Goal: Task Accomplishment & Management: Manage account settings

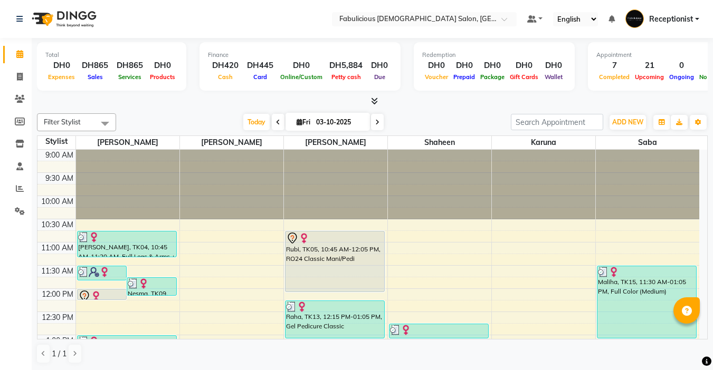
scroll to position [174, 0]
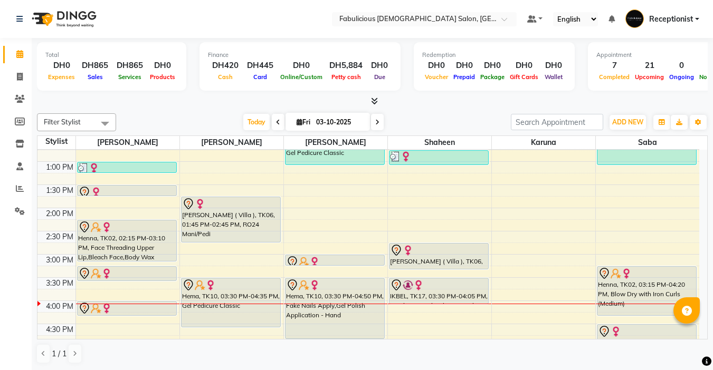
click at [604, 124] on div "ADD NEW Toggle Dropdown Add Appointment Add Invoice Add Expense Add Client Add …" at bounding box center [609, 122] width 197 height 17
click at [612, 123] on span "ADD NEW" at bounding box center [627, 122] width 31 height 8
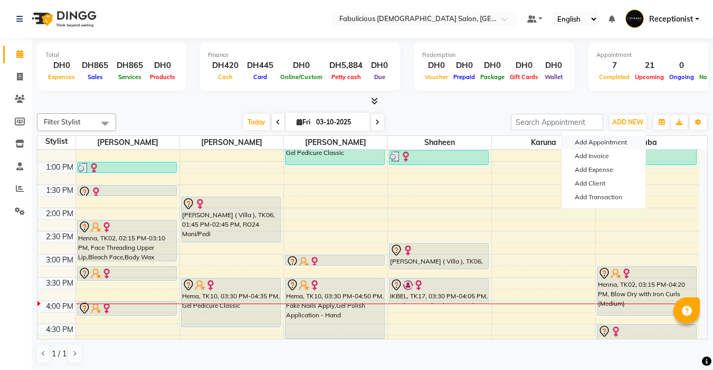
click at [581, 142] on button "Add Appointment" at bounding box center [603, 143] width 83 height 14
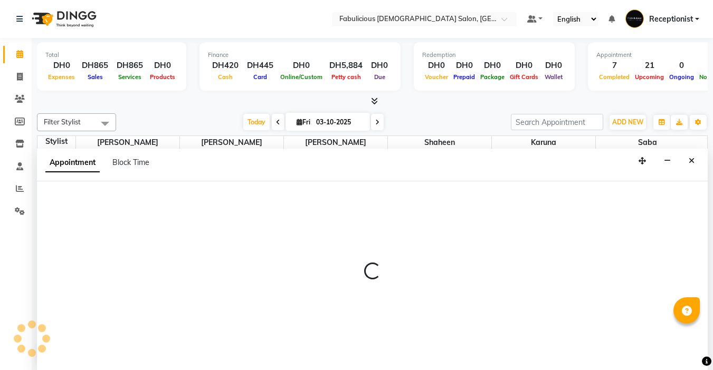
select select "tentative"
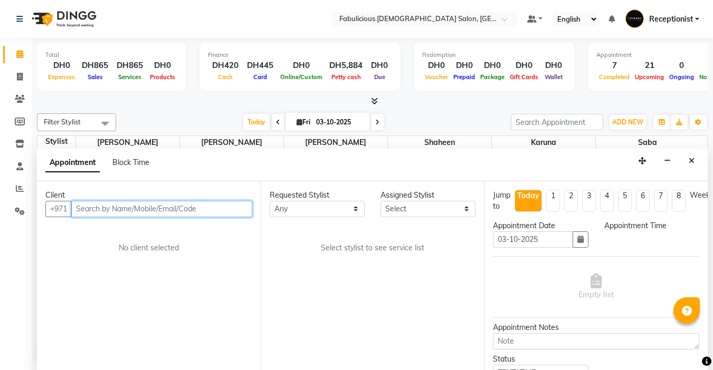
select select "600"
click at [143, 211] on input "text" at bounding box center [161, 208] width 181 height 16
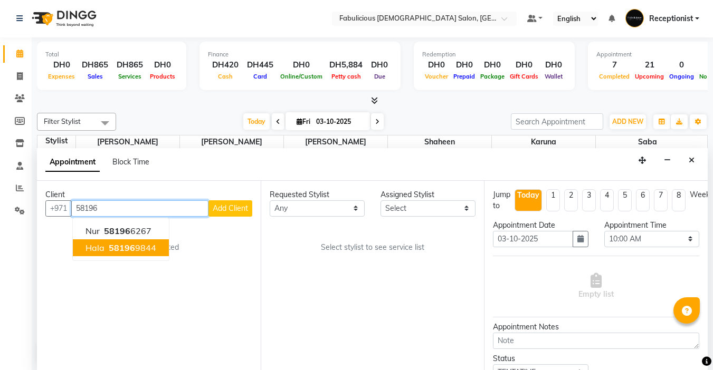
click at [91, 248] on span "Hala" at bounding box center [94, 248] width 19 height 11
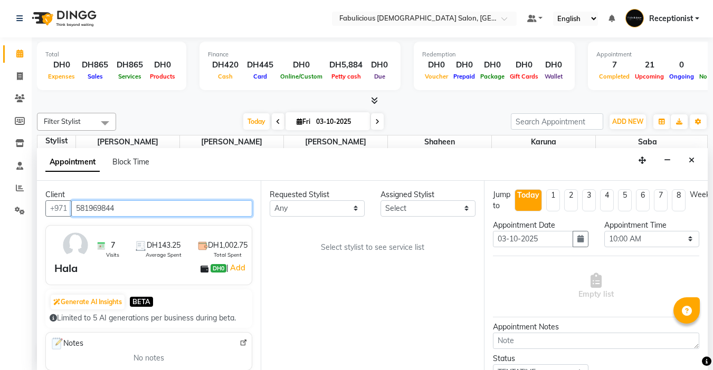
type input "581969844"
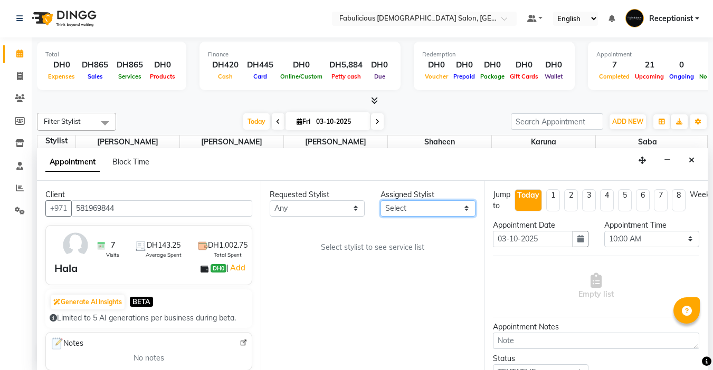
click at [418, 212] on select "Select [PERSON_NAME] [PERSON_NAME] [PERSON_NAME] [PERSON_NAME]" at bounding box center [427, 208] width 95 height 16
select select "11627"
click at [380, 200] on select "Select [PERSON_NAME] [PERSON_NAME] [PERSON_NAME] [PERSON_NAME]" at bounding box center [427, 208] width 95 height 16
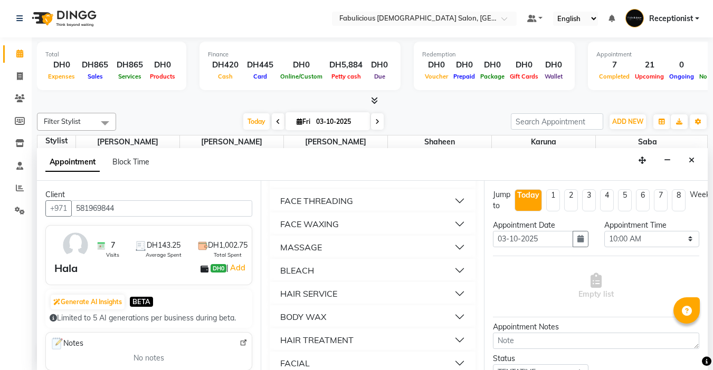
scroll to position [738, 0]
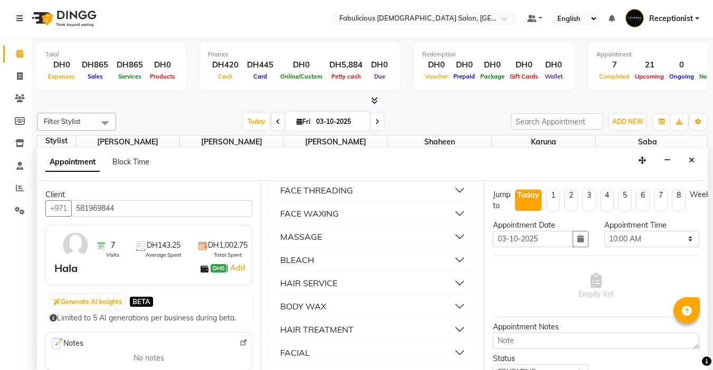
click at [284, 197] on div "FACE THREADING" at bounding box center [316, 190] width 73 height 13
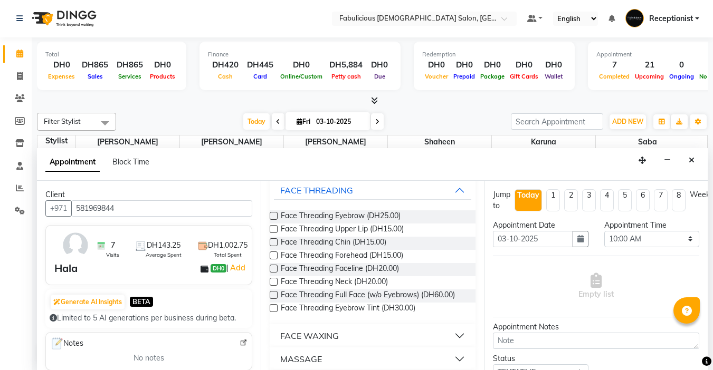
click at [272, 220] on label at bounding box center [274, 216] width 8 height 8
click at [272, 220] on input "checkbox" at bounding box center [273, 217] width 7 height 7
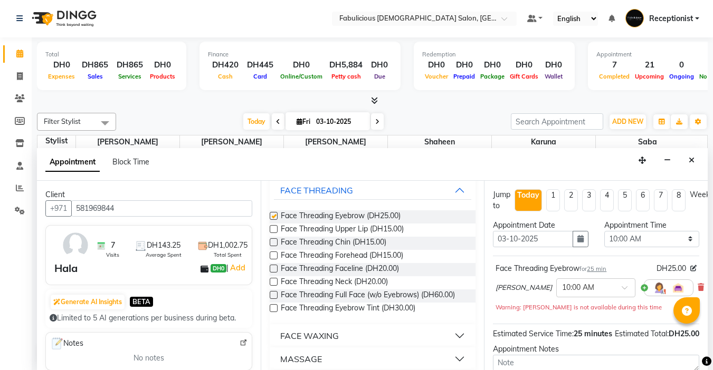
checkbox input "false"
click at [274, 233] on label at bounding box center [274, 229] width 8 height 8
click at [274, 234] on input "checkbox" at bounding box center [273, 230] width 7 height 7
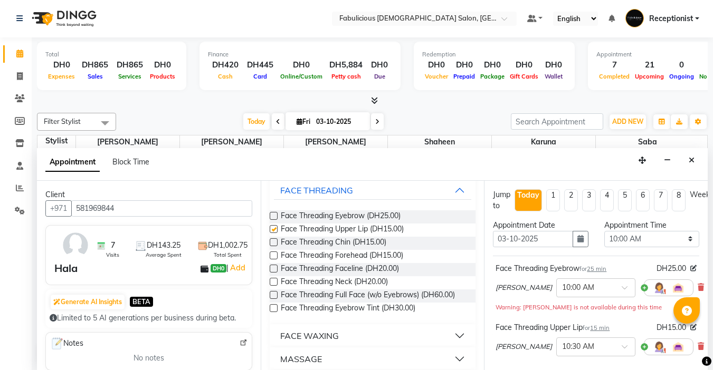
checkbox input "false"
click at [679, 237] on select "Select 10:00 AM 10:15 AM 10:30 AM 10:45 AM 11:00 AM 11:15 AM 11:30 AM 11:45 AM …" at bounding box center [651, 239] width 95 height 16
select select "945"
click at [604, 231] on select "Select 10:00 AM 10:15 AM 10:30 AM 10:45 AM 11:00 AM 11:15 AM 11:30 AM 11:45 AM …" at bounding box center [651, 239] width 95 height 16
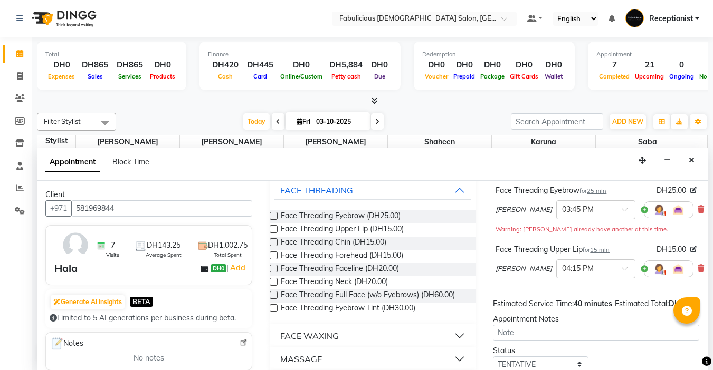
scroll to position [166, 0]
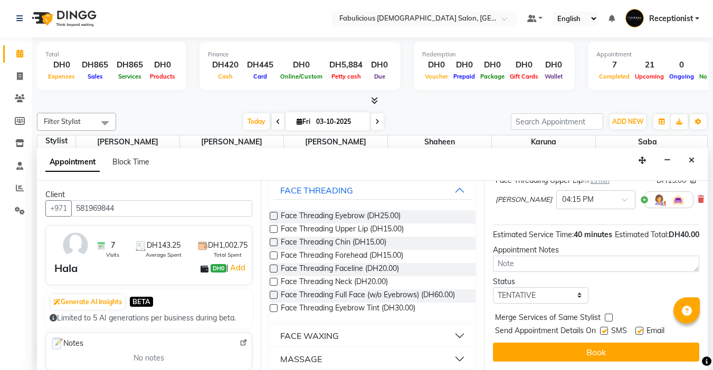
click at [608, 314] on label at bounding box center [608, 318] width 8 height 8
click at [608, 315] on input "checkbox" at bounding box center [607, 318] width 7 height 7
checkbox input "true"
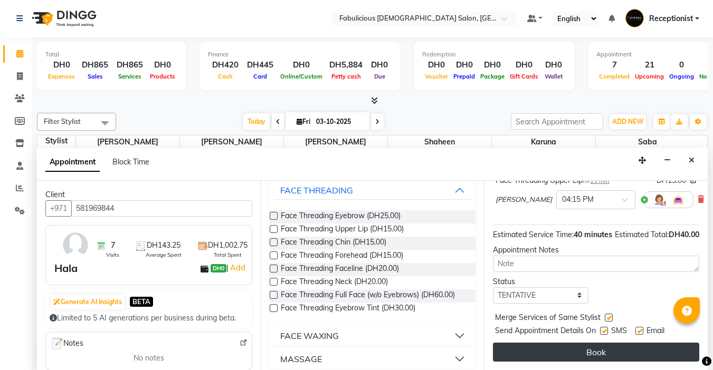
click at [589, 343] on button "Book" at bounding box center [596, 352] width 206 height 19
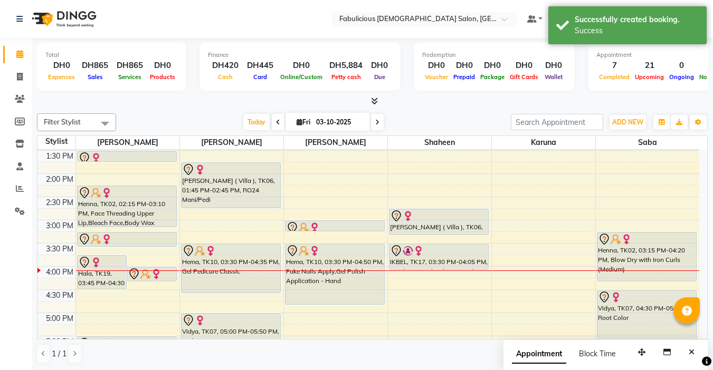
scroll to position [226, 0]
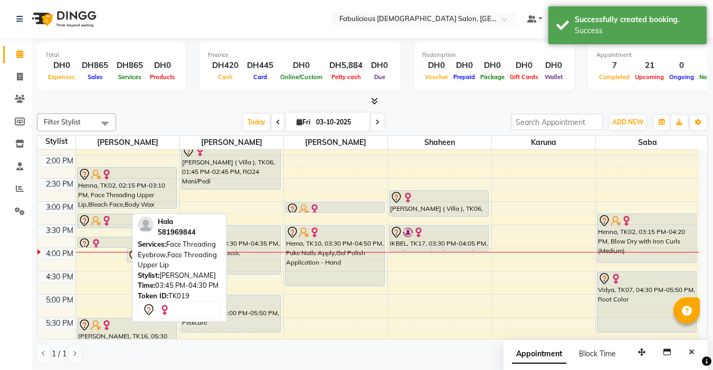
drag, startPoint x: 103, startPoint y: 268, endPoint x: 104, endPoint y: 247, distance: 21.6
click at [104, 247] on div "[PERSON_NAME] ( Google ), TK08, 11:30 AM-11:50 AM, Face Threading Eyebrow,Body …" at bounding box center [127, 272] width 103 height 696
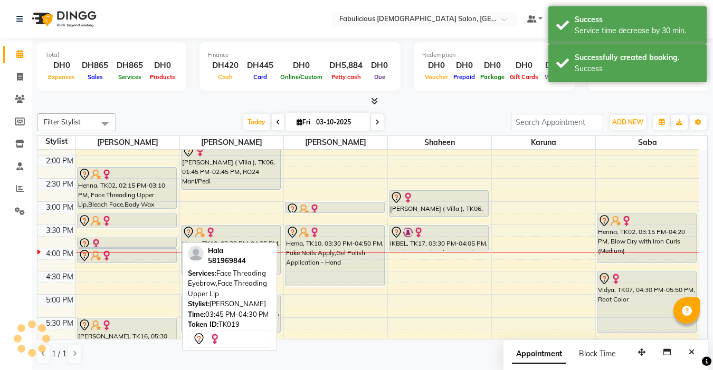
click at [110, 239] on div at bounding box center [127, 244] width 98 height 13
click at [110, 242] on div at bounding box center [127, 244] width 98 height 13
select select "7"
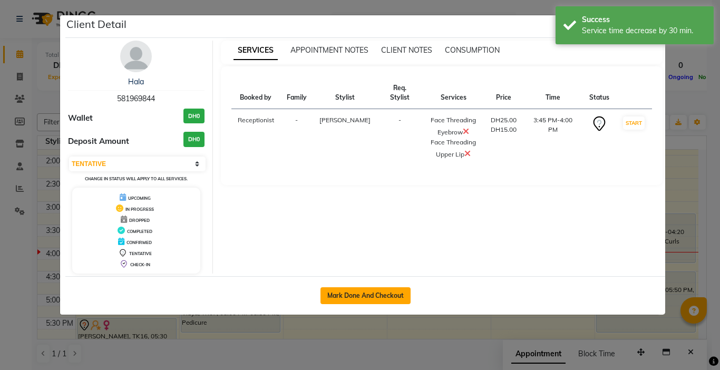
click at [338, 295] on button "Mark Done And Checkout" at bounding box center [366, 295] width 90 height 17
select select "service"
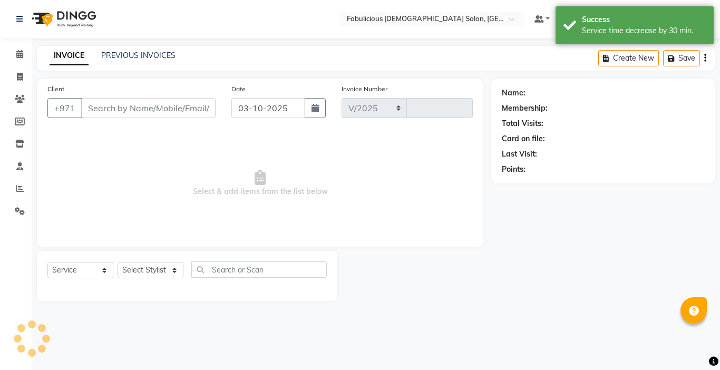
select select "738"
type input "2448"
type input "581969844"
select select "11627"
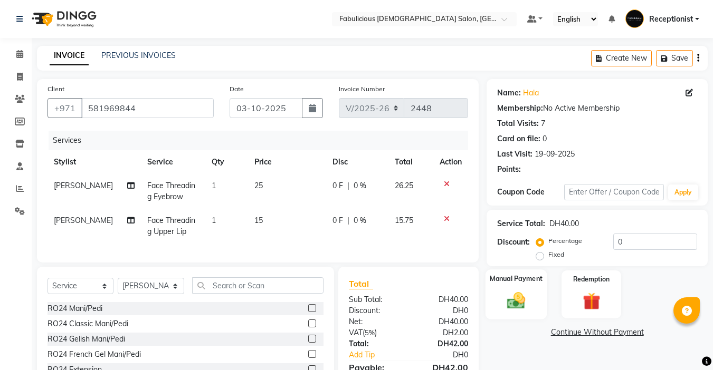
click at [518, 300] on img at bounding box center [516, 300] width 30 height 21
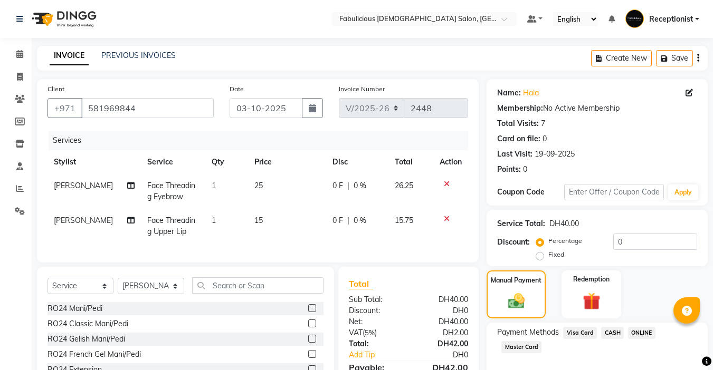
click at [518, 346] on span "Master Card" at bounding box center [521, 347] width 40 height 12
click at [615, 323] on div "Payment Methods Visa Card CASH ONLINE Master Card Amount: 42 Note: Add Payment" at bounding box center [596, 369] width 221 height 93
click at [587, 349] on div "Name: Hala Membership: No Active Membership Total Visits: 7 Card on file: 0 Las…" at bounding box center [600, 273] width 229 height 388
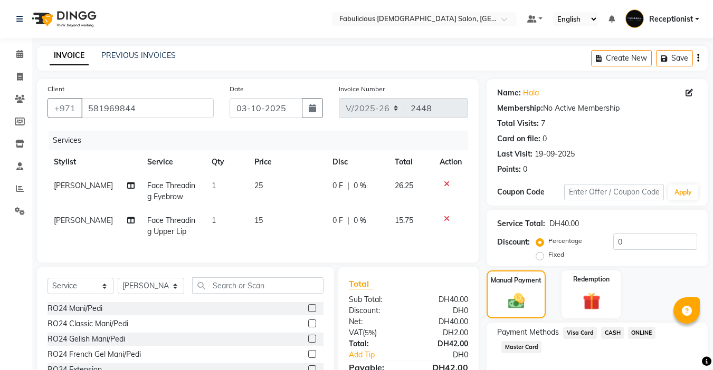
scroll to position [113, 0]
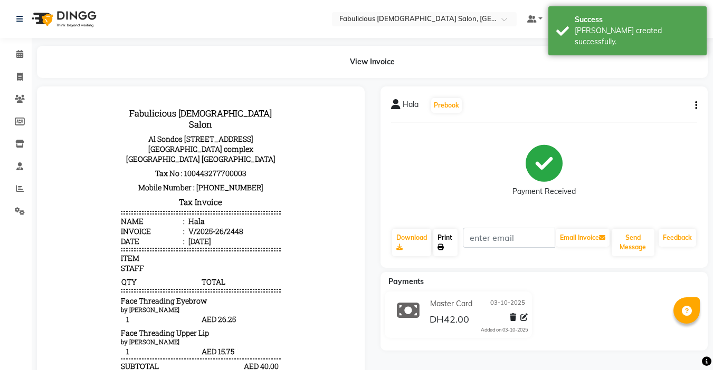
click at [453, 236] on link "Print" at bounding box center [445, 242] width 24 height 27
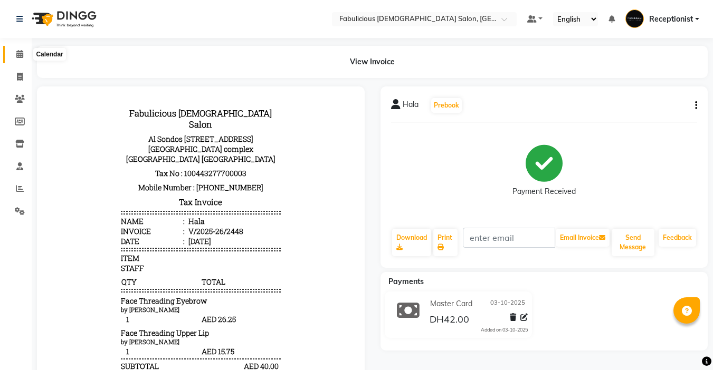
click at [20, 52] on icon at bounding box center [19, 54] width 7 height 8
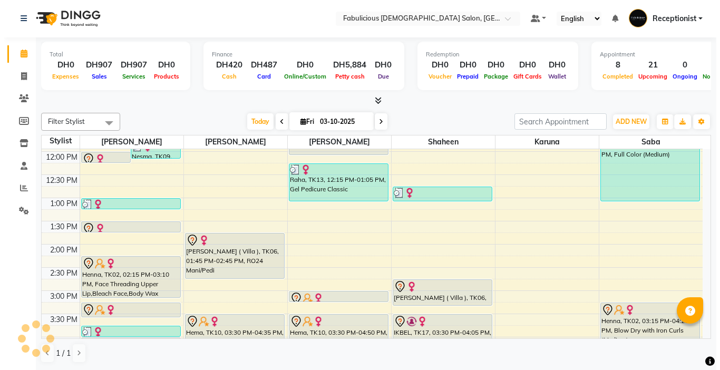
scroll to position [158, 0]
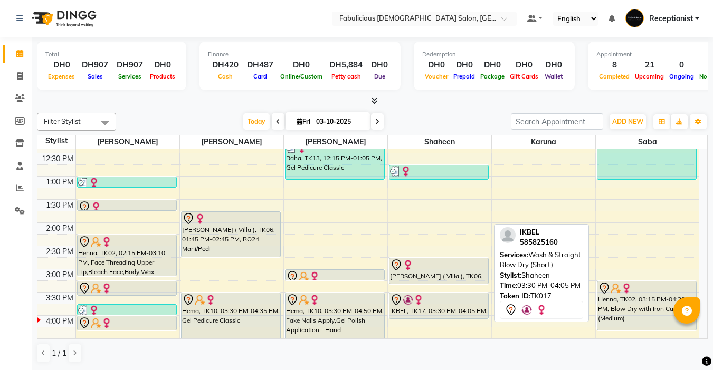
click at [440, 312] on div "IKBEL, TK17, 03:30 PM-04:05 PM, Wash & Straight Blow Dry (Short)" at bounding box center [438, 305] width 99 height 25
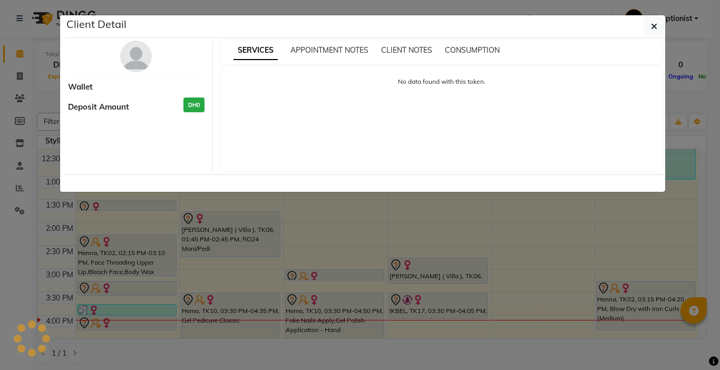
select select "7"
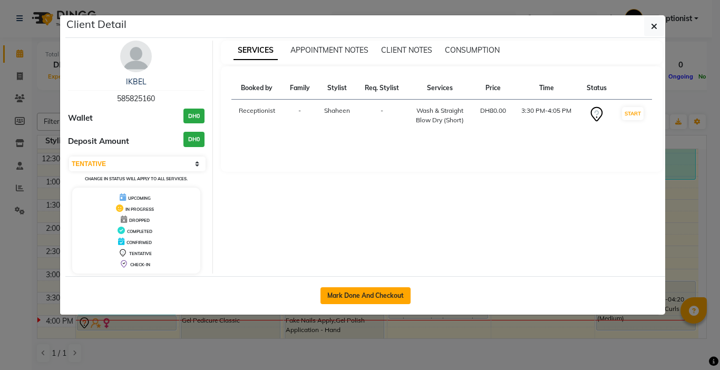
click at [361, 291] on button "Mark Done And Checkout" at bounding box center [366, 295] width 90 height 17
select select "service"
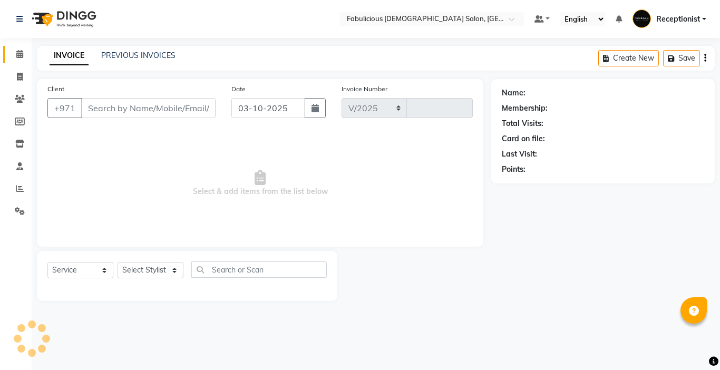
select select "738"
type input "2449"
type input "585825160"
select select "11631"
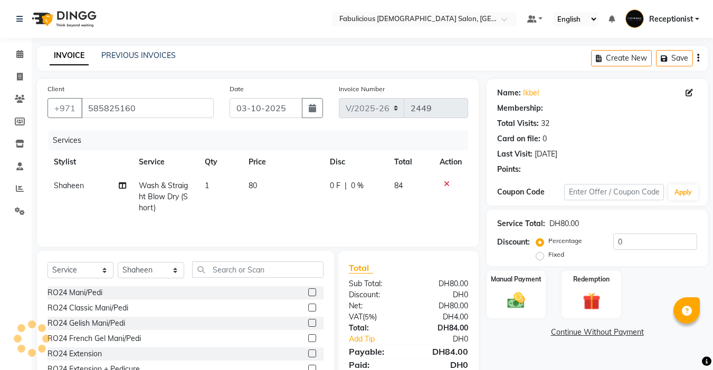
click at [260, 191] on td "80" at bounding box center [282, 197] width 81 height 46
select select "11631"
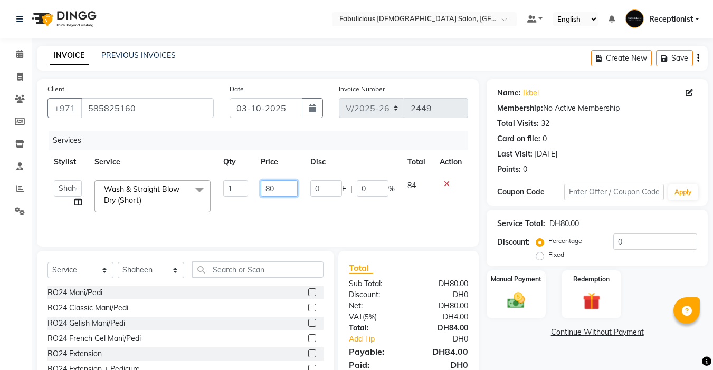
drag, startPoint x: 276, startPoint y: 189, endPoint x: 291, endPoint y: 195, distance: 15.9
click at [291, 195] on input "80" at bounding box center [279, 188] width 36 height 16
type input "8"
type input "60"
click at [291, 195] on input "60" at bounding box center [279, 188] width 36 height 16
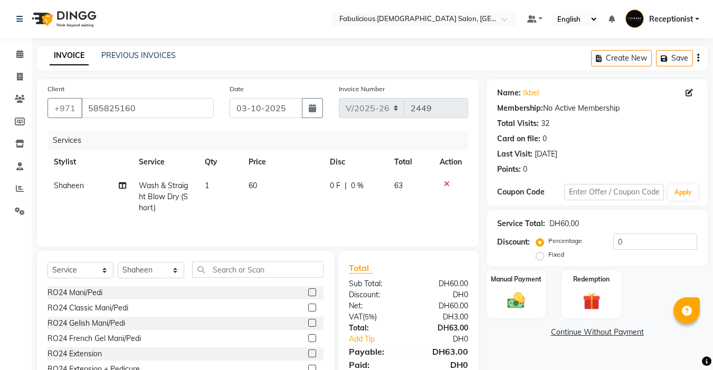
click at [312, 207] on tr "Shaheen Wash & Straight Blow Dry (Short) 1 60 0 F | 0 % 63" at bounding box center [257, 197] width 420 height 46
click at [521, 252] on div "Discount: Percentage Fixed 0" at bounding box center [597, 248] width 200 height 28
click at [517, 290] on img at bounding box center [516, 300] width 30 height 21
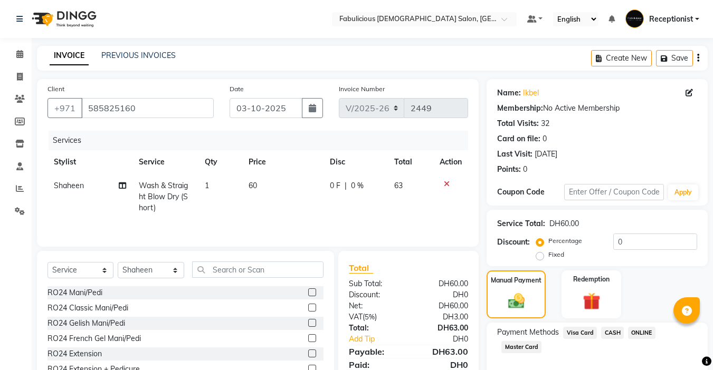
click at [515, 341] on span "Master Card" at bounding box center [521, 347] width 40 height 12
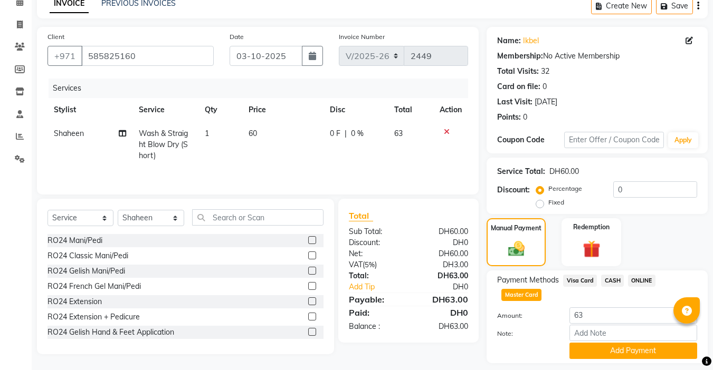
click at [614, 351] on button "Add Payment" at bounding box center [633, 351] width 128 height 16
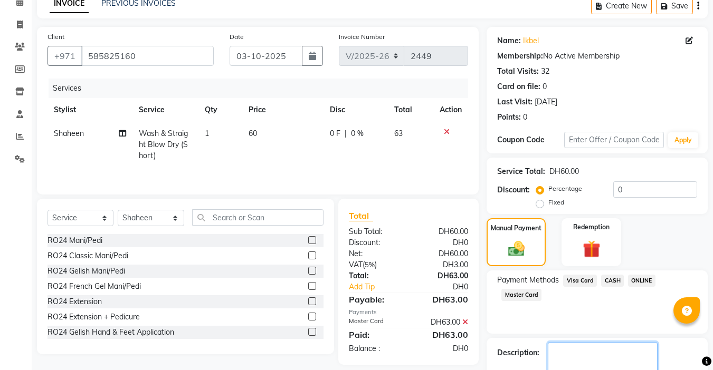
click at [586, 349] on textarea at bounding box center [602, 358] width 110 height 33
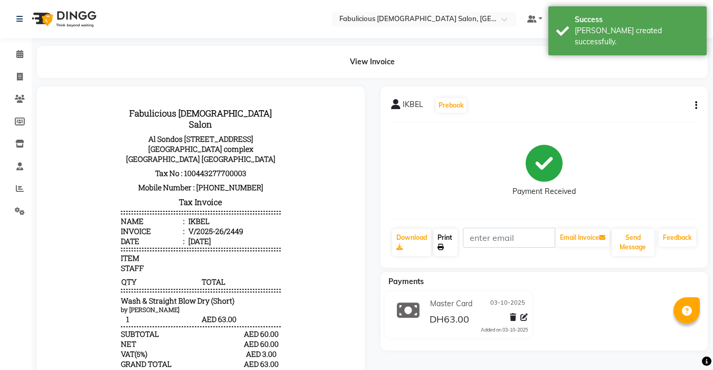
click at [441, 244] on icon at bounding box center [440, 247] width 6 height 6
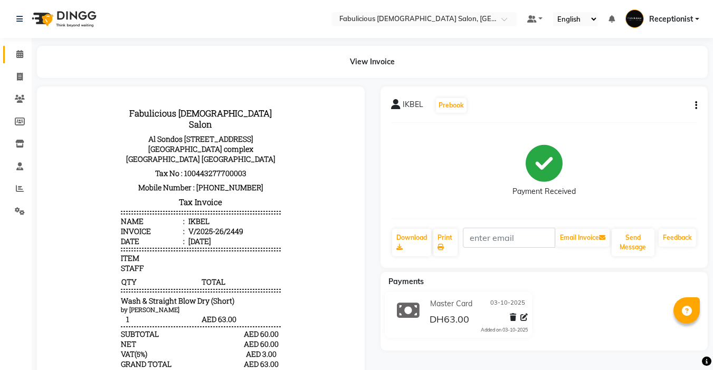
click at [22, 50] on span at bounding box center [20, 55] width 18 height 12
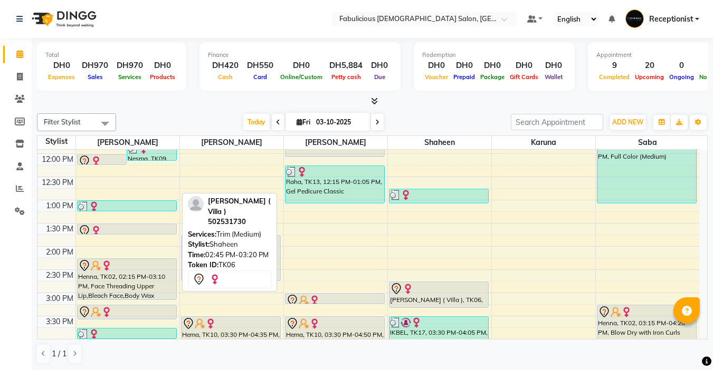
scroll to position [158, 0]
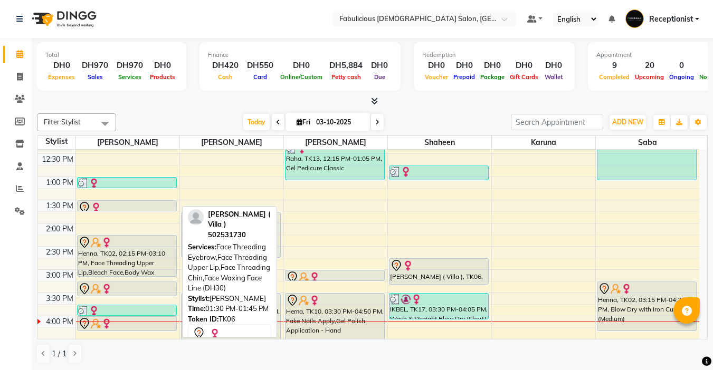
click at [145, 205] on div at bounding box center [127, 207] width 98 height 13
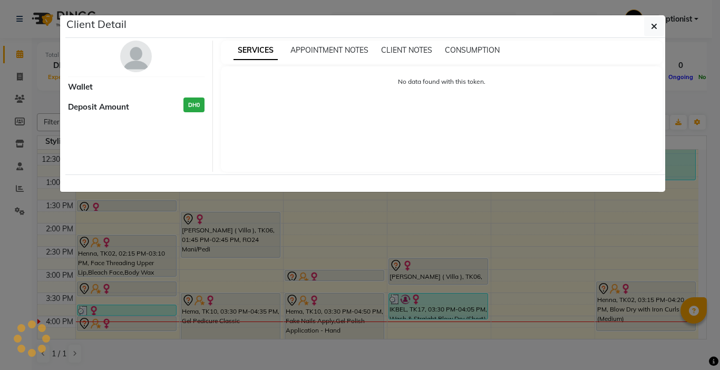
select select "7"
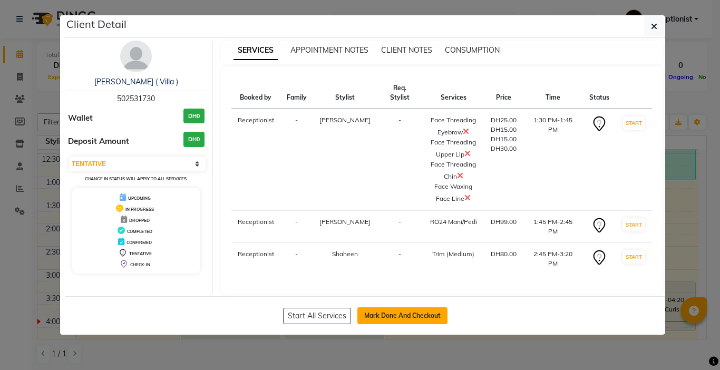
click at [367, 307] on button "Mark Done And Checkout" at bounding box center [403, 315] width 90 height 17
select select "service"
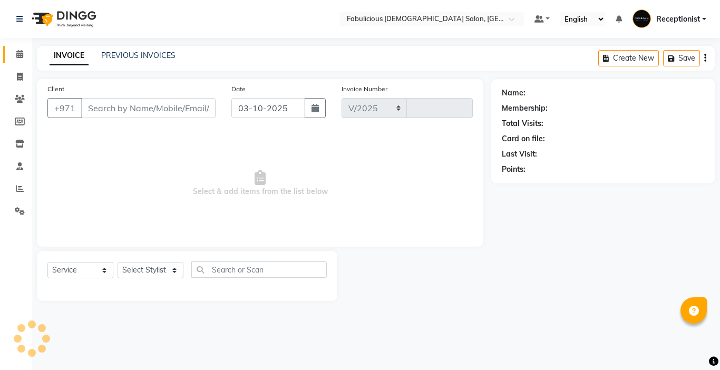
select select "738"
type input "2450"
type input "502531730"
select select "11631"
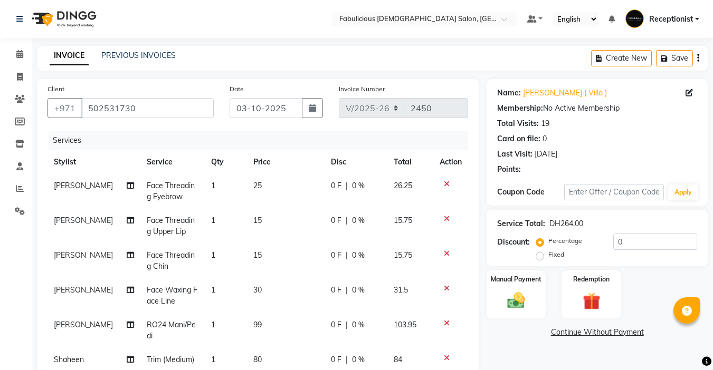
click at [261, 331] on td "99" at bounding box center [286, 330] width 78 height 35
select select "11628"
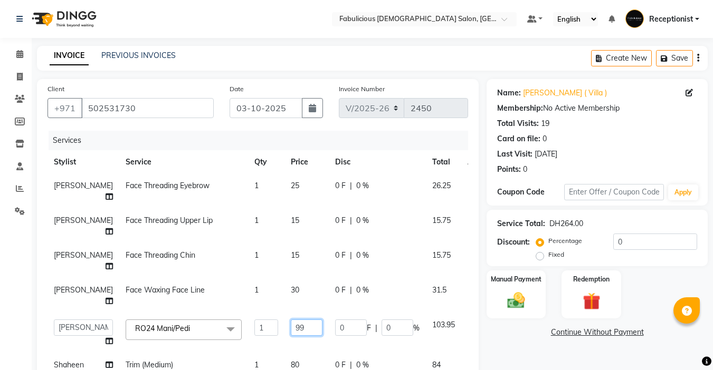
click at [291, 320] on input "99" at bounding box center [307, 328] width 32 height 16
type input "9"
type input "100"
click at [273, 309] on tbody "Raj Face Threading Eyebrow 1 25 0 F | 0 % 26.25 Raj Face Threading Upper Lip 1 …" at bounding box center [271, 275] width 448 height 203
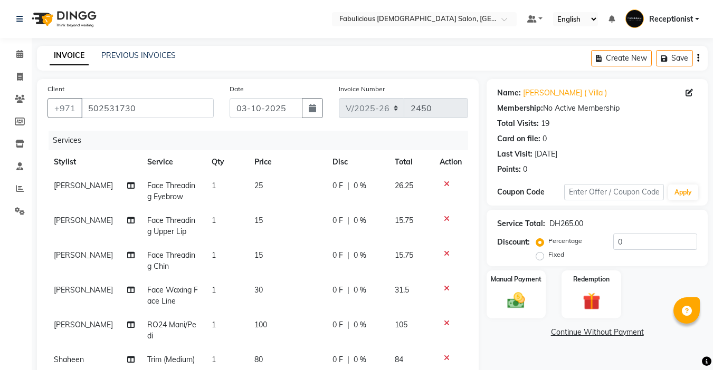
click at [267, 351] on td "80" at bounding box center [287, 360] width 78 height 24
select select "11631"
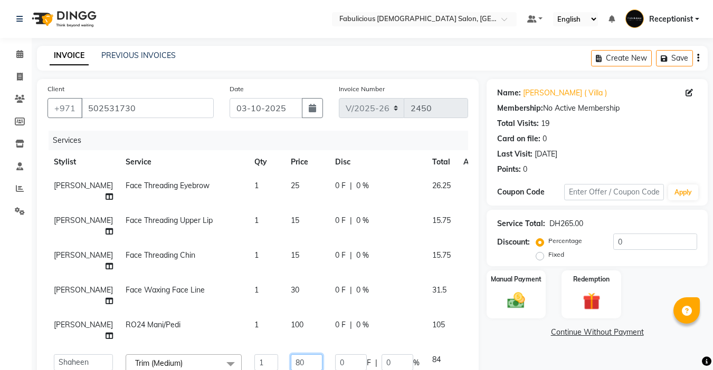
click at [291, 354] on input "80" at bounding box center [307, 362] width 32 height 16
type input "8"
type input "60"
click at [282, 341] on tbody "Raj Face Threading Eyebrow 1 25 0 F | 0 % 26.25 Raj Face Threading Upper Lip 1 …" at bounding box center [269, 281] width 444 height 214
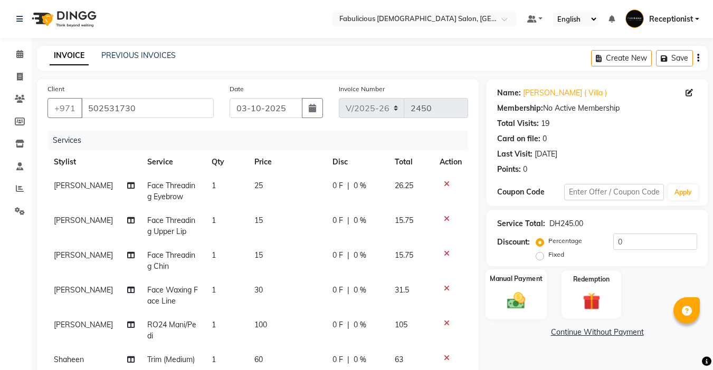
click at [513, 290] on img at bounding box center [516, 300] width 30 height 21
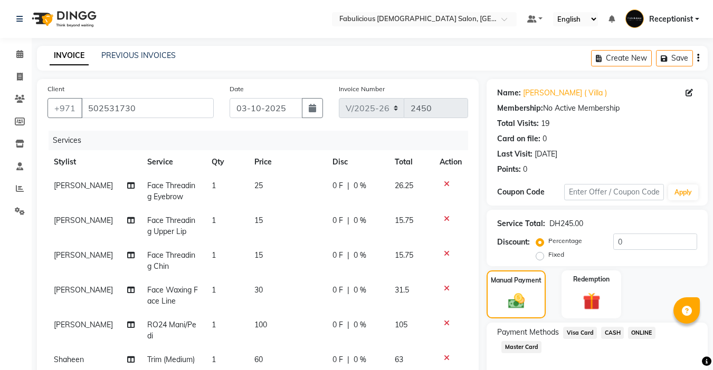
click at [615, 327] on span "CASH" at bounding box center [612, 333] width 23 height 12
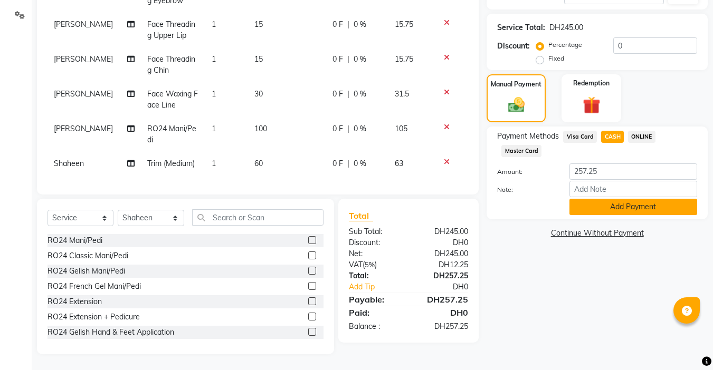
click at [611, 203] on button "Add Payment" at bounding box center [633, 207] width 128 height 16
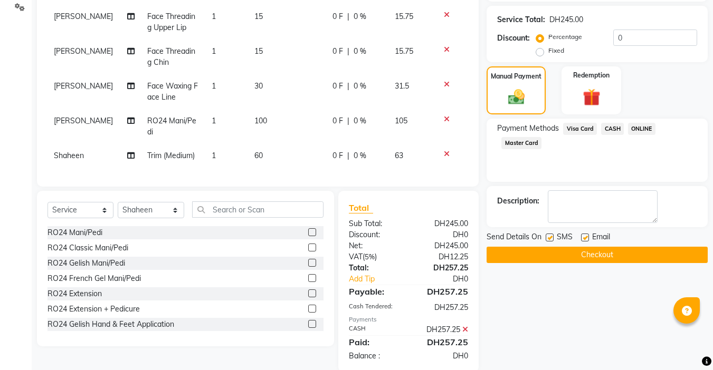
click at [586, 260] on button "Checkout" at bounding box center [596, 255] width 221 height 16
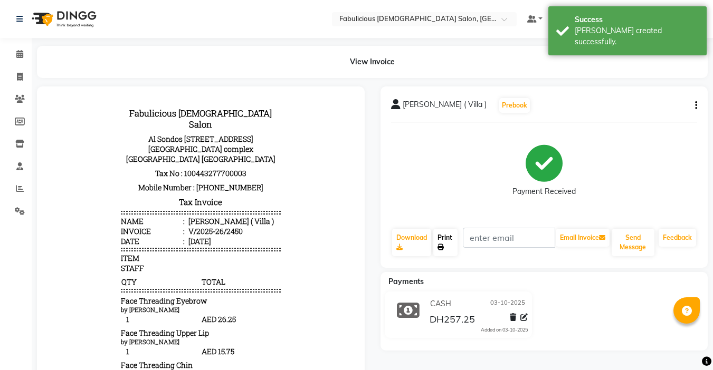
click at [440, 230] on link "Print" at bounding box center [445, 242] width 24 height 27
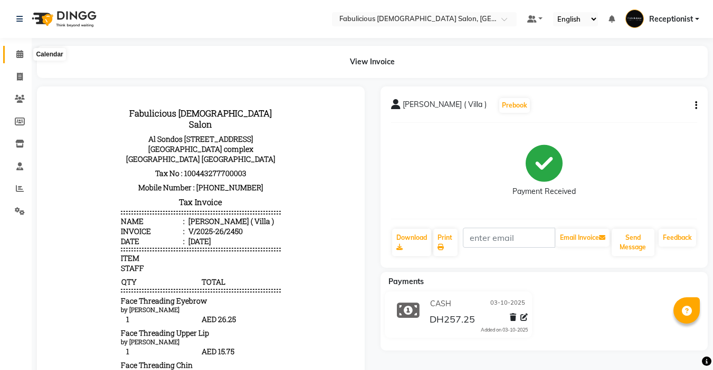
click at [19, 55] on icon at bounding box center [19, 54] width 7 height 8
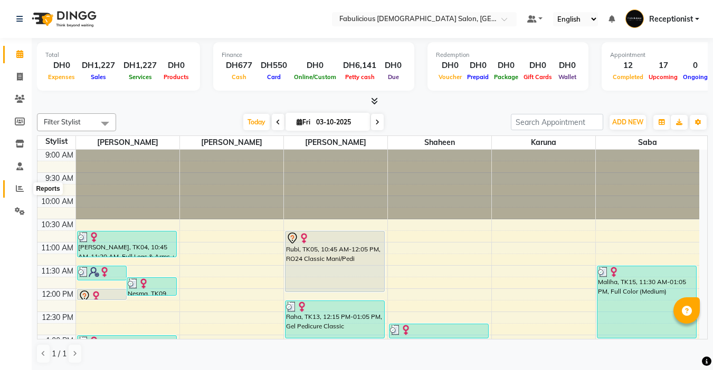
click at [19, 189] on icon at bounding box center [20, 189] width 8 height 8
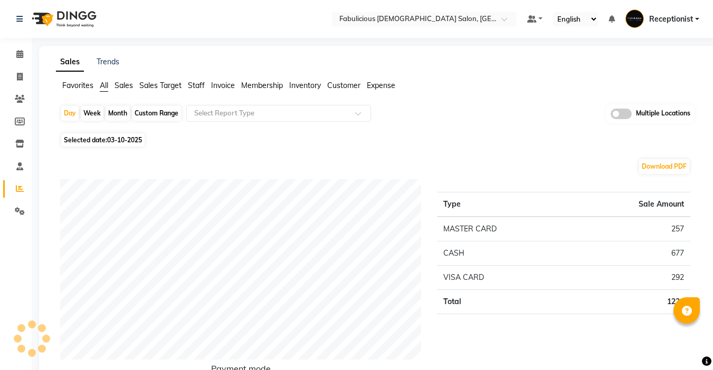
scroll to position [264, 0]
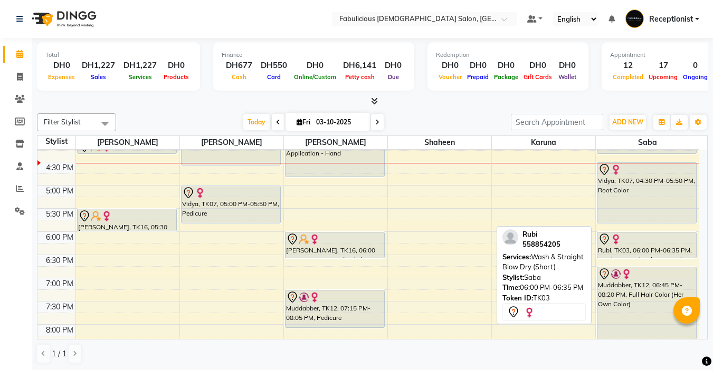
scroll to position [310, 0]
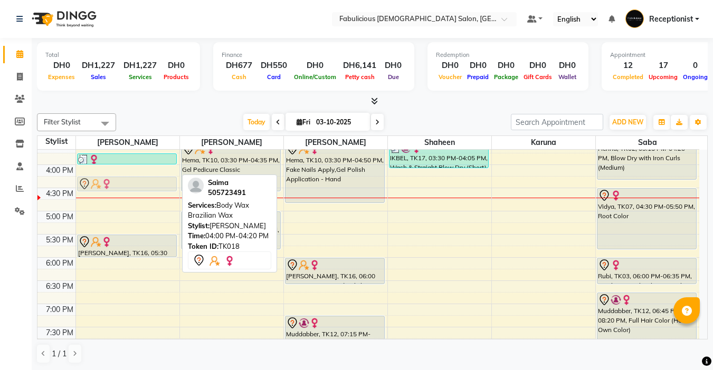
drag, startPoint x: 120, startPoint y: 172, endPoint x: 121, endPoint y: 182, distance: 10.1
click at [121, 182] on div "[PERSON_NAME] ( Google ), TK08, 11:30 AM-11:50 AM, Face Threading Eyebrow,Body …" at bounding box center [127, 188] width 103 height 696
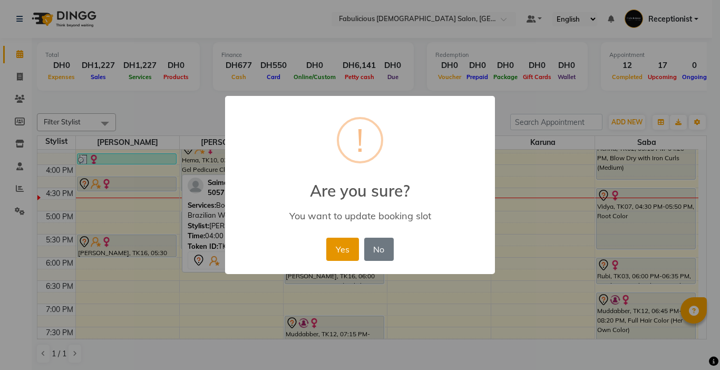
click at [341, 249] on button "Yes" at bounding box center [342, 249] width 32 height 23
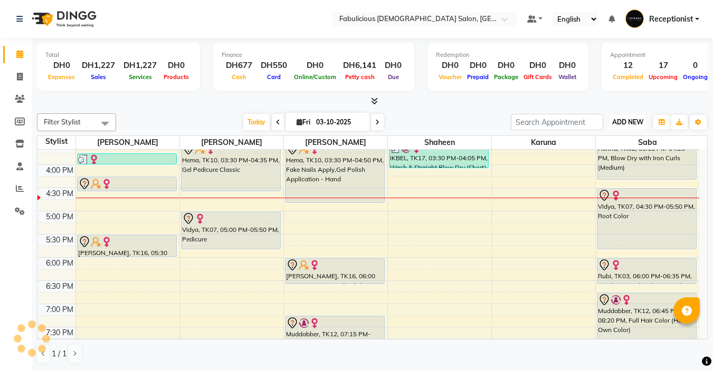
click at [616, 122] on span "ADD NEW" at bounding box center [627, 122] width 31 height 8
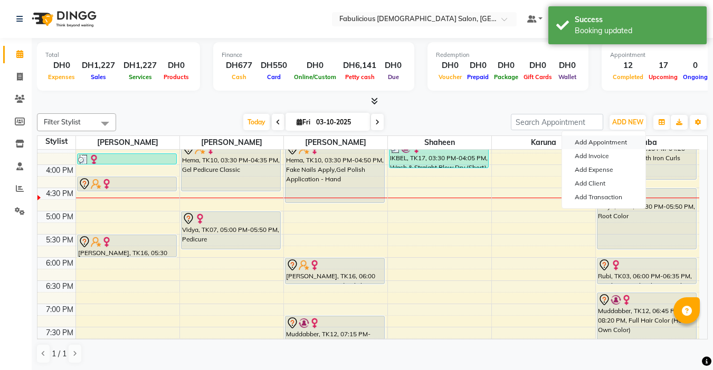
click at [590, 142] on button "Add Appointment" at bounding box center [603, 143] width 83 height 14
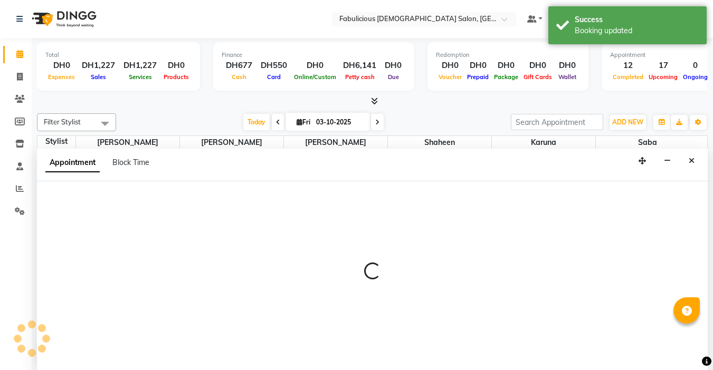
scroll to position [1, 0]
select select "600"
select select "tentative"
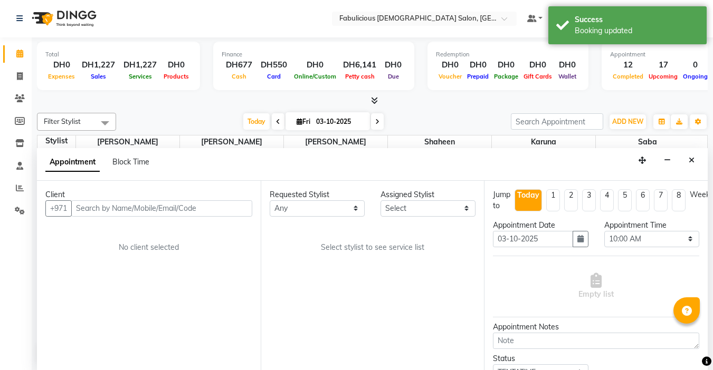
click at [171, 210] on input "text" at bounding box center [161, 208] width 181 height 16
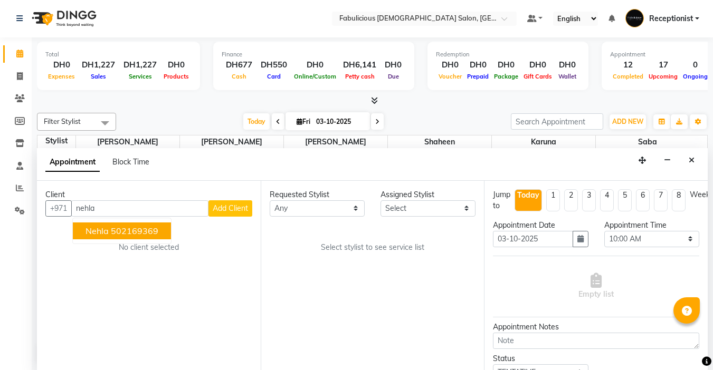
click at [91, 236] on span "nehla" at bounding box center [96, 231] width 23 height 11
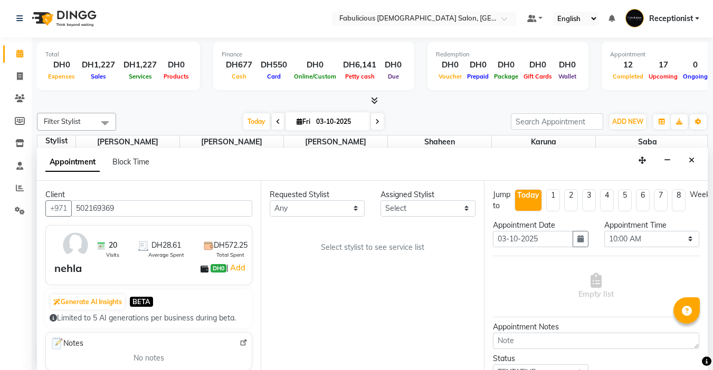
type input "502169369"
click at [417, 213] on select "Select [PERSON_NAME] [PERSON_NAME] [PERSON_NAME] [PERSON_NAME]" at bounding box center [427, 208] width 95 height 16
select select "11627"
click at [380, 200] on select "Select [PERSON_NAME] [PERSON_NAME] [PERSON_NAME] [PERSON_NAME]" at bounding box center [427, 208] width 95 height 16
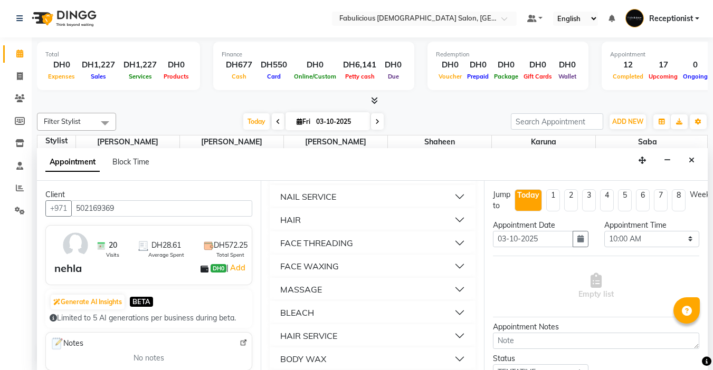
scroll to position [738, 0]
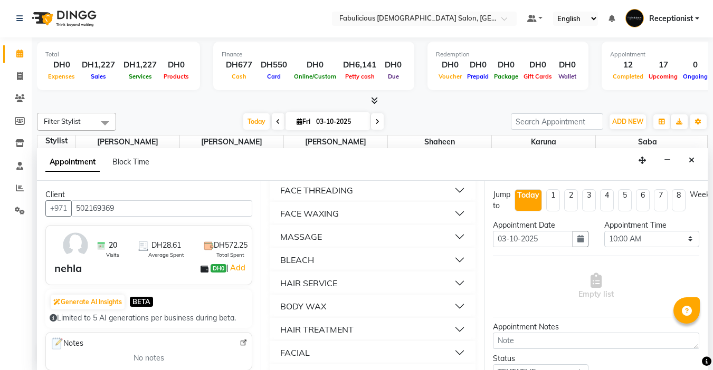
click at [337, 197] on div "FACE THREADING" at bounding box center [316, 190] width 73 height 13
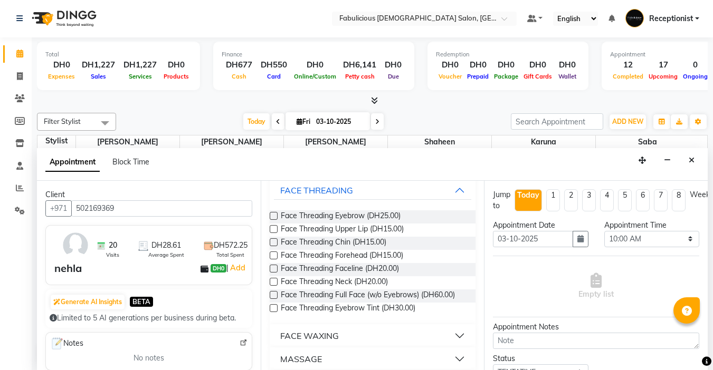
click at [272, 220] on label at bounding box center [274, 216] width 8 height 8
click at [272, 220] on input "checkbox" at bounding box center [273, 217] width 7 height 7
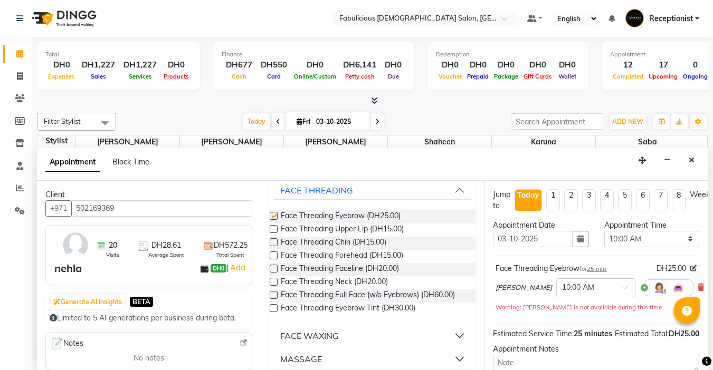
checkbox input "false"
click at [686, 242] on select "Select 10:00 AM 10:15 AM 10:30 AM 10:45 AM 11:00 AM 11:15 AM 11:30 AM 11:45 AM …" at bounding box center [651, 239] width 95 height 16
select select "960"
click at [604, 231] on select "Select 10:00 AM 10:15 AM 10:30 AM 10:45 AM 11:00 AM 11:15 AM 11:30 AM 11:45 AM …" at bounding box center [651, 239] width 95 height 16
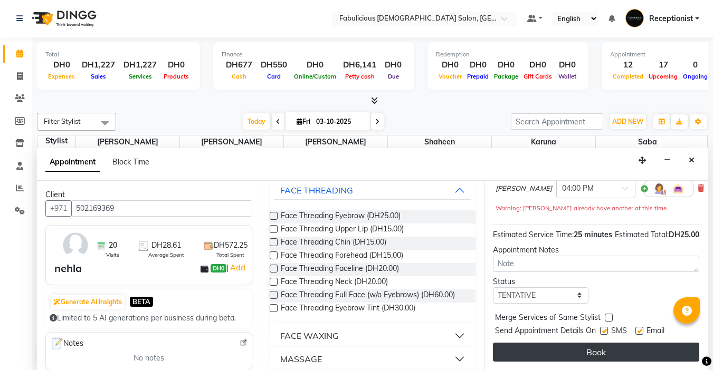
scroll to position [118, 0]
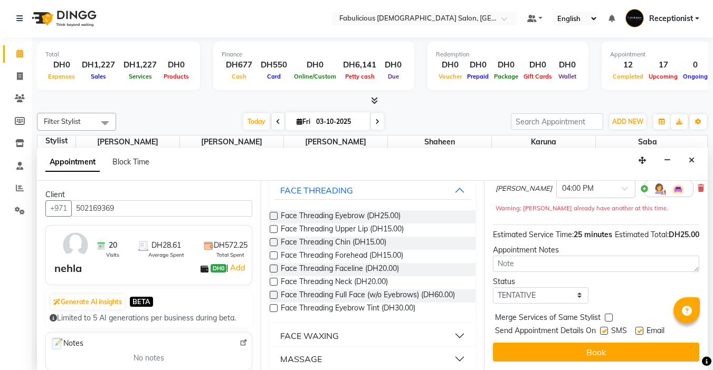
click at [608, 314] on label at bounding box center [608, 318] width 8 height 8
click at [608, 315] on input "checkbox" at bounding box center [607, 318] width 7 height 7
checkbox input "true"
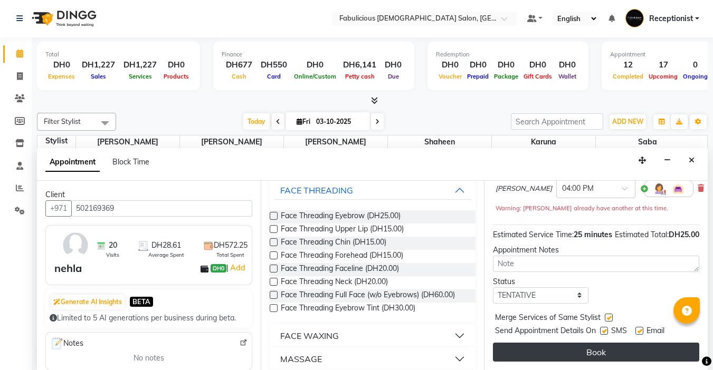
click at [599, 343] on button "Book" at bounding box center [596, 352] width 206 height 19
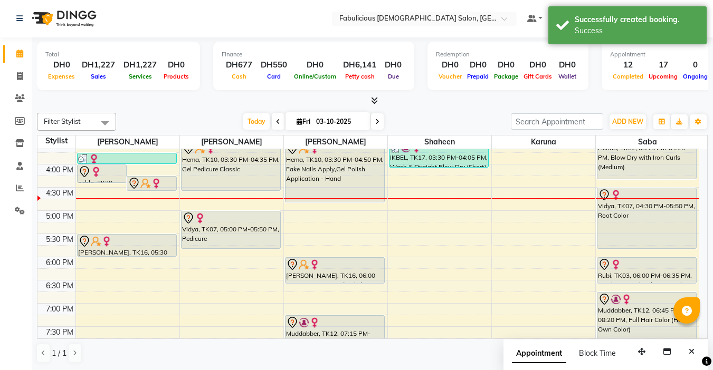
scroll to position [0, 0]
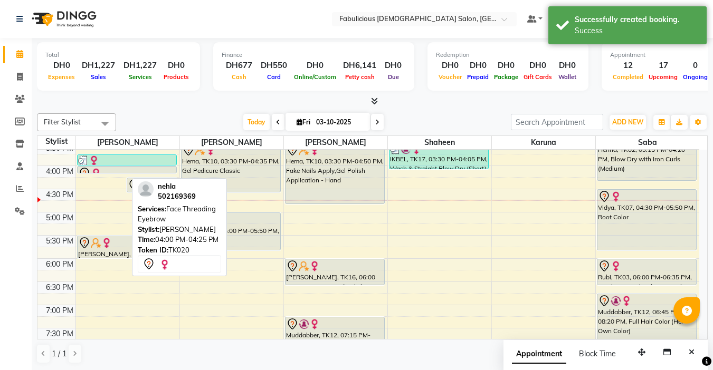
drag, startPoint x: 101, startPoint y: 183, endPoint x: 104, endPoint y: 172, distance: 11.5
click at [104, 172] on div "[PERSON_NAME] ( Google ), TK08, 11:30 AM-11:50 AM, Face Threading Eyebrow,Body …" at bounding box center [127, 189] width 103 height 696
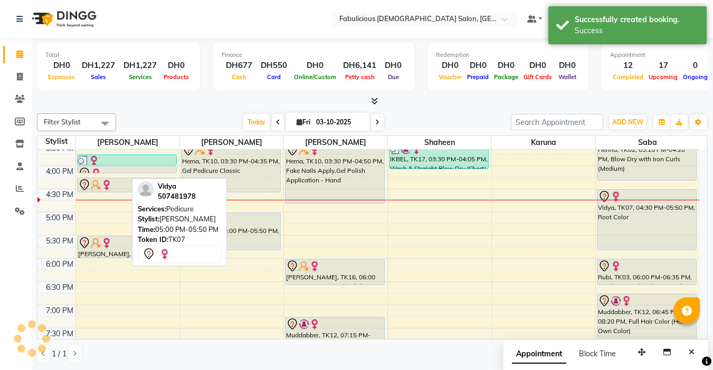
scroll to position [308, 0]
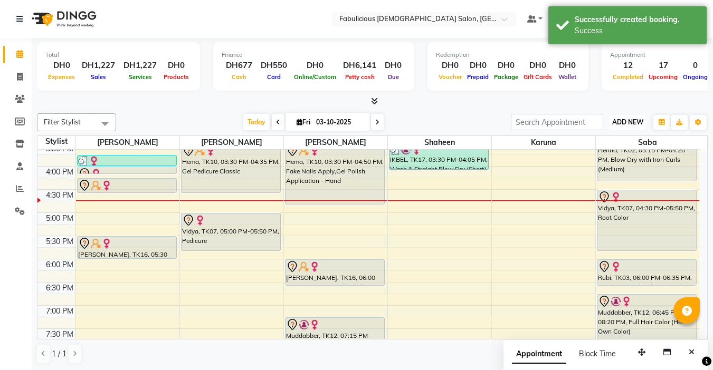
click at [617, 123] on span "ADD NEW" at bounding box center [627, 122] width 31 height 8
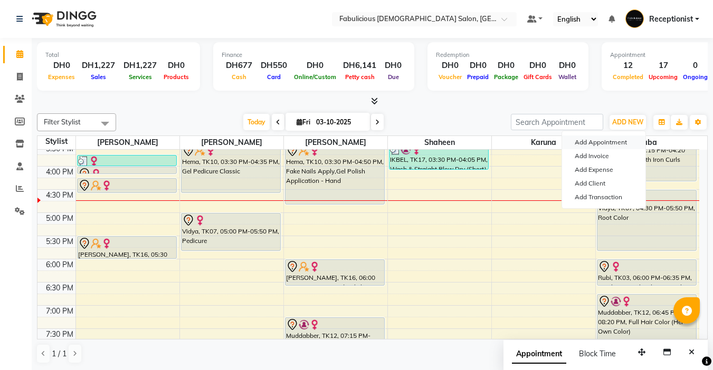
click at [593, 139] on button "Add Appointment" at bounding box center [603, 143] width 83 height 14
select select "tentative"
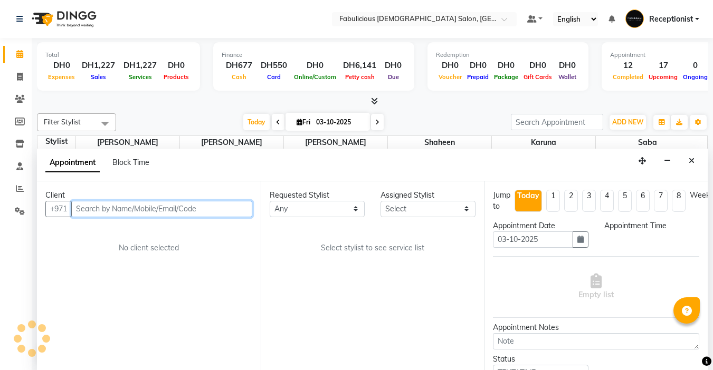
select select "600"
click at [179, 209] on input "text" at bounding box center [161, 209] width 181 height 16
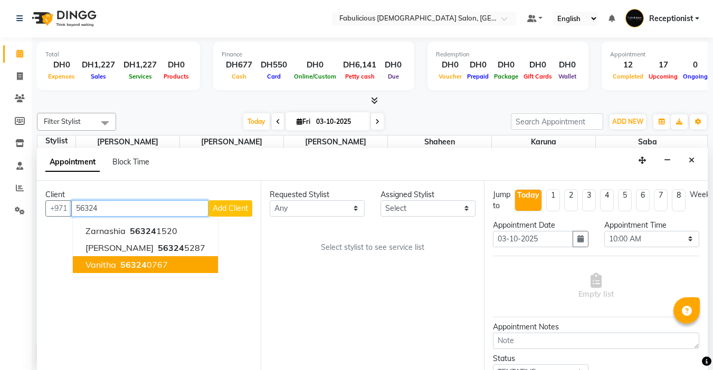
click at [93, 267] on span "Vanitha" at bounding box center [100, 265] width 31 height 11
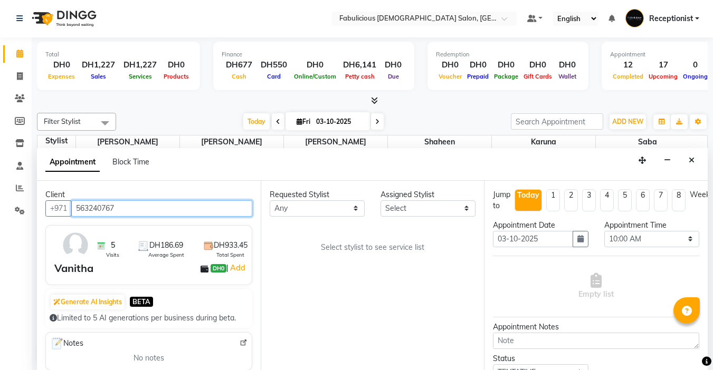
type input "563240767"
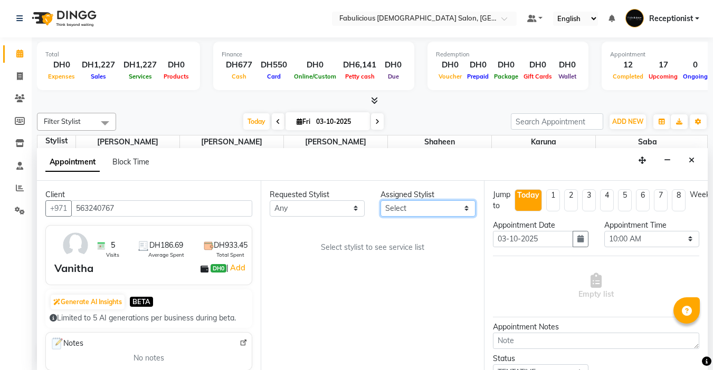
click at [403, 209] on select "Select [PERSON_NAME] [PERSON_NAME] [PERSON_NAME] [PERSON_NAME]" at bounding box center [427, 208] width 95 height 16
select select "11627"
click at [380, 200] on select "Select [PERSON_NAME] [PERSON_NAME] [PERSON_NAME] [PERSON_NAME]" at bounding box center [427, 208] width 95 height 16
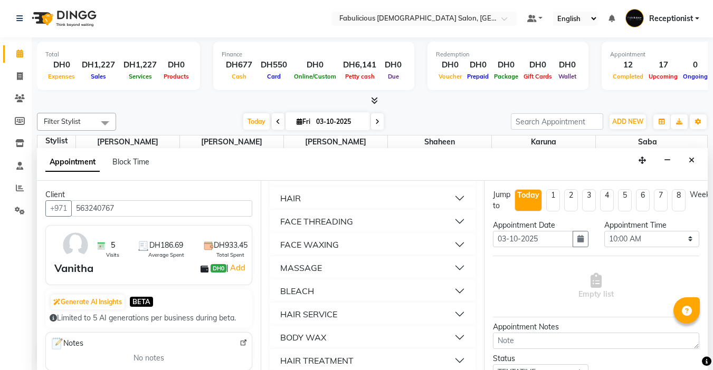
scroll to position [738, 0]
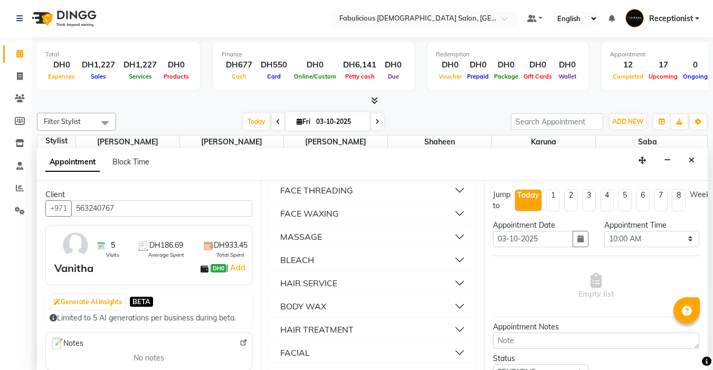
click at [307, 197] on div "FACE THREADING" at bounding box center [316, 190] width 73 height 13
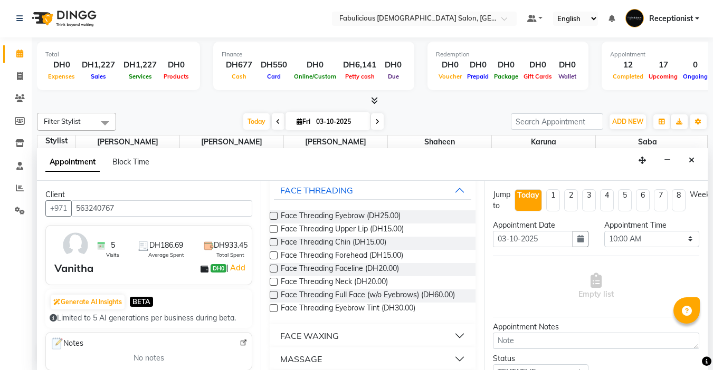
click at [273, 233] on label at bounding box center [274, 229] width 8 height 8
click at [273, 234] on input "checkbox" at bounding box center [273, 230] width 7 height 7
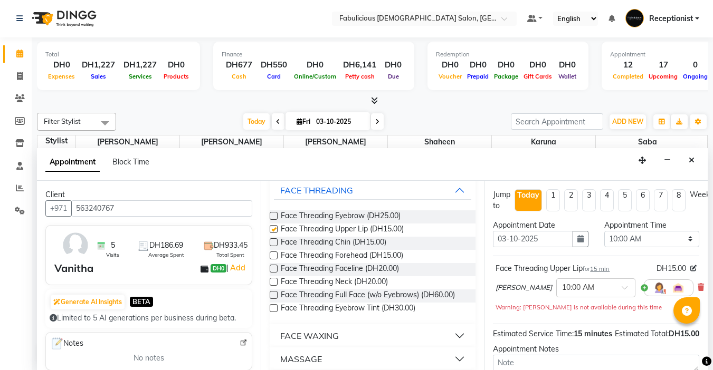
checkbox input "false"
click at [685, 241] on select "Select 10:00 AM 10:15 AM 10:30 AM 10:45 AM 11:00 AM 11:15 AM 11:30 AM 11:45 AM …" at bounding box center [651, 239] width 95 height 16
select select "960"
click at [604, 231] on select "Select 10:00 AM 10:15 AM 10:30 AM 10:45 AM 11:00 AM 11:15 AM 11:30 AM 11:45 AM …" at bounding box center [651, 239] width 95 height 16
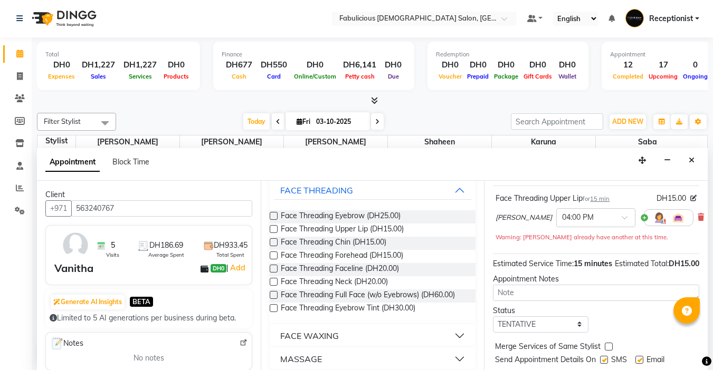
scroll to position [118, 0]
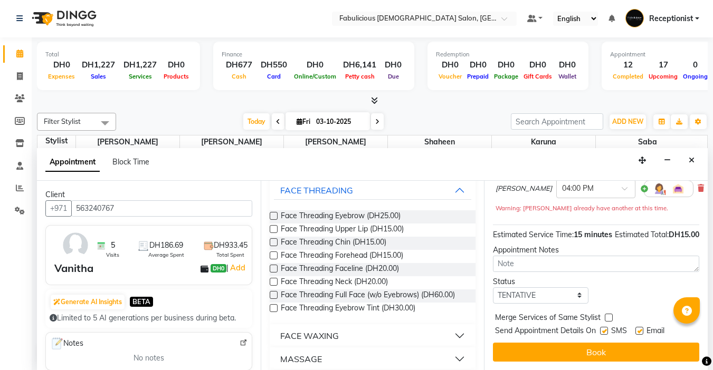
click at [609, 314] on label at bounding box center [608, 318] width 8 height 8
click at [609, 315] on input "checkbox" at bounding box center [607, 318] width 7 height 7
checkbox input "true"
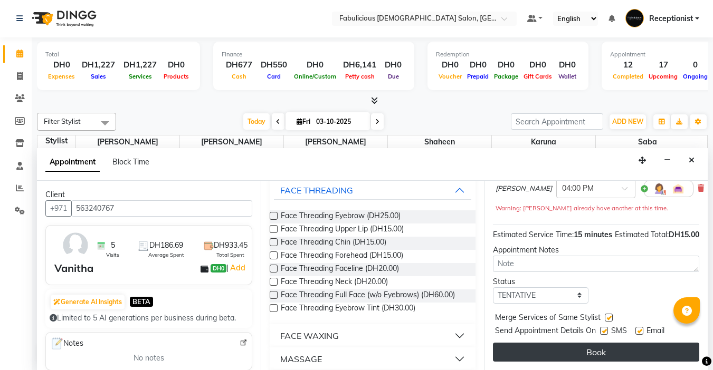
click at [608, 343] on button "Book" at bounding box center [596, 352] width 206 height 19
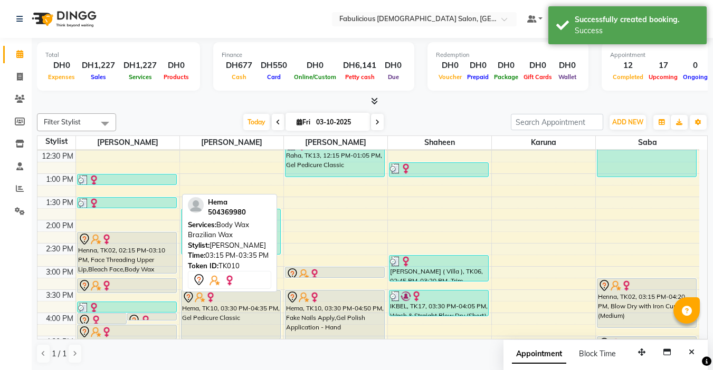
scroll to position [150, 0]
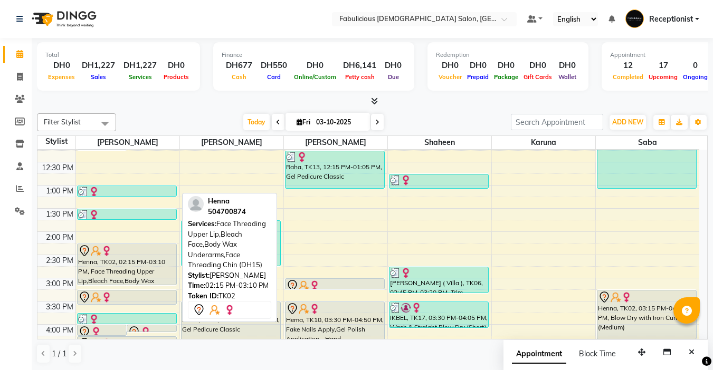
click at [136, 274] on div "Henna, TK02, 02:15 PM-03:10 PM, Face Threading Upper Lip,Bleach Face,Body Wax U…" at bounding box center [127, 264] width 99 height 41
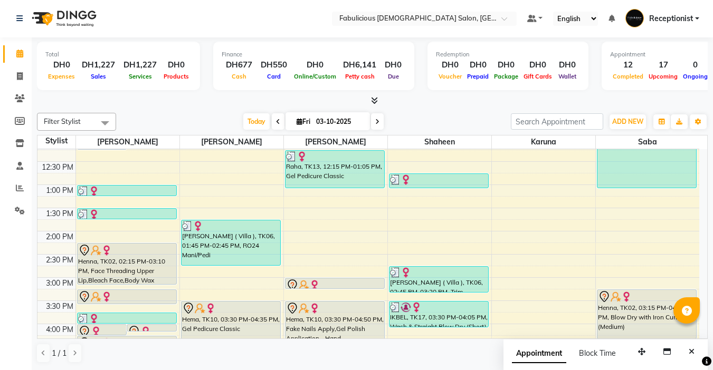
scroll to position [203, 0]
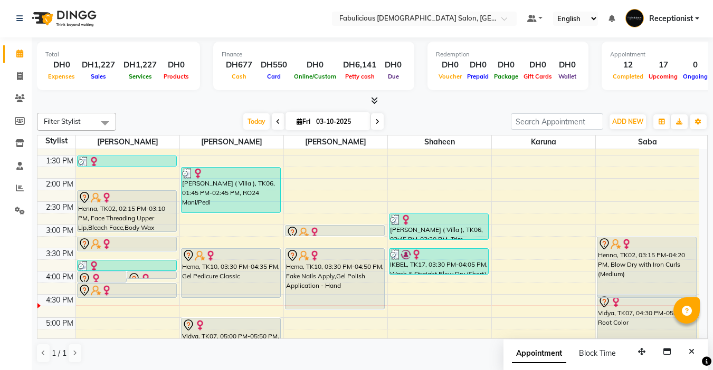
drag, startPoint x: 657, startPoint y: 286, endPoint x: 658, endPoint y: 300, distance: 13.7
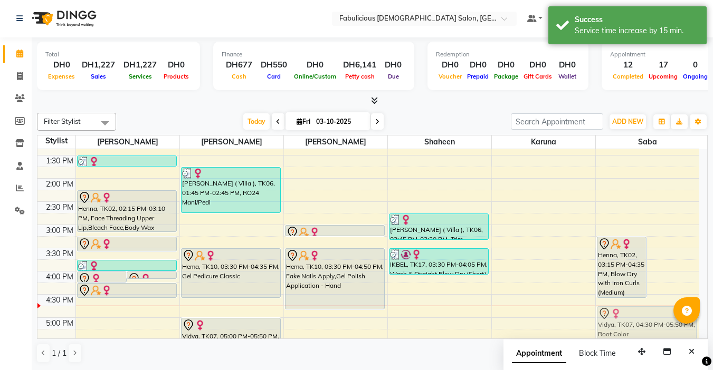
drag, startPoint x: 680, startPoint y: 297, endPoint x: 681, endPoint y: 305, distance: 7.9
click at [681, 305] on body "Select Location × Fabulicious [DEMOGRAPHIC_DATA] Salon, [GEOGRAPHIC_DATA] Defau…" at bounding box center [356, 184] width 713 height 370
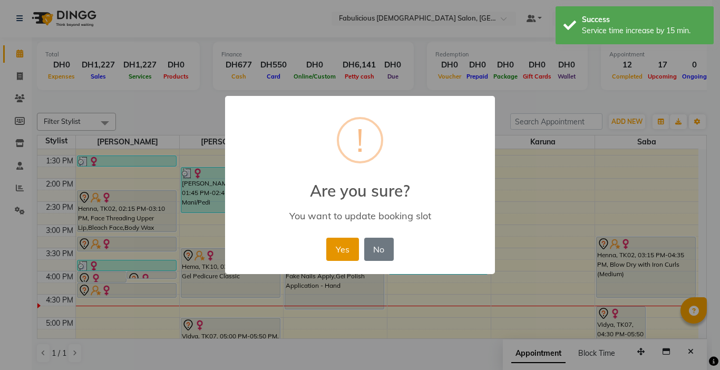
click at [335, 253] on button "Yes" at bounding box center [342, 249] width 32 height 23
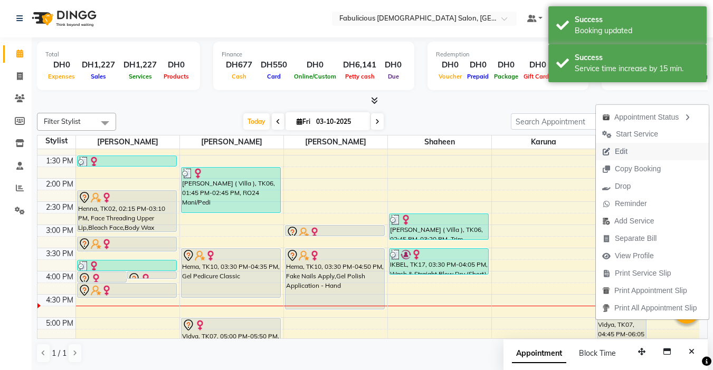
click at [615, 148] on span "Edit" at bounding box center [620, 151] width 13 height 11
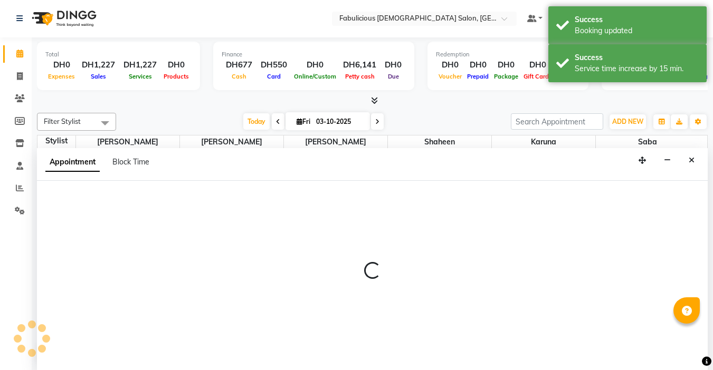
select select "tentative"
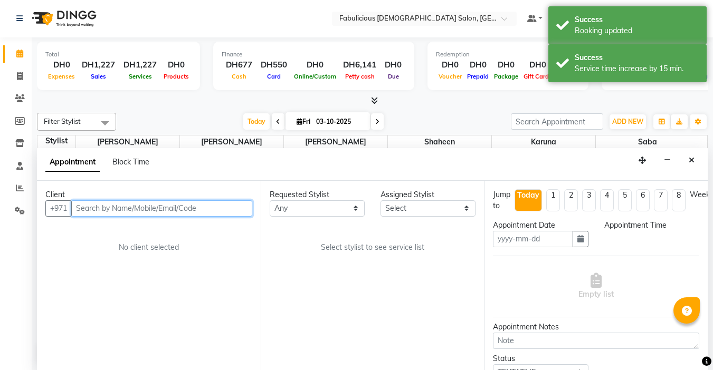
type input "03-10-2025"
select select "1005"
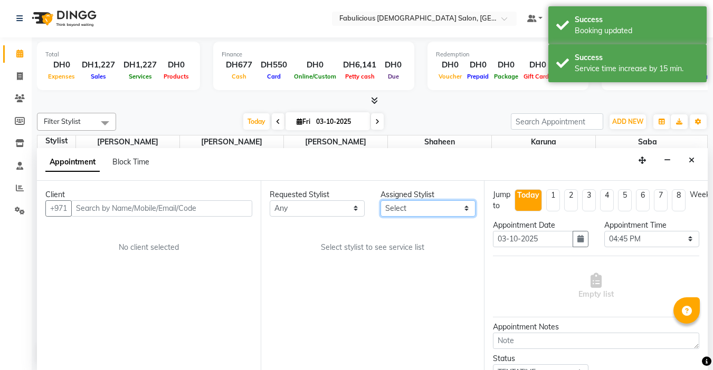
click at [417, 210] on select "Select [PERSON_NAME] [PERSON_NAME] [PERSON_NAME] [PERSON_NAME]" at bounding box center [427, 208] width 95 height 16
select select "11628"
select select "1134"
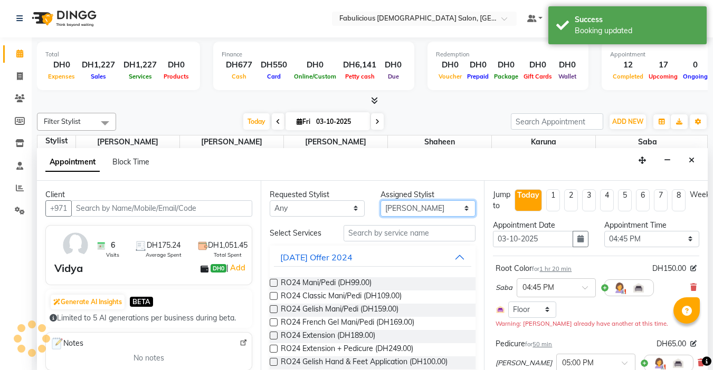
scroll to position [325, 0]
click at [427, 209] on select "Select [PERSON_NAME] [PERSON_NAME] [PERSON_NAME] [PERSON_NAME]" at bounding box center [427, 208] width 95 height 16
select select "11627"
click at [380, 200] on select "Select [PERSON_NAME] [PERSON_NAME] [PERSON_NAME] [PERSON_NAME]" at bounding box center [427, 208] width 95 height 16
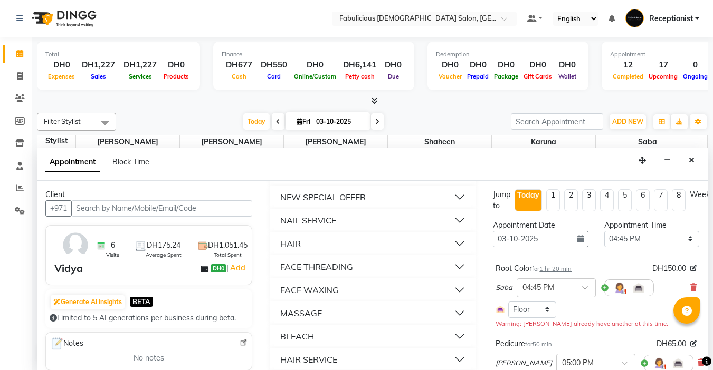
scroll to position [686, 0]
click at [338, 249] on div "FACE THREADING" at bounding box center [316, 243] width 73 height 13
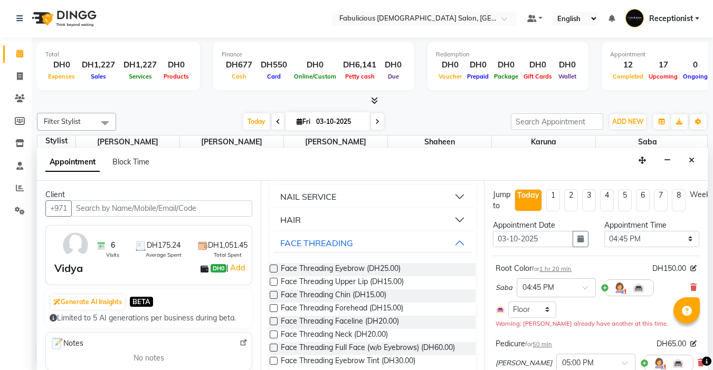
click at [274, 273] on label at bounding box center [274, 269] width 8 height 8
click at [274, 273] on input "checkbox" at bounding box center [273, 269] width 7 height 7
checkbox input "false"
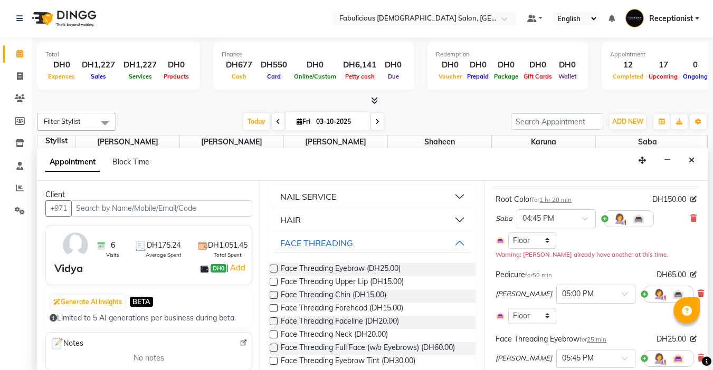
scroll to position [211, 0]
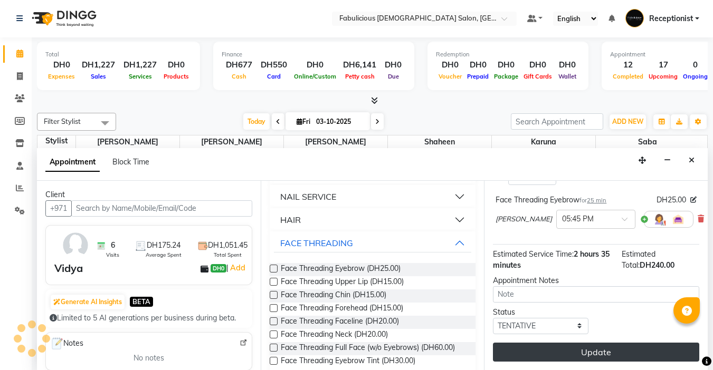
click at [562, 347] on button "Update" at bounding box center [596, 352] width 206 height 19
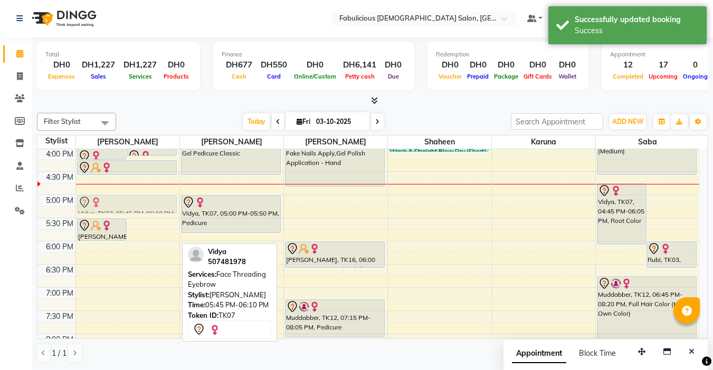
scroll to position [0, 0]
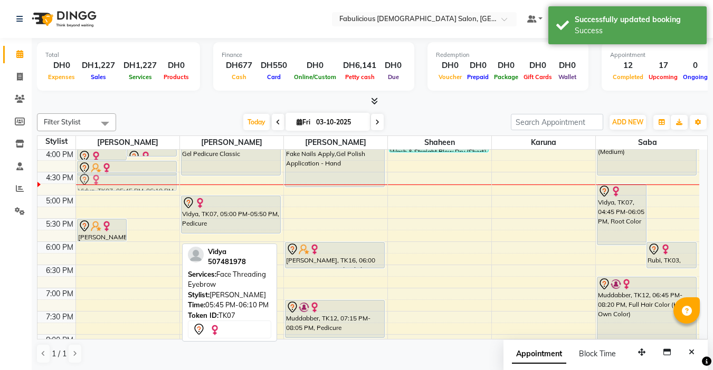
drag, startPoint x: 149, startPoint y: 242, endPoint x: 153, endPoint y: 187, distance: 55.5
click at [153, 187] on div "[PERSON_NAME] ( Google ), TK08, 11:30 AM-11:50 AM, Face Threading Eyebrow,Body …" at bounding box center [127, 172] width 103 height 696
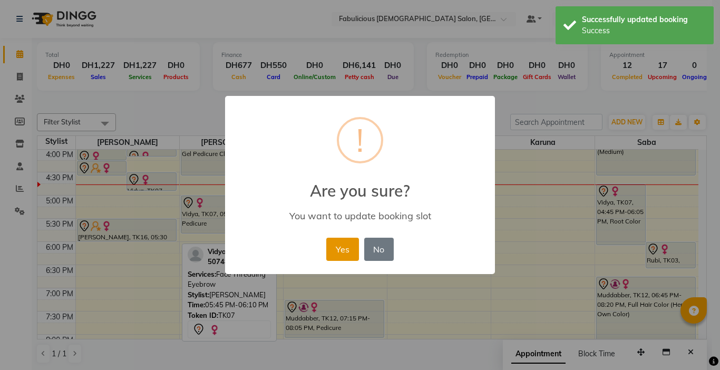
click at [339, 251] on button "Yes" at bounding box center [342, 249] width 32 height 23
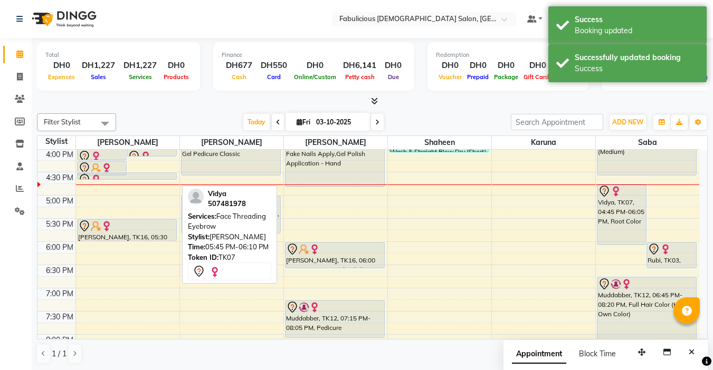
click at [148, 182] on div "9:00 AM 9:30 AM 10:00 AM 10:30 AM 11:00 AM 11:30 AM 12:00 PM 12:30 PM 1:00 PM 1…" at bounding box center [367, 172] width 661 height 696
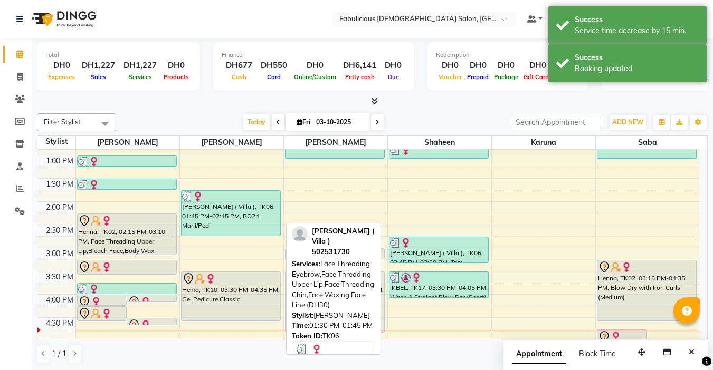
scroll to position [167, 0]
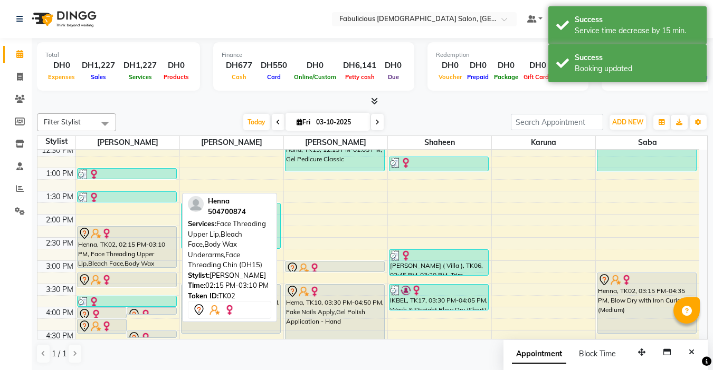
click at [149, 244] on div "Henna, TK02, 02:15 PM-03:10 PM, Face Threading Upper Lip,Bleach Face,Body Wax U…" at bounding box center [127, 247] width 99 height 41
click at [126, 242] on div "Henna, TK02, 02:15 PM-03:10 PM, Face Threading Upper Lip,Bleach Face,Body Wax U…" at bounding box center [127, 247] width 99 height 41
select select "7"
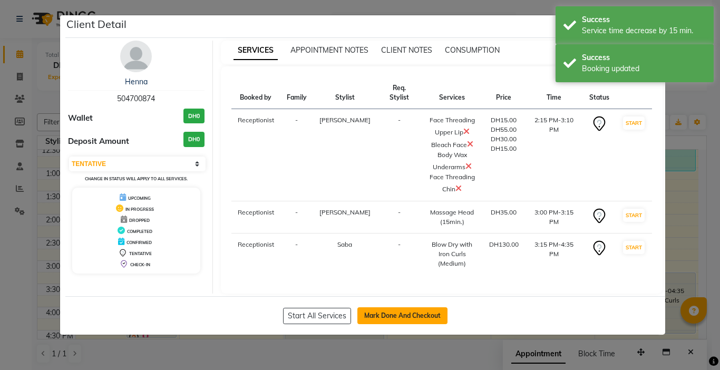
click at [373, 307] on button "Mark Done And Checkout" at bounding box center [403, 315] width 90 height 17
select select "service"
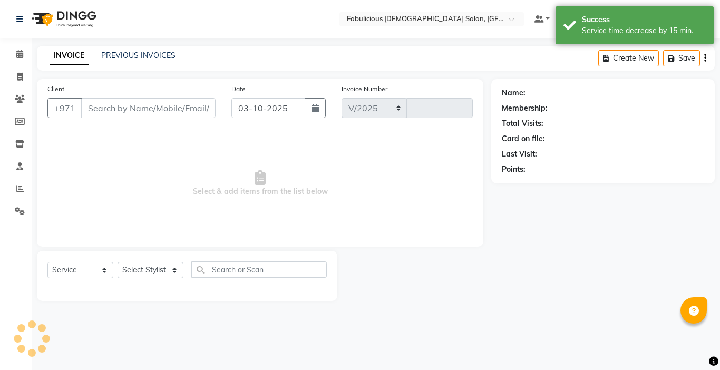
select select "738"
type input "2451"
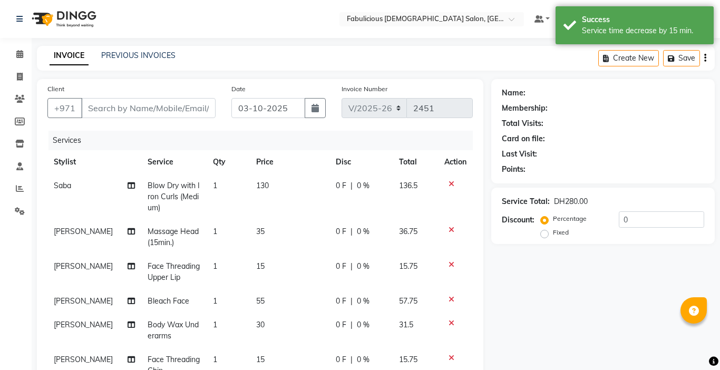
type input "504700874"
select select "11627"
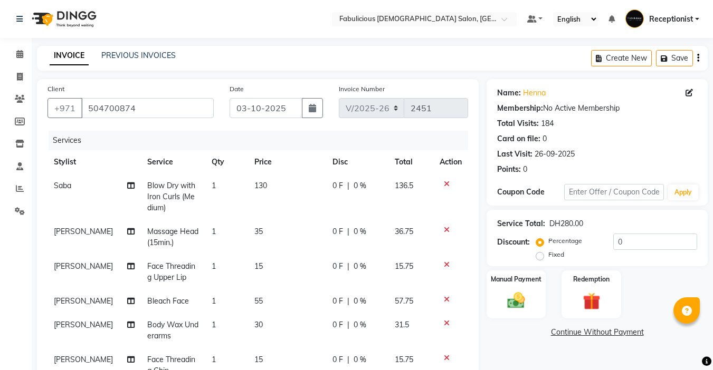
click at [267, 183] on td "130" at bounding box center [287, 197] width 78 height 46
select select "33271"
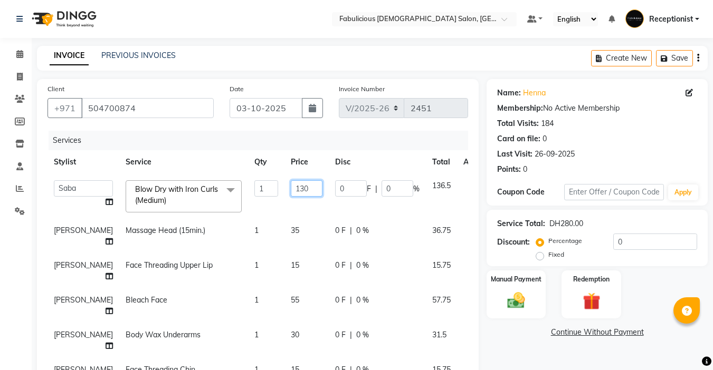
click at [291, 189] on input "130" at bounding box center [307, 188] width 32 height 16
type input "1"
type input "100"
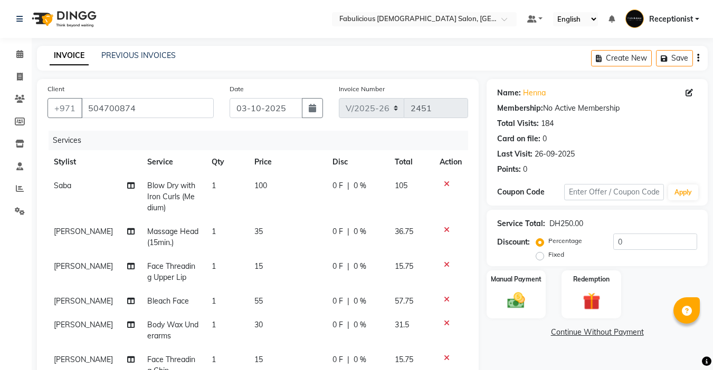
click at [284, 218] on td "100" at bounding box center [287, 197] width 78 height 46
select select "33271"
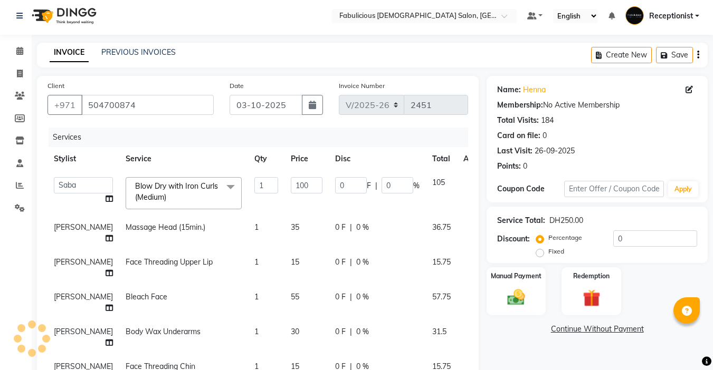
scroll to position [173, 0]
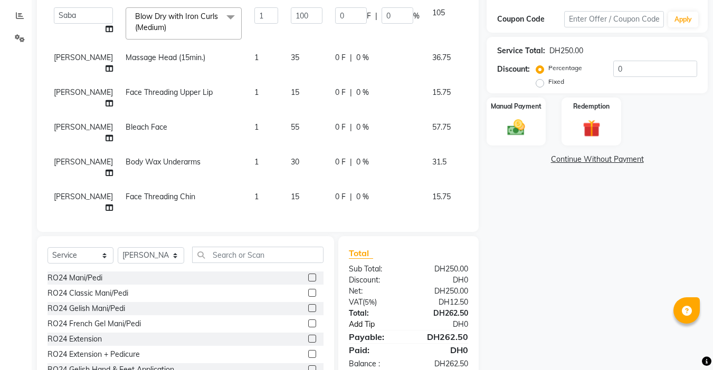
click at [355, 319] on link "Add Tip" at bounding box center [380, 324] width 79 height 11
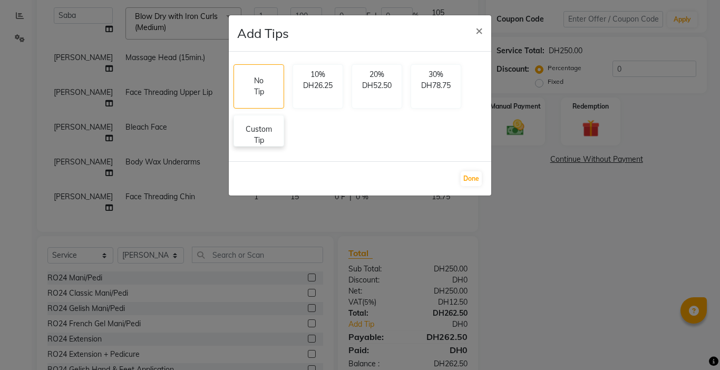
click at [251, 134] on p "Custom Tip" at bounding box center [259, 135] width 37 height 22
select select "33271"
select select "11630"
select select "11627"
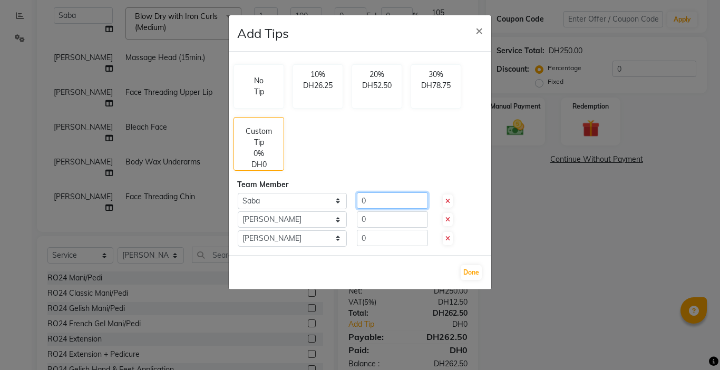
click at [382, 205] on input "0" at bounding box center [392, 201] width 71 height 16
type input "10"
click at [469, 275] on button "Done" at bounding box center [471, 272] width 21 height 15
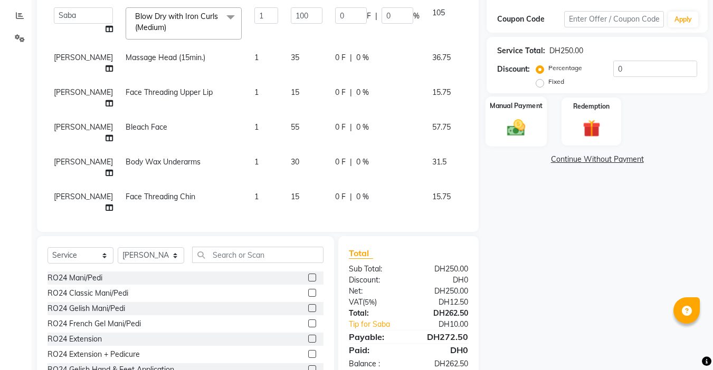
click at [521, 125] on img at bounding box center [516, 127] width 30 height 21
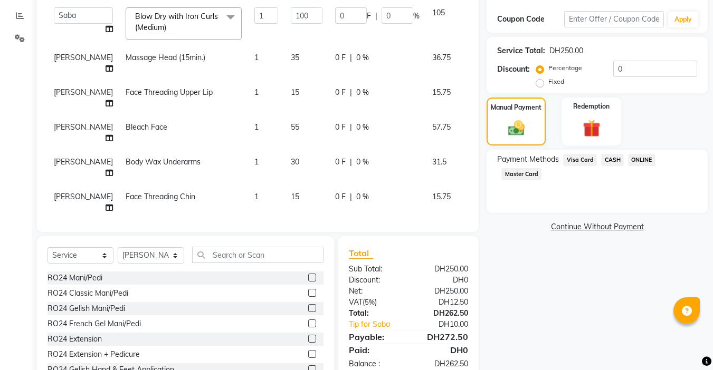
click at [572, 162] on span "Visa Card" at bounding box center [580, 160] width 34 height 12
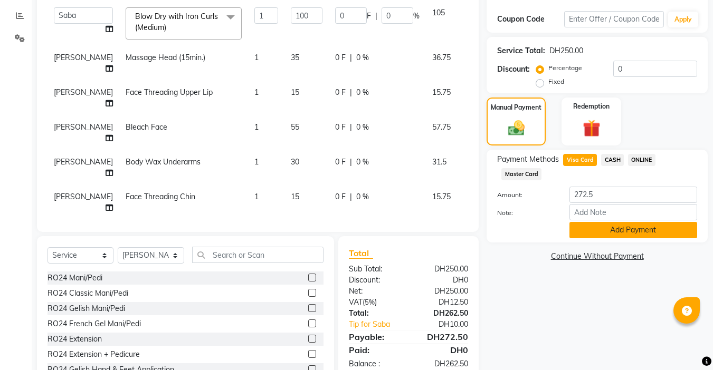
click at [583, 235] on button "Add Payment" at bounding box center [633, 230] width 128 height 16
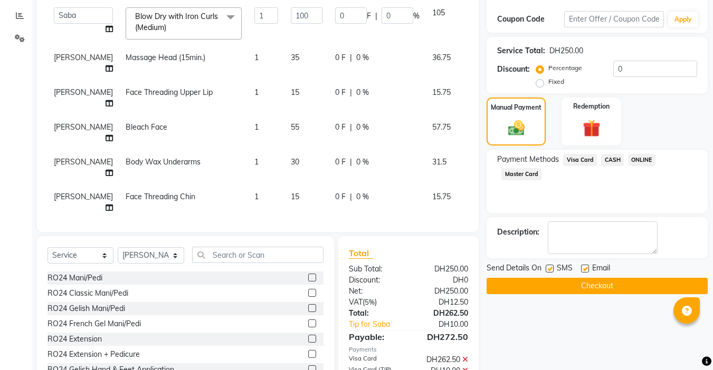
click at [568, 297] on div "Name: Henna Membership: No Active Membership Total Visits: 184 Card on file: 0 …" at bounding box center [600, 159] width 229 height 507
click at [570, 289] on button "Checkout" at bounding box center [596, 286] width 221 height 16
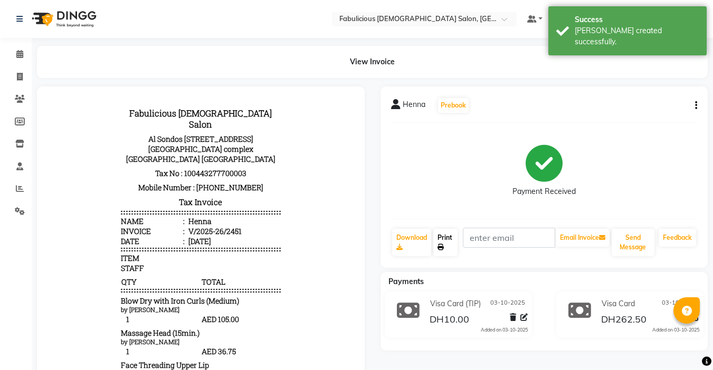
click at [440, 236] on link "Print" at bounding box center [445, 242] width 24 height 27
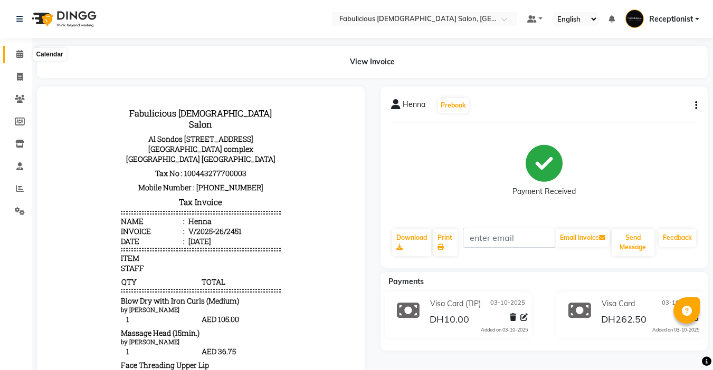
click at [20, 54] on icon at bounding box center [19, 54] width 7 height 8
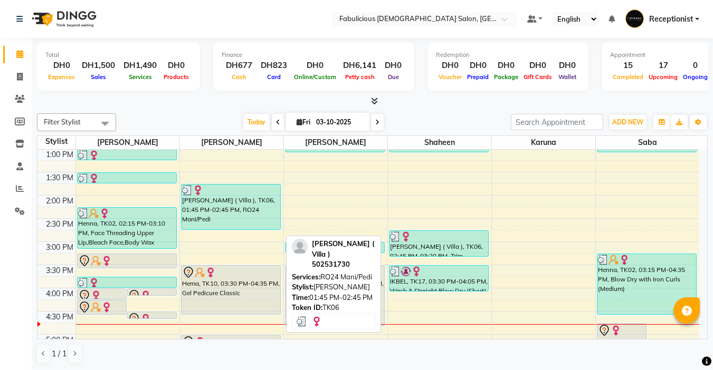
scroll to position [211, 0]
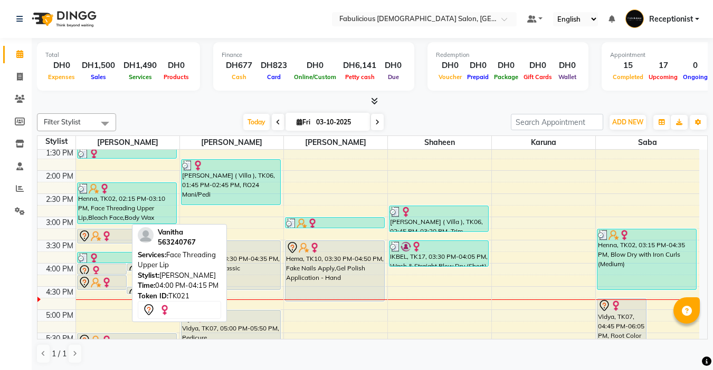
click at [119, 269] on div at bounding box center [102, 271] width 48 height 13
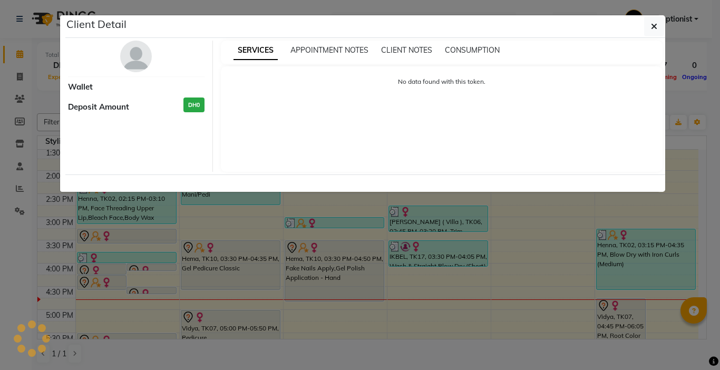
select select "7"
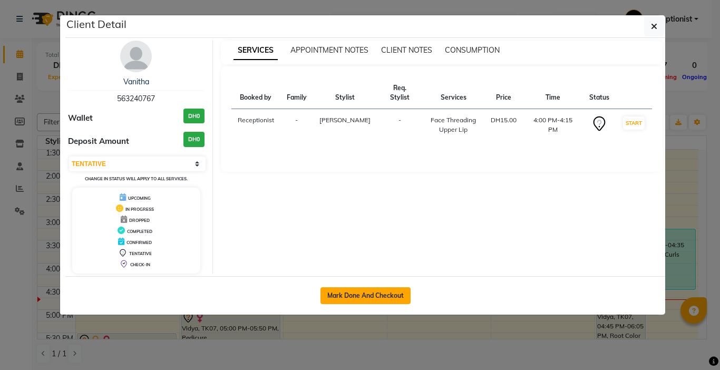
click at [344, 293] on button "Mark Done And Checkout" at bounding box center [366, 295] width 90 height 17
select select "service"
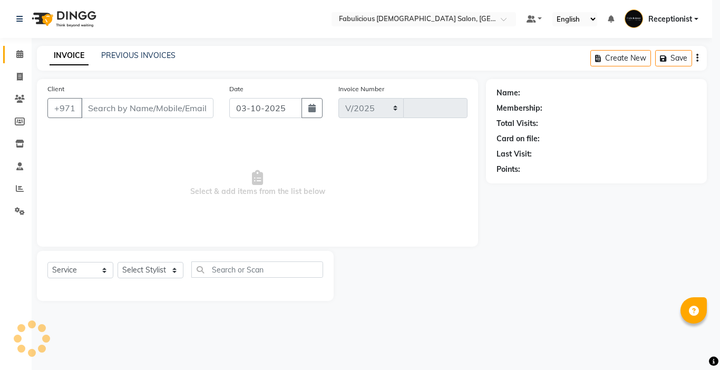
select select "738"
type input "2452"
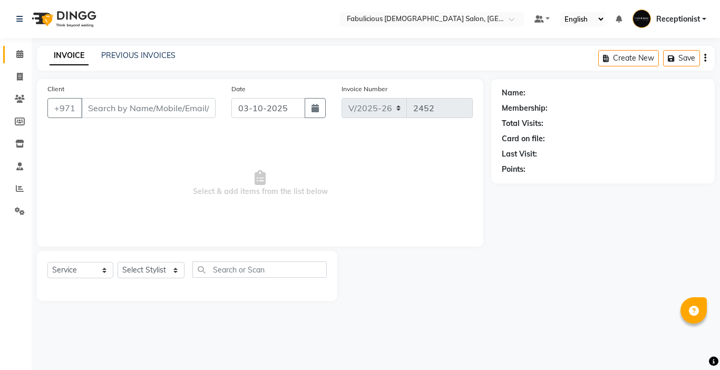
type input "563240767"
select select "11627"
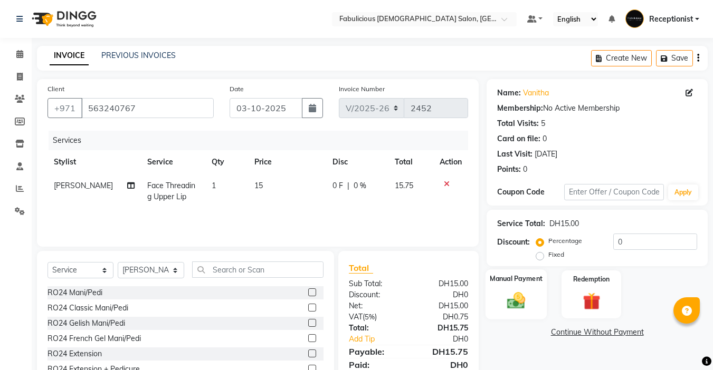
click at [516, 302] on img at bounding box center [516, 300] width 30 height 21
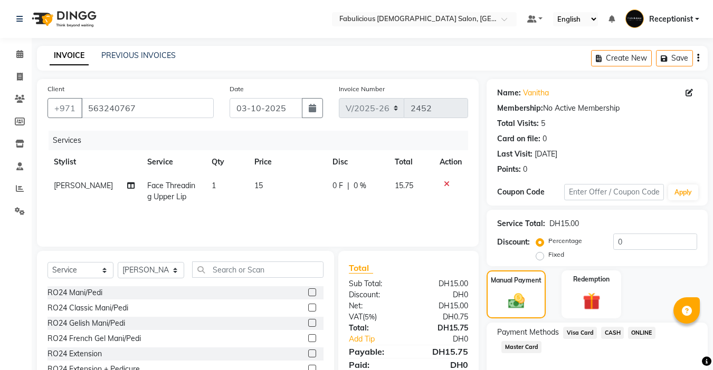
click at [580, 333] on span "Visa Card" at bounding box center [580, 333] width 34 height 12
click at [621, 316] on div "Manual Payment Redemption" at bounding box center [596, 295] width 237 height 48
click at [587, 347] on div "Name: Vanitha Membership: No Active Membership Total Visits: 5 Card on file: 0 …" at bounding box center [600, 258] width 229 height 358
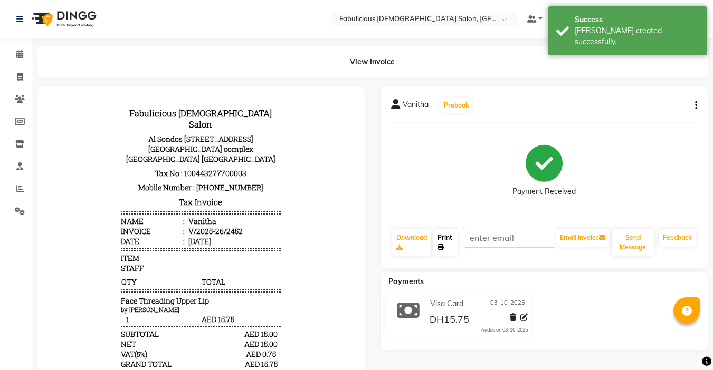
click at [440, 237] on link "Print" at bounding box center [445, 242] width 24 height 27
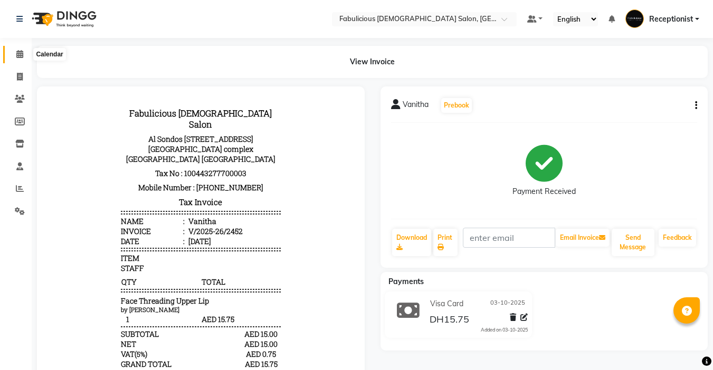
click at [18, 52] on icon at bounding box center [19, 54] width 7 height 8
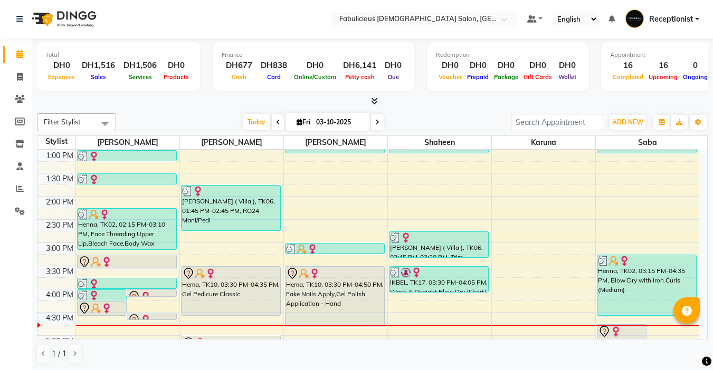
scroll to position [211, 0]
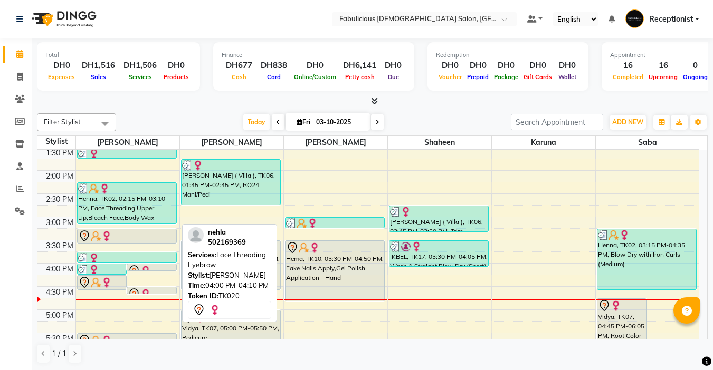
click at [158, 266] on div at bounding box center [152, 271] width 48 height 13
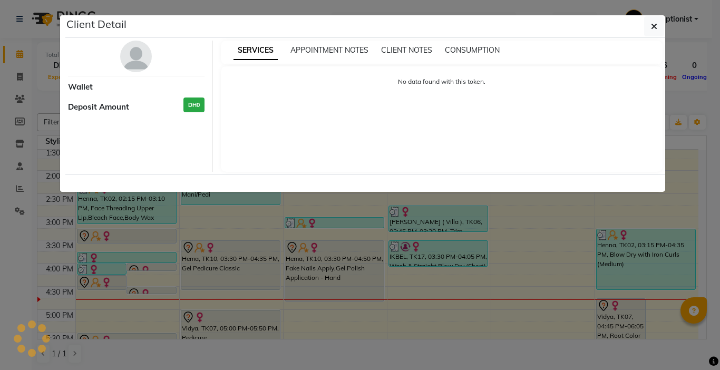
select select "7"
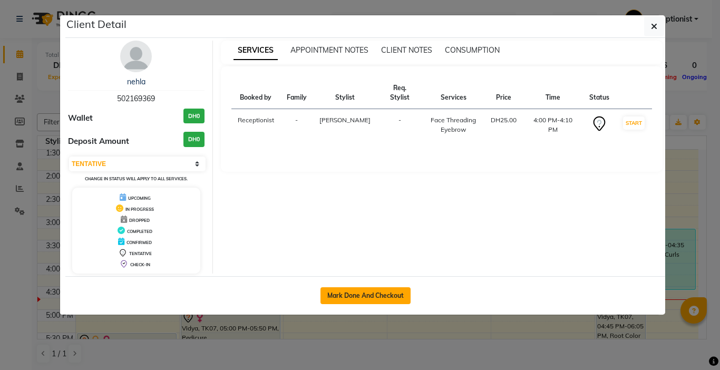
click at [335, 293] on button "Mark Done And Checkout" at bounding box center [366, 295] width 90 height 17
select select "service"
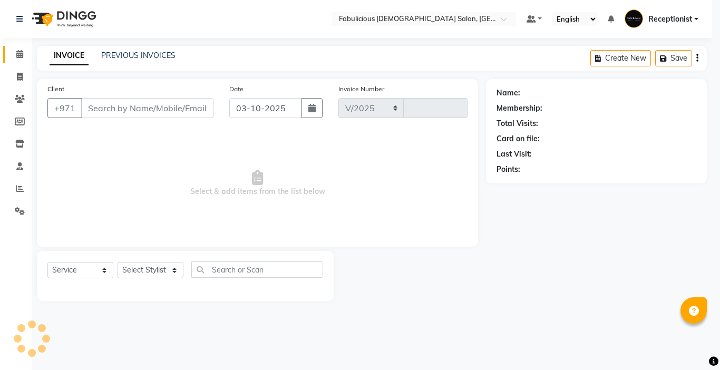
select select "738"
type input "2453"
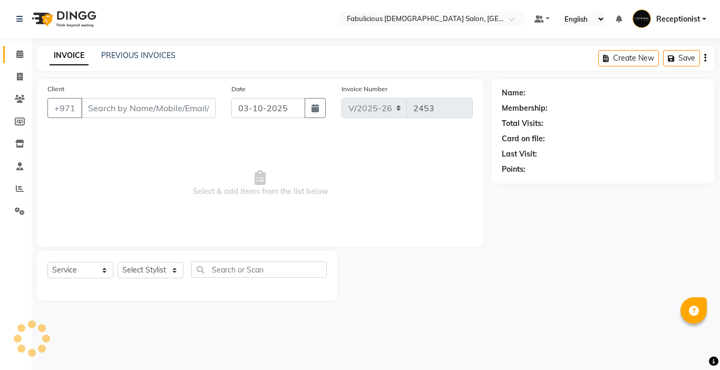
type input "502169369"
select select "11627"
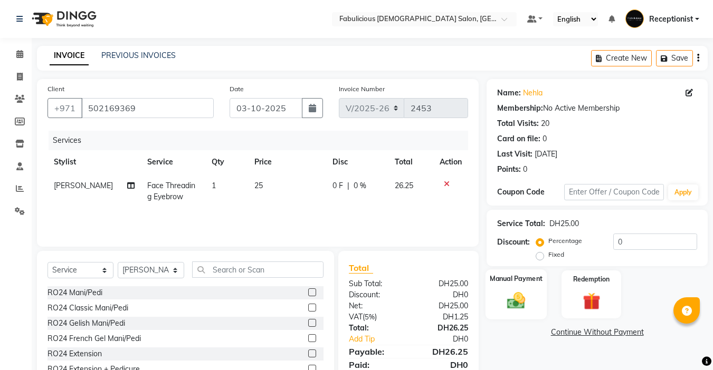
click at [511, 290] on img at bounding box center [516, 300] width 30 height 21
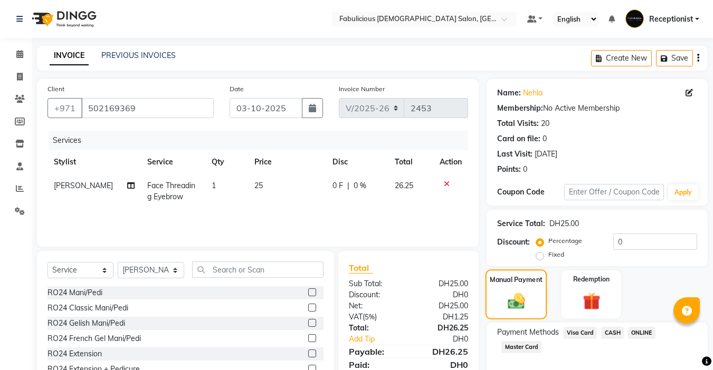
scroll to position [52, 0]
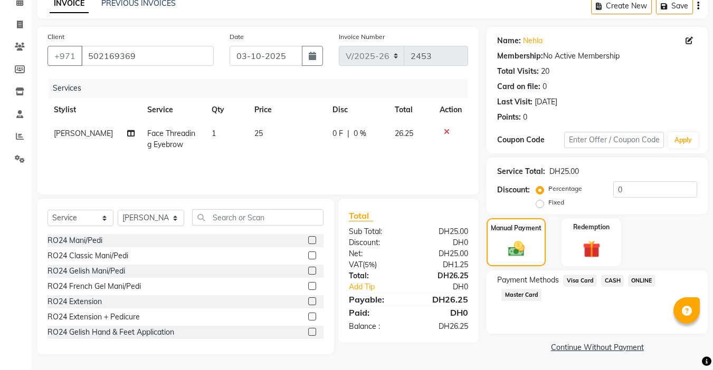
click at [582, 282] on span "Visa Card" at bounding box center [580, 281] width 34 height 12
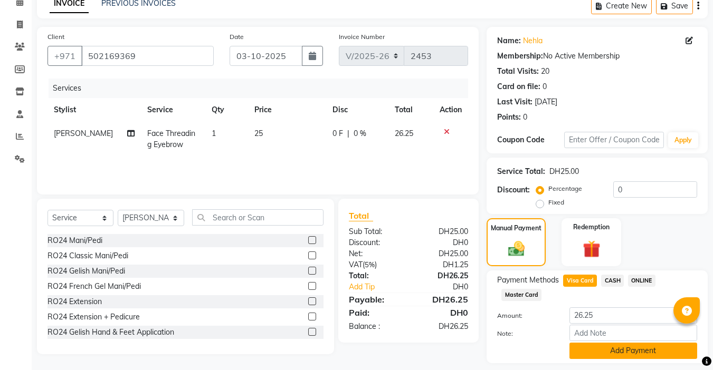
click at [616, 355] on button "Add Payment" at bounding box center [633, 351] width 128 height 16
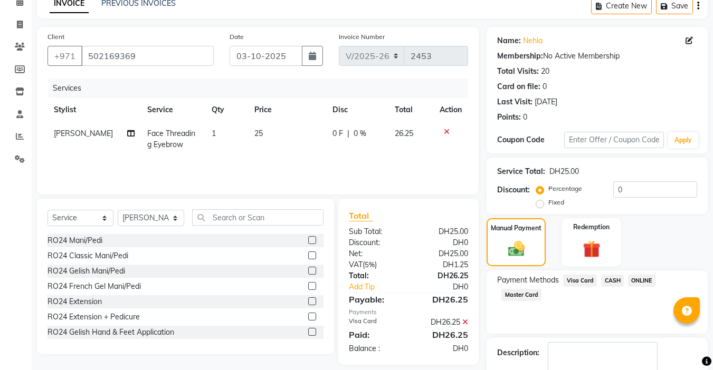
click at [561, 280] on div "Visa Card" at bounding box center [578, 282] width 38 height 14
click at [572, 284] on span "Visa Card" at bounding box center [580, 281] width 34 height 12
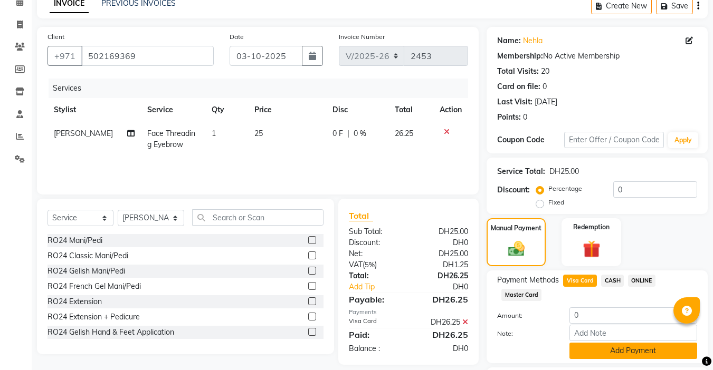
click at [617, 352] on button "Add Payment" at bounding box center [633, 351] width 128 height 16
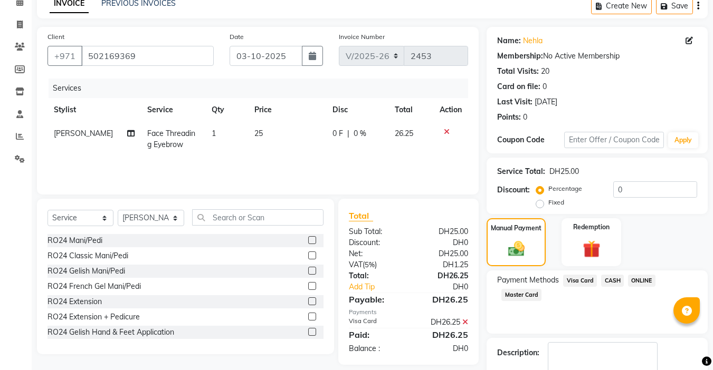
click at [570, 278] on span "Visa Card" at bounding box center [580, 281] width 34 height 12
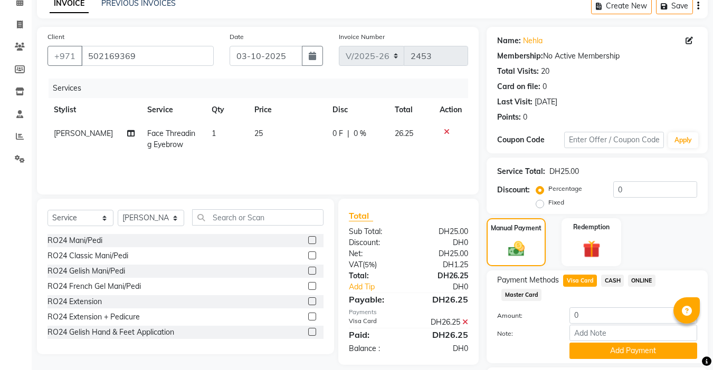
click at [613, 258] on div "Redemption" at bounding box center [590, 242] width 59 height 48
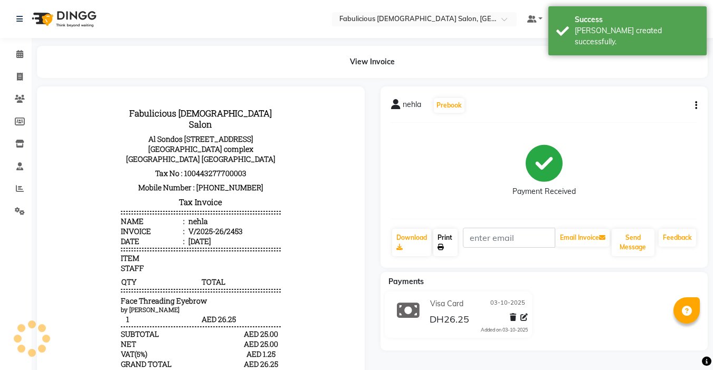
click at [449, 243] on link "Print" at bounding box center [445, 242] width 24 height 27
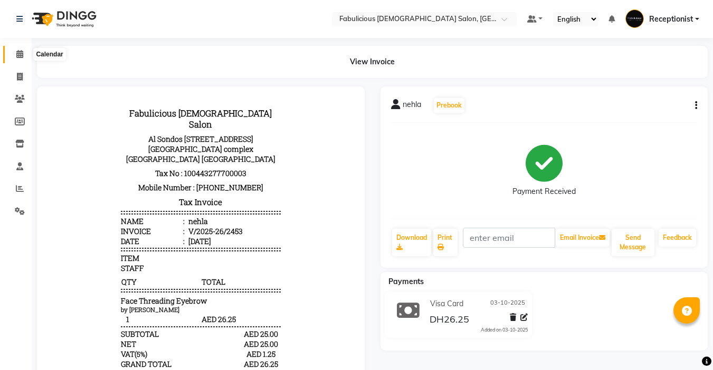
click at [21, 55] on icon at bounding box center [19, 54] width 7 height 8
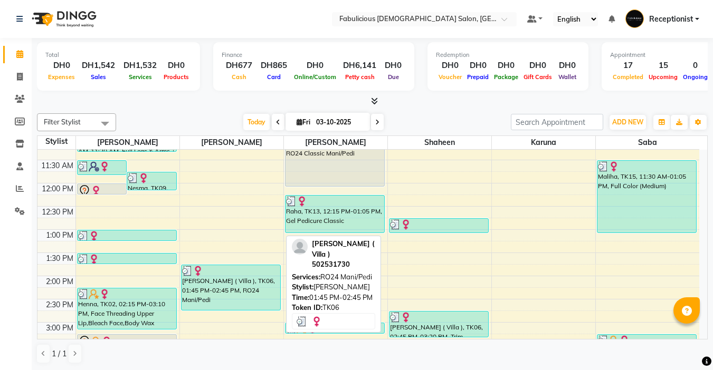
scroll to position [158, 0]
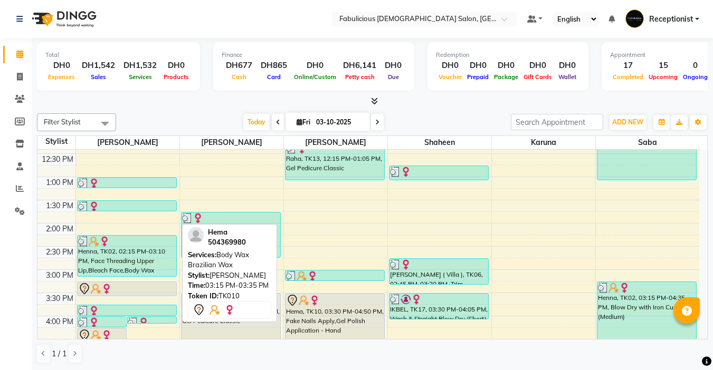
click at [132, 285] on div at bounding box center [127, 289] width 98 height 13
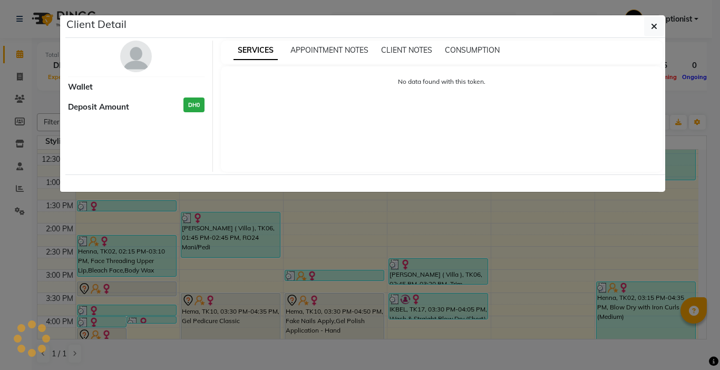
select select "7"
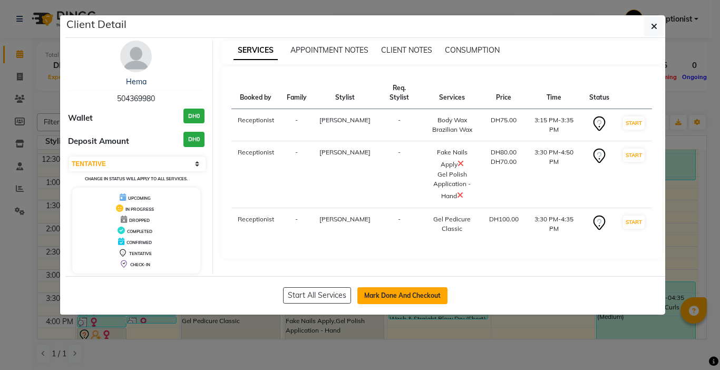
click at [383, 293] on button "Mark Done And Checkout" at bounding box center [403, 295] width 90 height 17
select select "service"
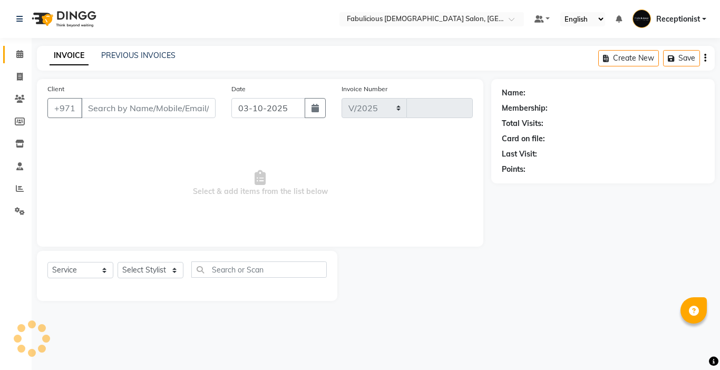
select select "738"
type input "2454"
type input "504369980"
select select "11630"
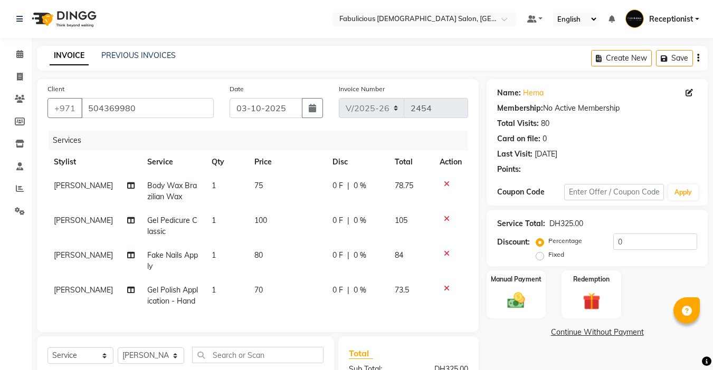
click at [152, 220] on span "Gel Pedicure Classic" at bounding box center [172, 226] width 50 height 21
select select "11628"
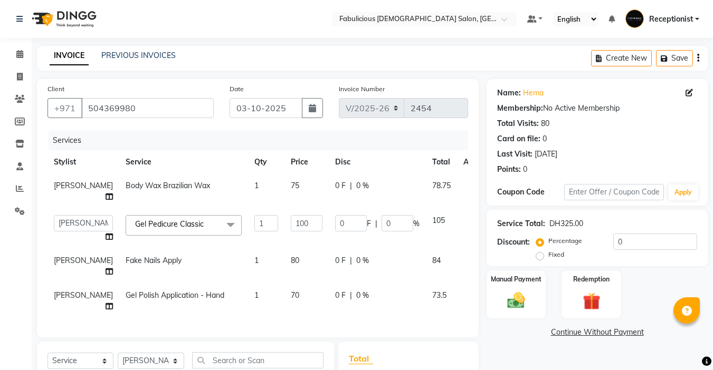
click at [152, 220] on span "Gel Pedicure Classic x" at bounding box center [172, 225] width 81 height 13
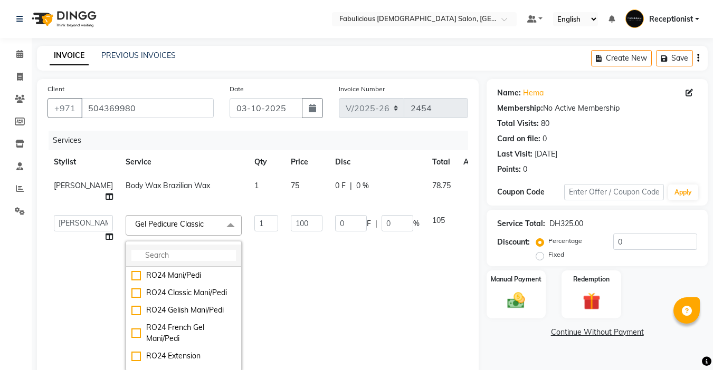
click at [150, 250] on input "multiselect-search" at bounding box center [183, 255] width 104 height 11
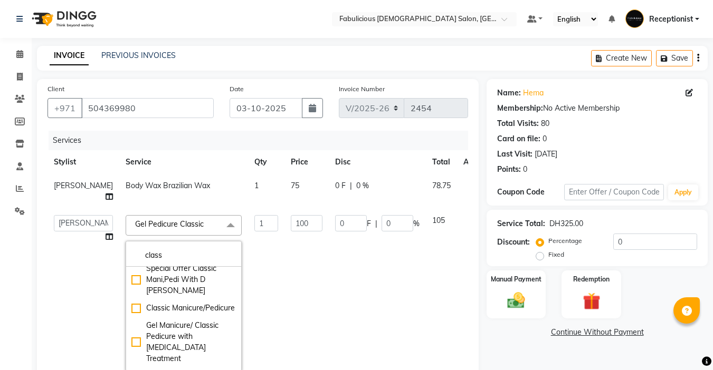
scroll to position [264, 0]
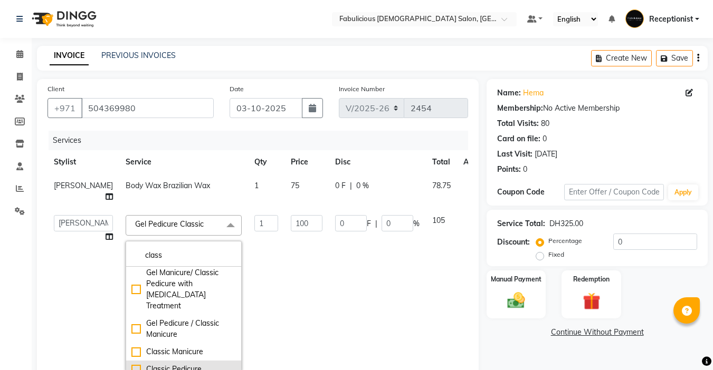
type input "class"
click at [131, 364] on div "Classic Pedicure" at bounding box center [183, 369] width 104 height 11
checkbox input "true"
checkbox input "false"
type input "75"
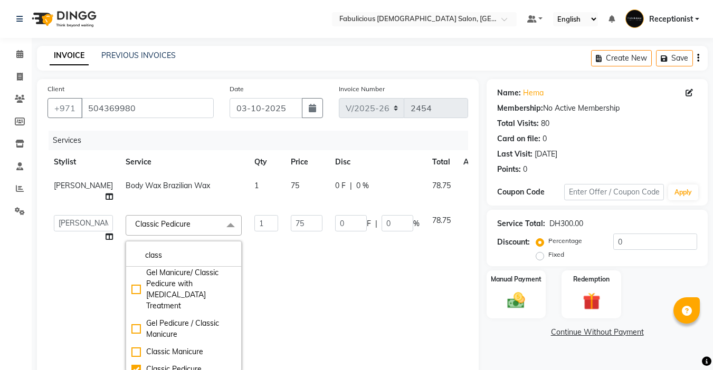
click at [364, 293] on td "0 F | 0 %" at bounding box center [377, 293] width 97 height 169
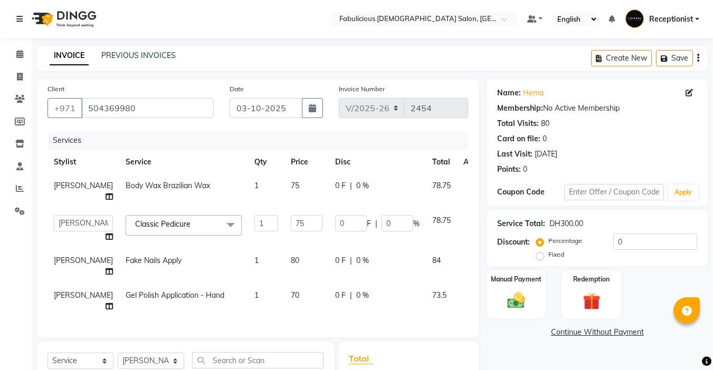
scroll to position [7, 0]
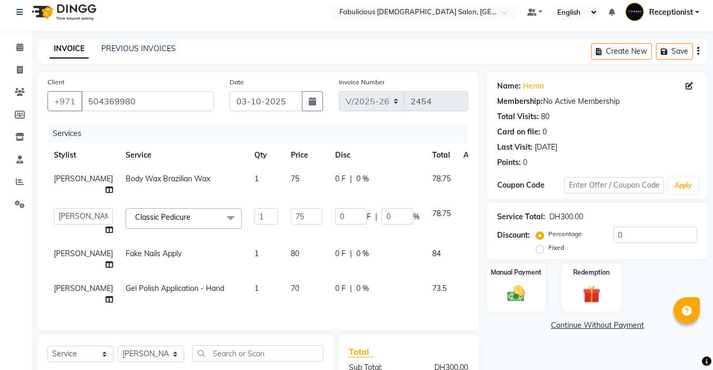
click at [284, 242] on td "80" at bounding box center [306, 259] width 44 height 35
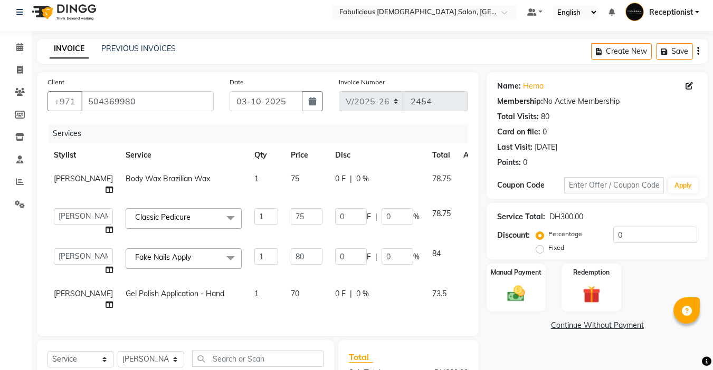
type input "8"
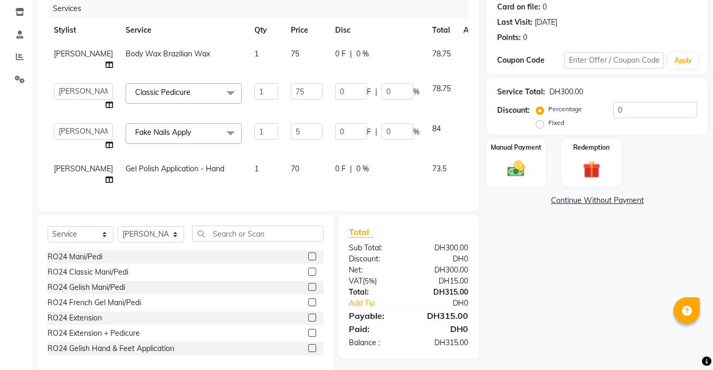
type input "50"
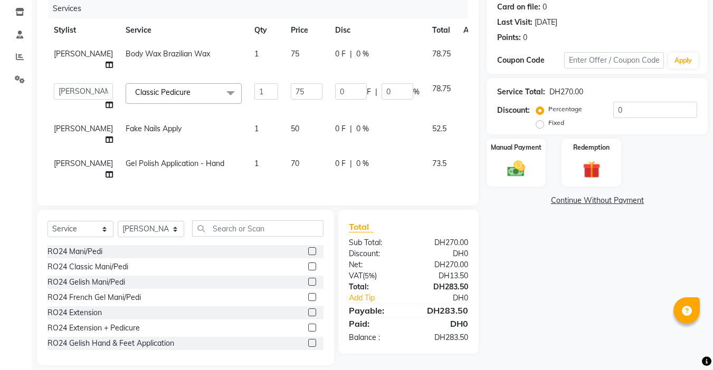
click at [227, 180] on div "Services Stylist Service Qty Price Disc Total Action Raj Body Wax Brazilian Wax…" at bounding box center [257, 97] width 420 height 196
click at [218, 226] on input "text" at bounding box center [257, 228] width 131 height 16
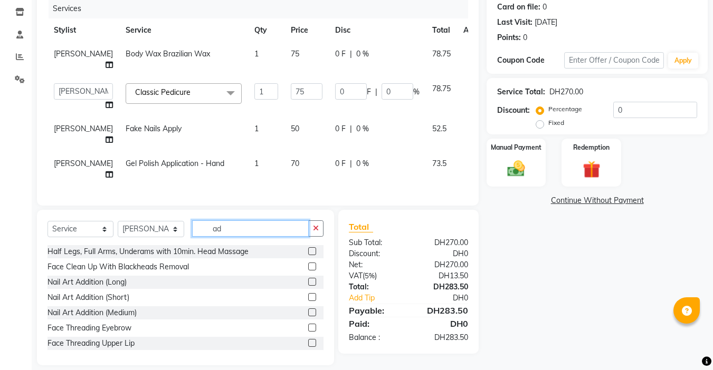
type input "ad"
click at [308, 309] on label at bounding box center [312, 313] width 8 height 8
click at [308, 310] on input "checkbox" at bounding box center [311, 313] width 7 height 7
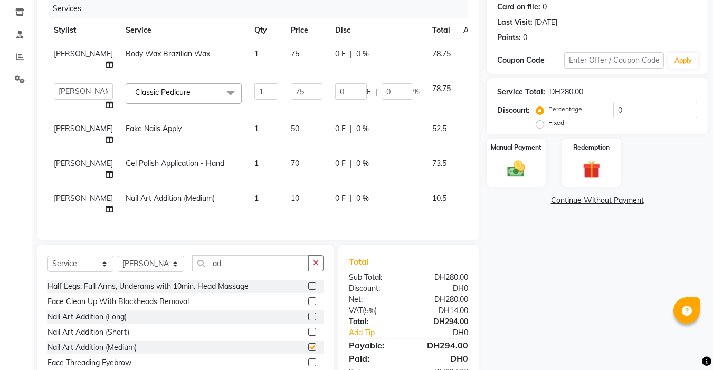
checkbox input "false"
click at [248, 193] on td "1" at bounding box center [266, 204] width 36 height 35
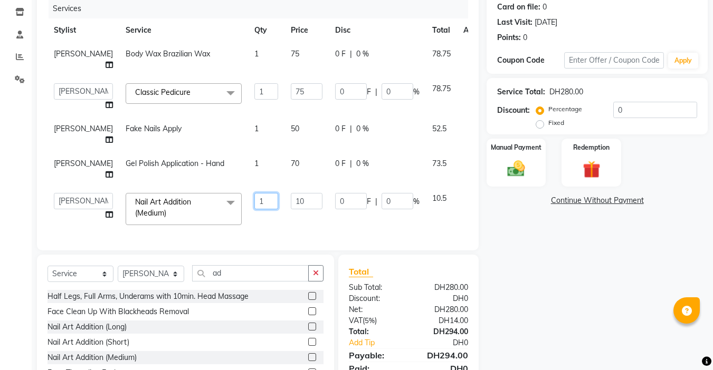
click at [254, 193] on input "1" at bounding box center [266, 201] width 24 height 16
type input "2"
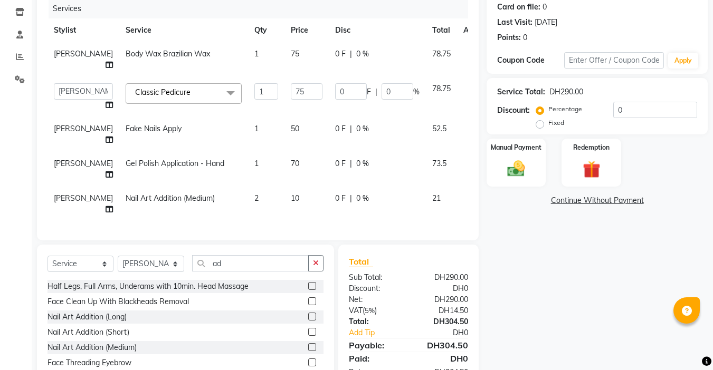
click at [290, 207] on td "10" at bounding box center [306, 204] width 44 height 35
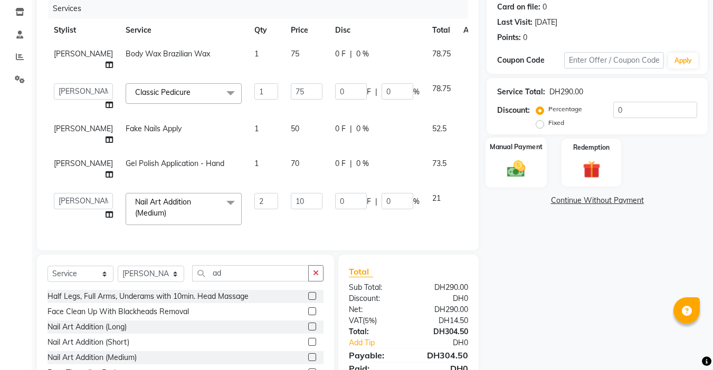
click at [515, 167] on img at bounding box center [516, 168] width 30 height 21
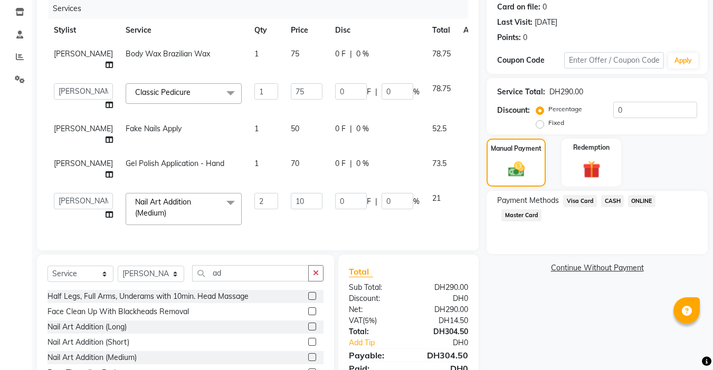
click at [571, 197] on span "Visa Card" at bounding box center [580, 201] width 34 height 12
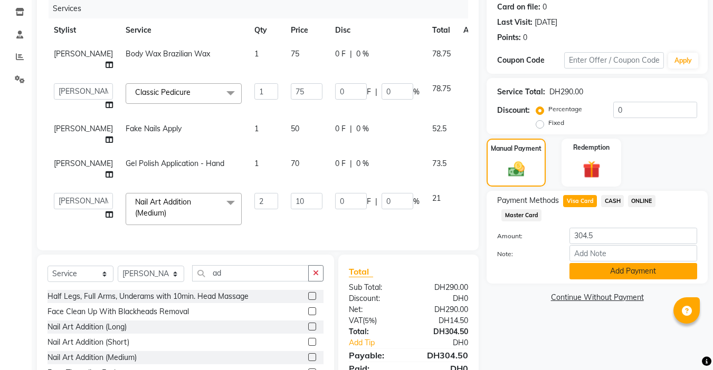
click at [611, 270] on button "Add Payment" at bounding box center [633, 271] width 128 height 16
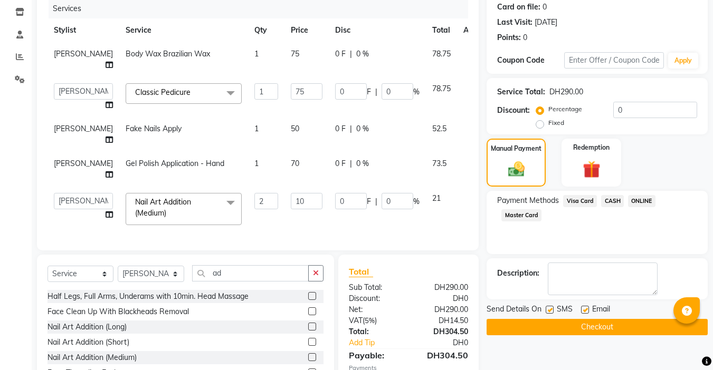
click at [584, 319] on button "Checkout" at bounding box center [596, 327] width 221 height 16
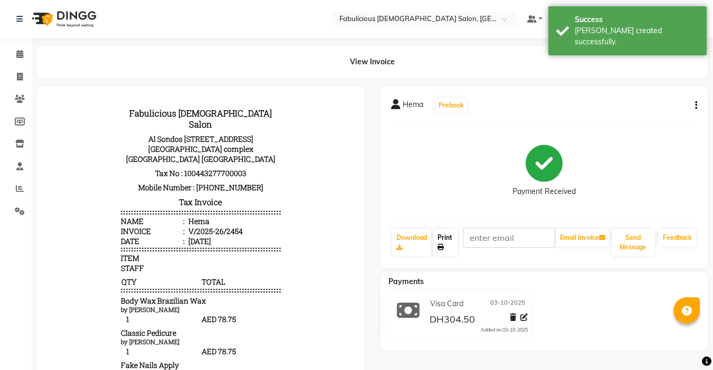
click at [442, 237] on link "Print" at bounding box center [445, 242] width 24 height 27
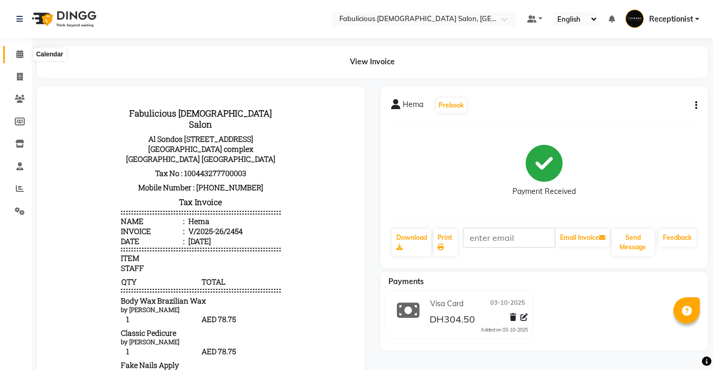
click at [21, 56] on icon at bounding box center [19, 54] width 7 height 8
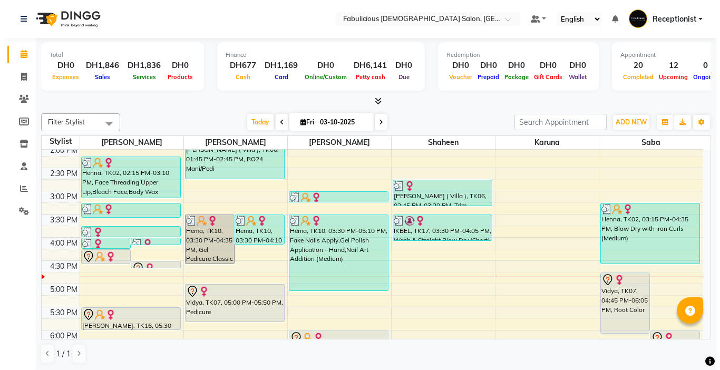
scroll to position [264, 0]
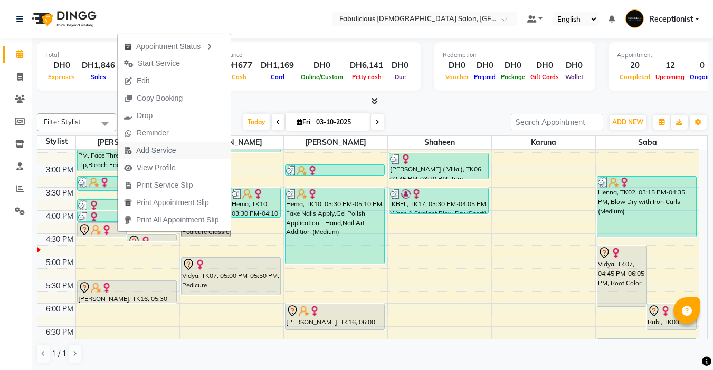
click at [142, 152] on span "Add Service" at bounding box center [156, 150] width 40 height 11
select select "11627"
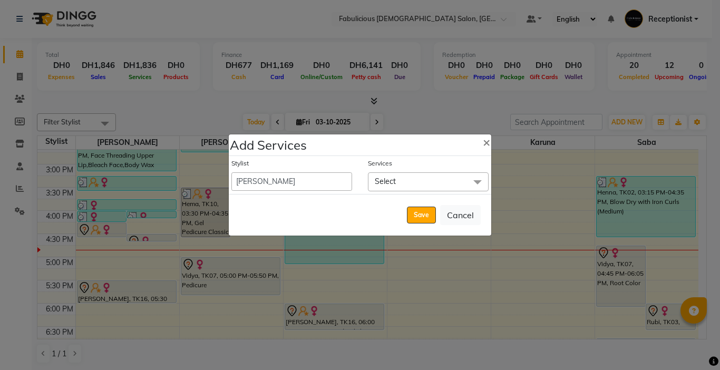
click at [387, 179] on span "Select" at bounding box center [385, 181] width 21 height 9
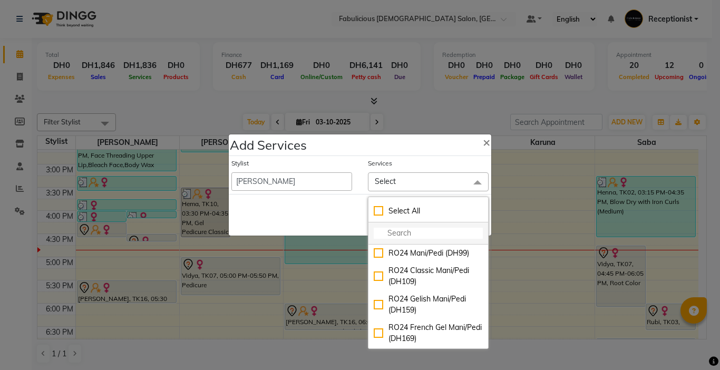
click at [441, 233] on input "multiselect-search" at bounding box center [428, 233] width 109 height 11
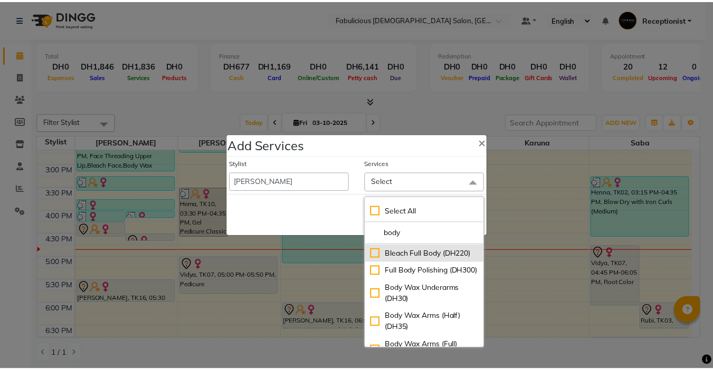
scroll to position [53, 0]
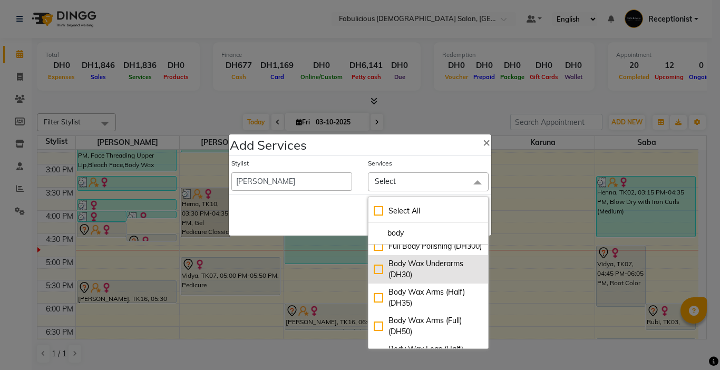
type input "body"
click at [374, 281] on div "Body Wax Underarms (DH30)" at bounding box center [428, 269] width 109 height 22
checkbox input "true"
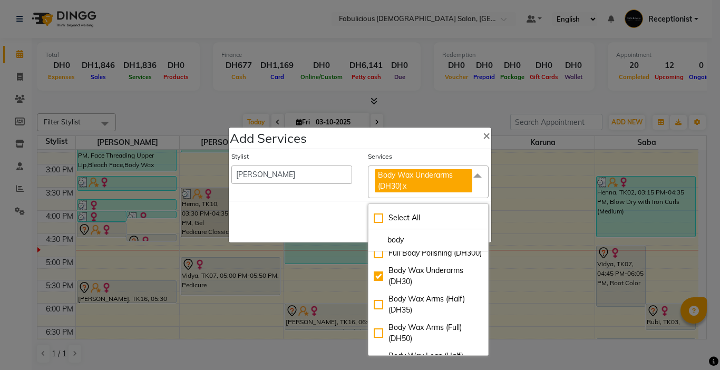
click at [335, 223] on div "Save Cancel" at bounding box center [360, 222] width 263 height 42
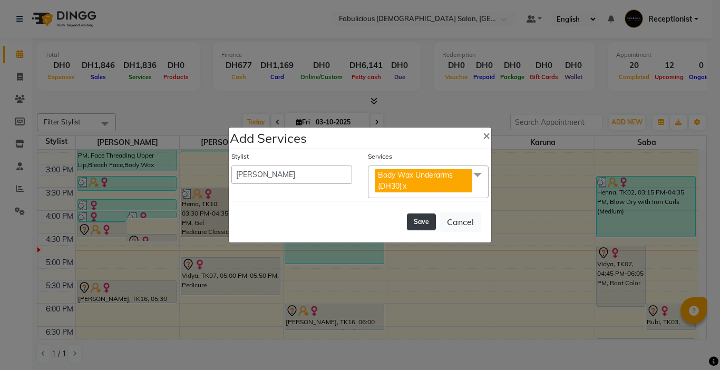
click at [411, 221] on button "Save" at bounding box center [421, 222] width 29 height 17
select select "11630"
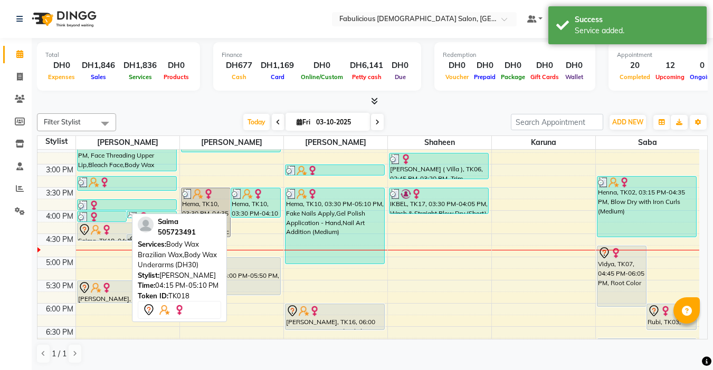
drag, startPoint x: 98, startPoint y: 263, endPoint x: 103, endPoint y: 243, distance: 20.7
click at [103, 243] on div "9:00 AM 9:30 AM 10:00 AM 10:30 AM 11:00 AM 11:30 AM 12:00 PM 12:30 PM 1:00 PM 1…" at bounding box center [367, 234] width 661 height 696
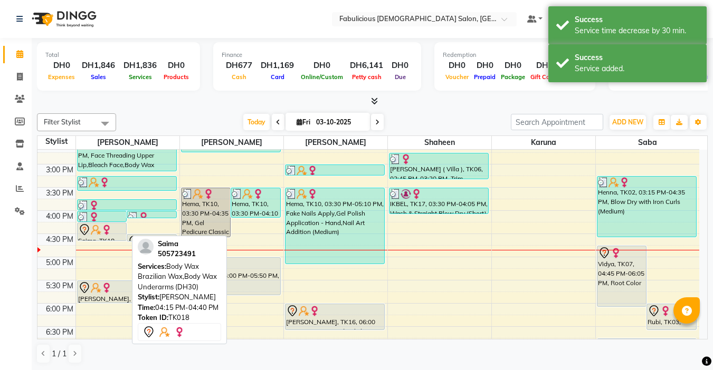
click at [95, 234] on img at bounding box center [96, 230] width 11 height 11
select select "7"
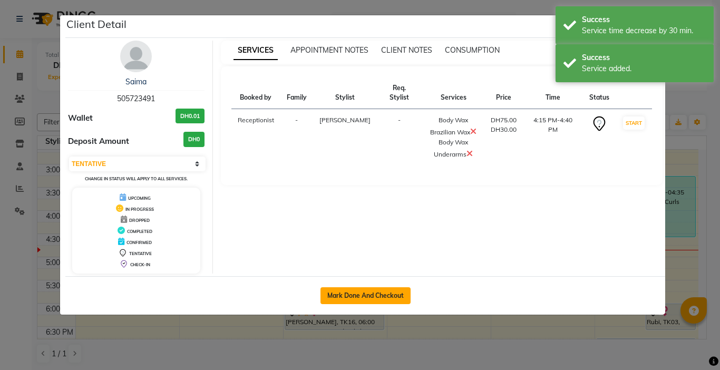
click at [352, 293] on button "Mark Done And Checkout" at bounding box center [366, 295] width 90 height 17
select select "service"
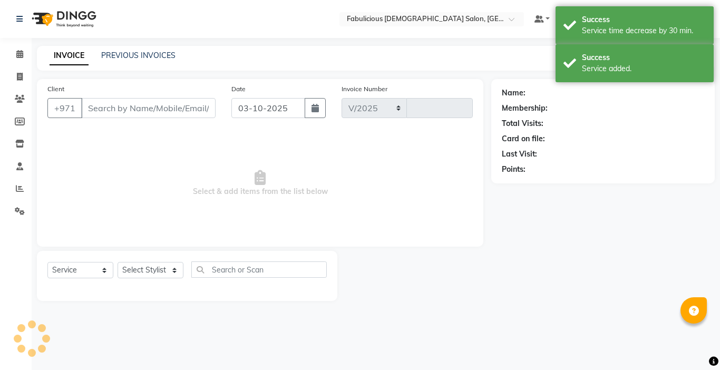
select select "738"
type input "2455"
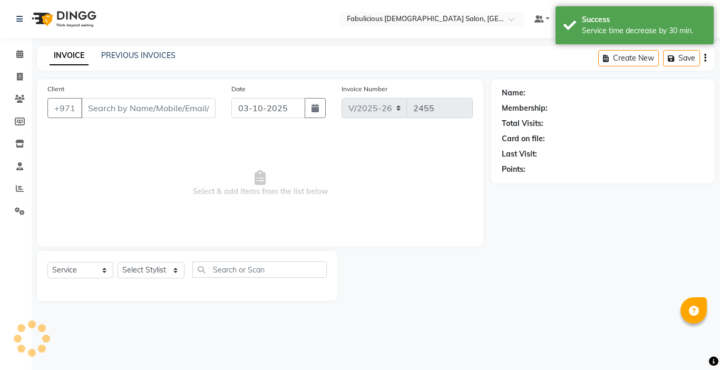
type input "505723491"
select select "11627"
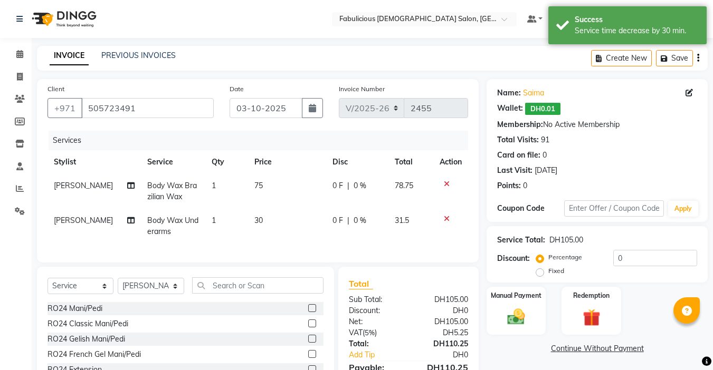
click at [265, 188] on td "75" at bounding box center [287, 191] width 78 height 35
select select "11627"
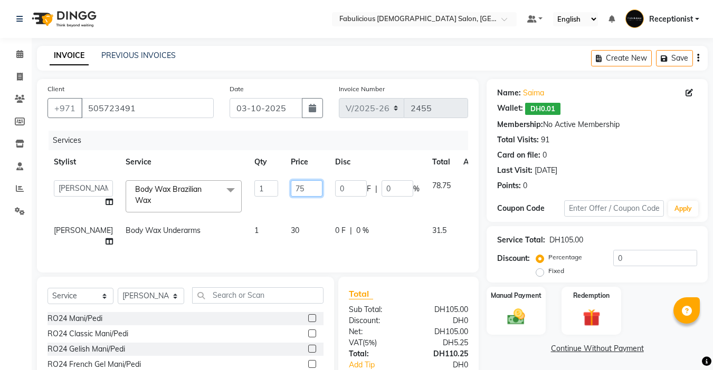
click at [291, 185] on input "75" at bounding box center [307, 188] width 32 height 16
type input "7"
type input "70"
click at [284, 226] on td "30" at bounding box center [306, 236] width 44 height 35
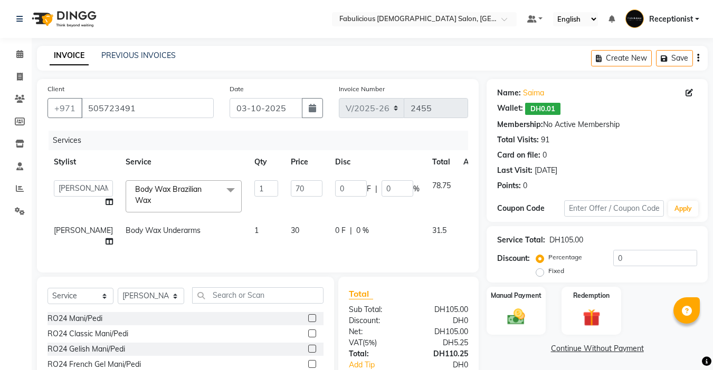
select select "11627"
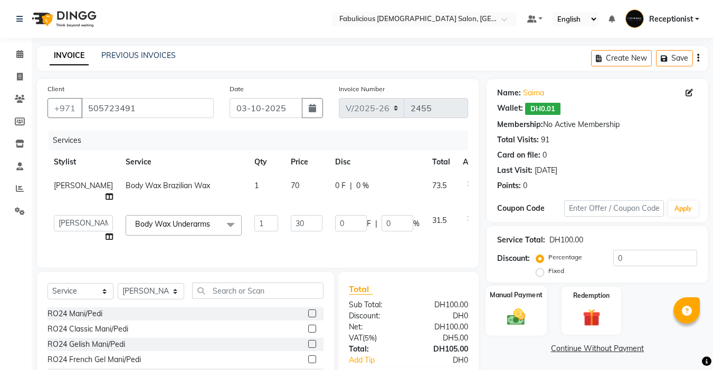
click at [517, 306] on img at bounding box center [516, 316] width 30 height 21
click at [513, 306] on img at bounding box center [516, 316] width 30 height 21
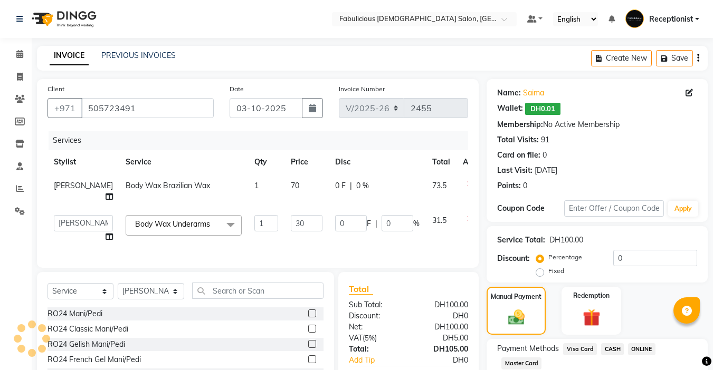
click at [522, 358] on span "Master Card" at bounding box center [521, 364] width 40 height 12
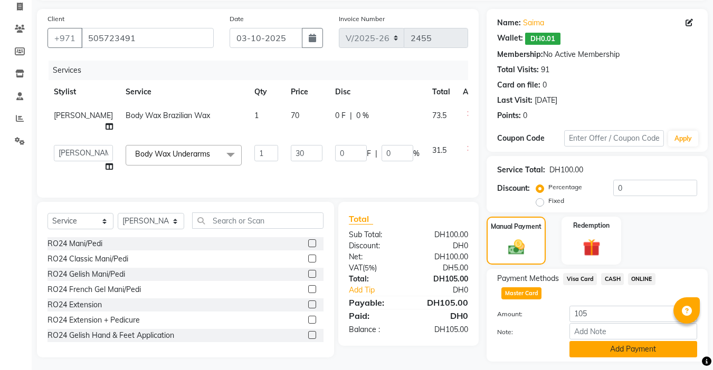
click at [608, 354] on button "Add Payment" at bounding box center [633, 349] width 128 height 16
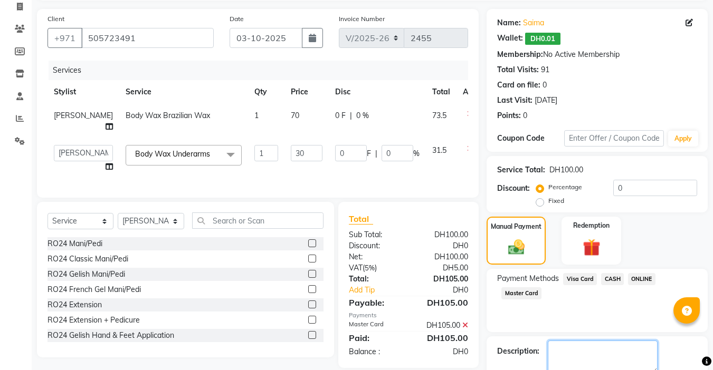
click at [582, 348] on textarea at bounding box center [602, 357] width 110 height 33
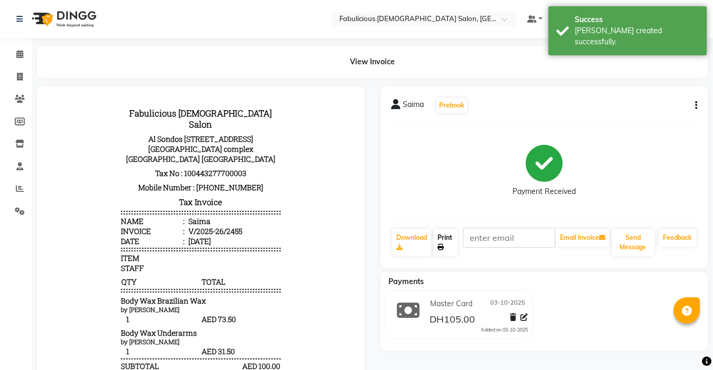
click at [443, 245] on icon at bounding box center [440, 247] width 6 height 6
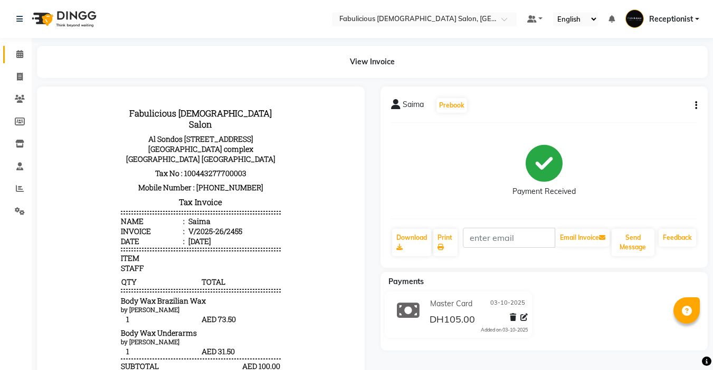
click at [18, 54] on icon at bounding box center [19, 54] width 7 height 8
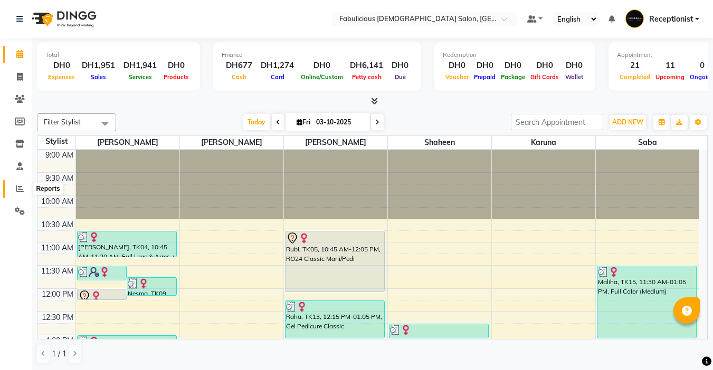
click at [19, 188] on icon at bounding box center [20, 189] width 8 height 8
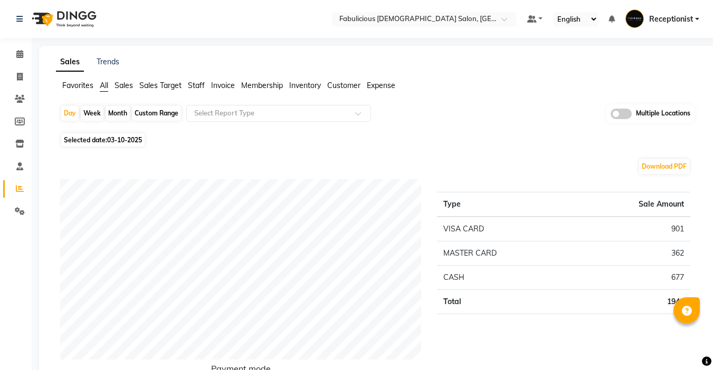
click at [111, 115] on div "Month" at bounding box center [117, 113] width 24 height 15
select select "10"
select select "2025"
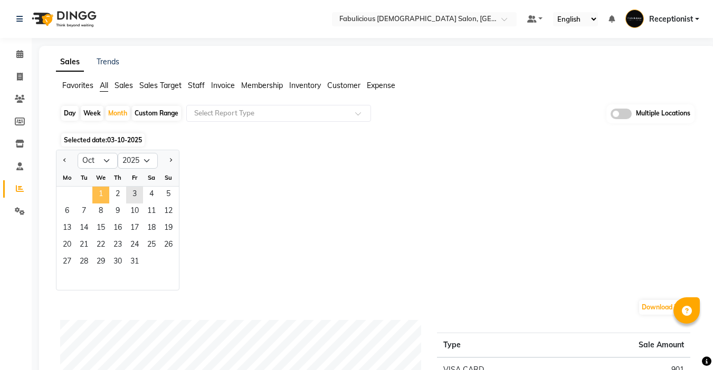
click at [99, 196] on span "1" at bounding box center [100, 195] width 17 height 17
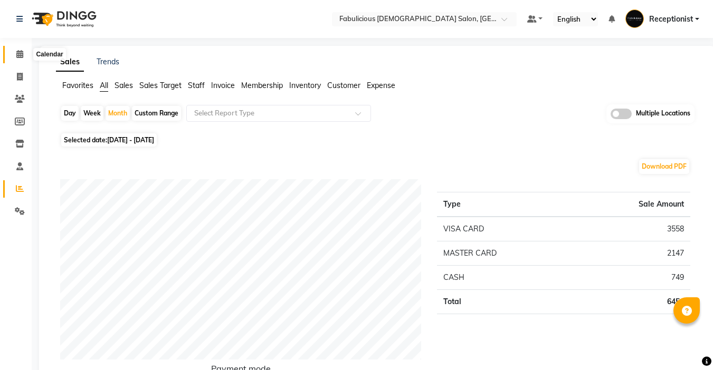
click at [22, 54] on icon at bounding box center [19, 54] width 7 height 8
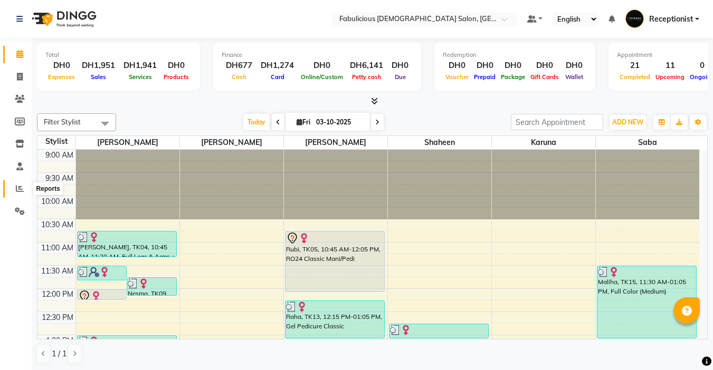
drag, startPoint x: 16, startPoint y: 193, endPoint x: 28, endPoint y: 180, distance: 17.2
click at [18, 192] on span at bounding box center [20, 189] width 18 height 12
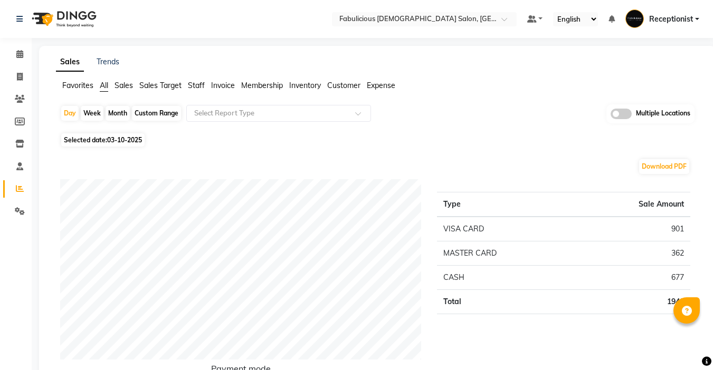
scroll to position [53, 0]
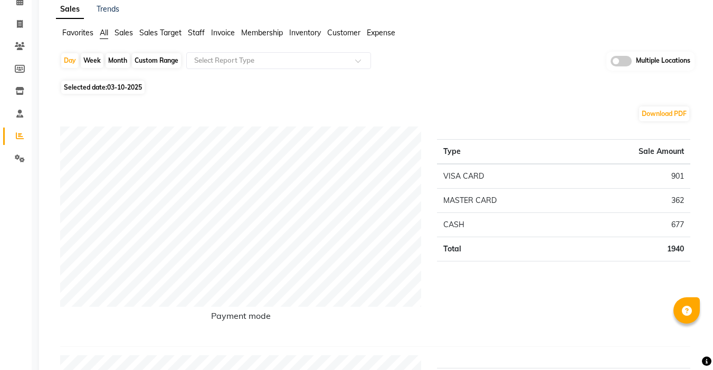
click at [111, 64] on div "Month" at bounding box center [117, 60] width 24 height 15
select select "10"
select select "2025"
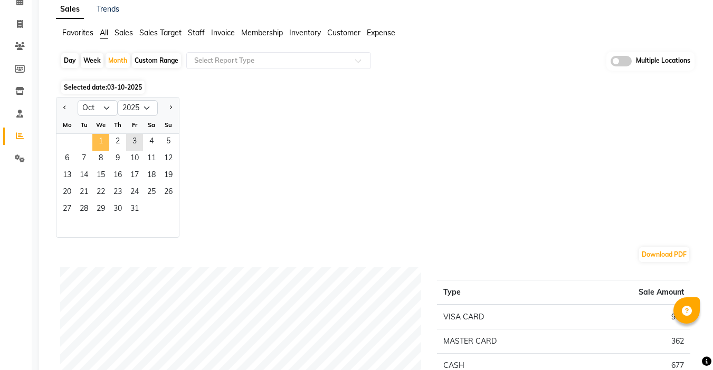
click at [102, 143] on span "1" at bounding box center [100, 142] width 17 height 17
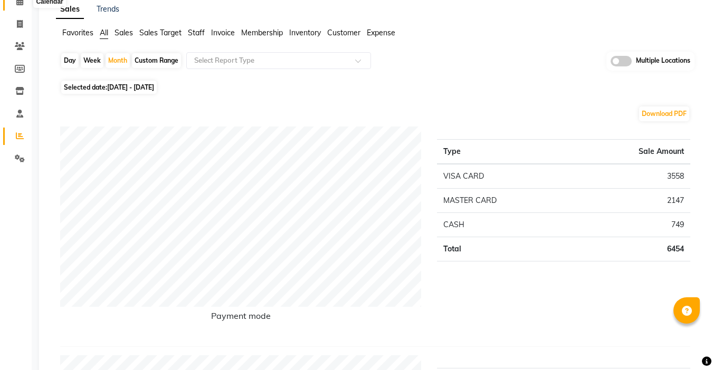
click at [23, 5] on icon at bounding box center [19, 1] width 7 height 8
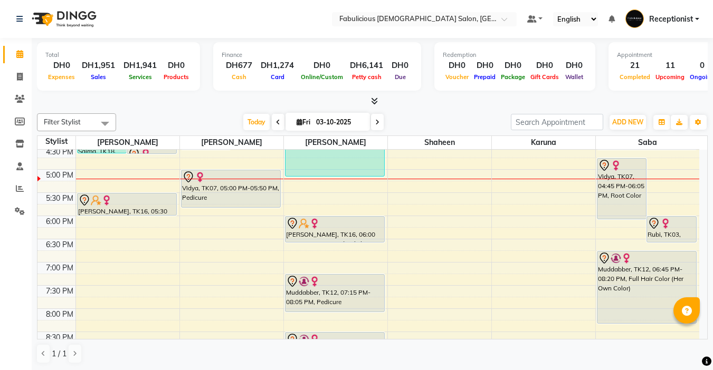
scroll to position [369, 0]
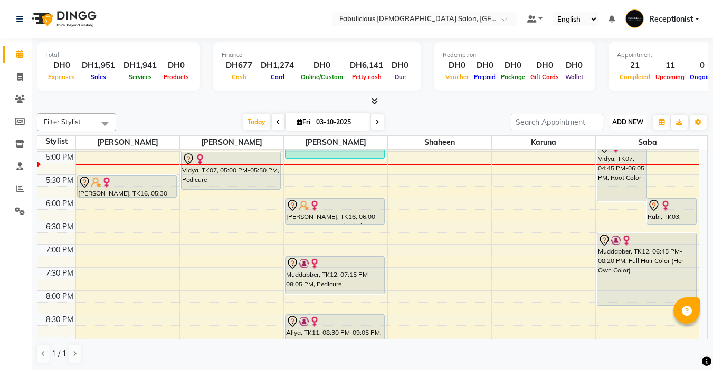
click at [614, 125] on span "ADD NEW" at bounding box center [627, 122] width 31 height 8
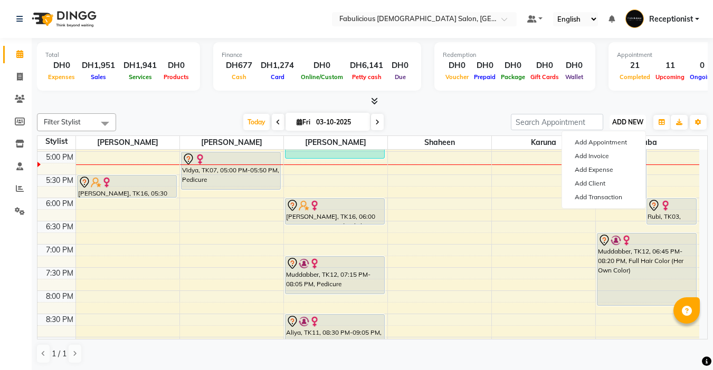
click at [615, 123] on span "ADD NEW" at bounding box center [627, 122] width 31 height 8
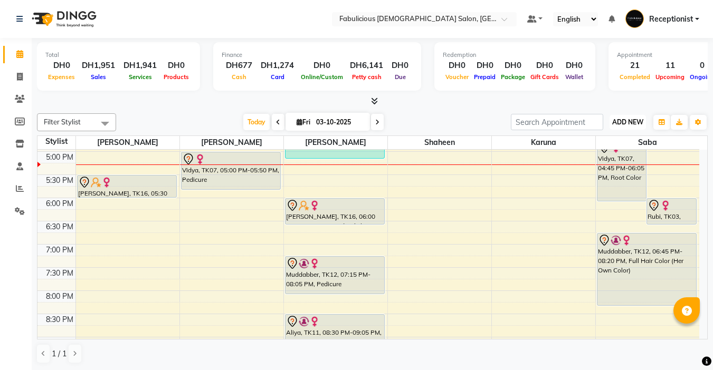
click at [615, 124] on span "ADD NEW" at bounding box center [627, 122] width 31 height 8
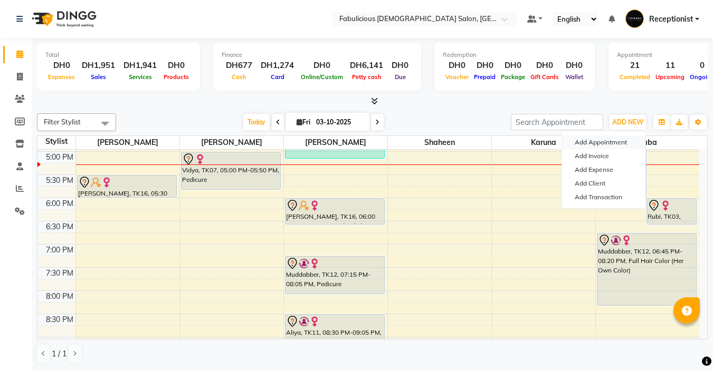
click at [585, 141] on button "Add Appointment" at bounding box center [603, 143] width 83 height 14
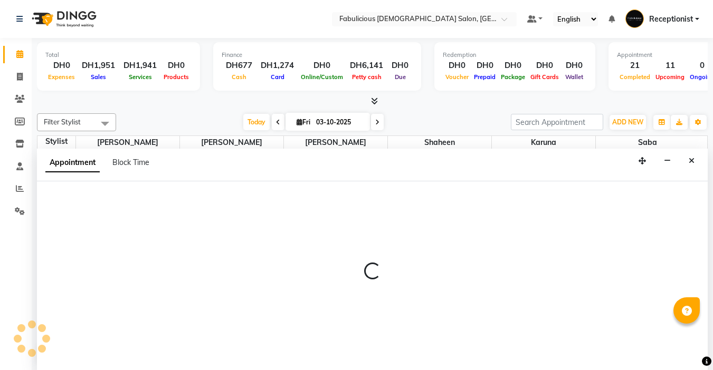
scroll to position [1, 0]
select select "tentative"
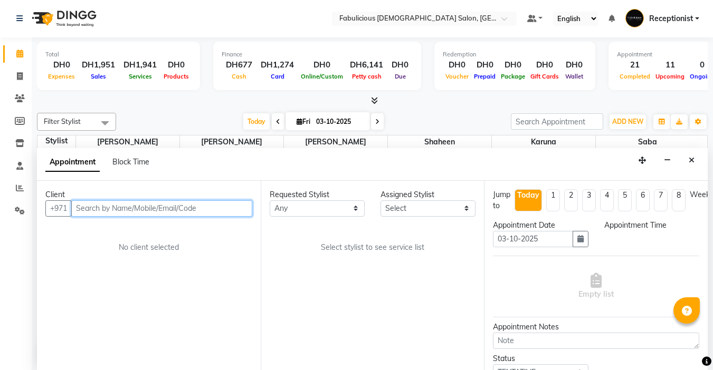
select select "600"
click at [153, 210] on input "text" at bounding box center [161, 208] width 181 height 16
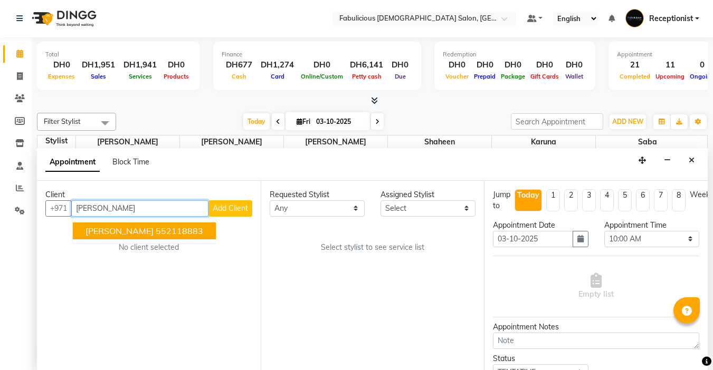
click at [156, 234] on ngb-highlight "552118883" at bounding box center [179, 231] width 47 height 11
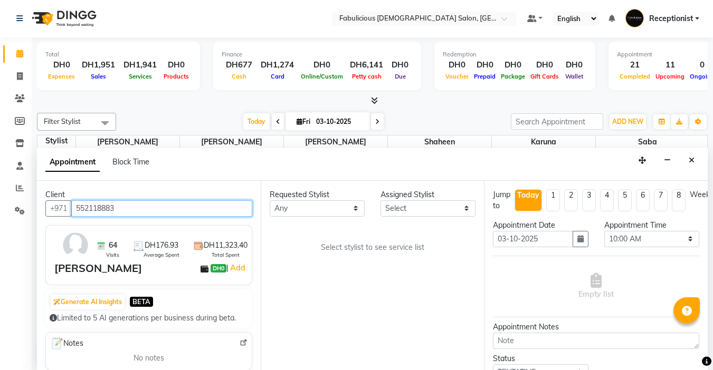
type input "552118883"
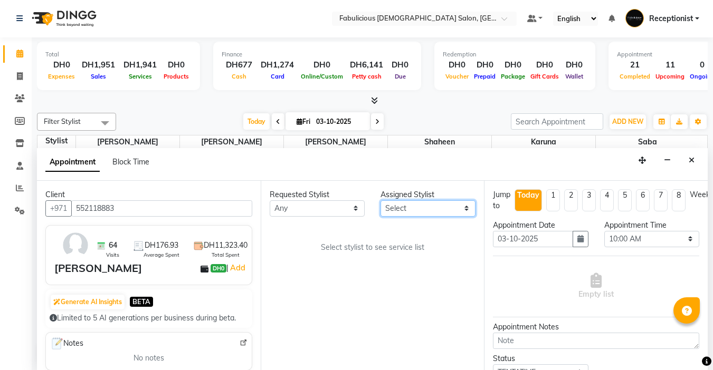
click at [426, 212] on select "Select [PERSON_NAME] [PERSON_NAME] [PERSON_NAME] [PERSON_NAME]" at bounding box center [427, 208] width 95 height 16
select select "11631"
click at [380, 200] on select "Select [PERSON_NAME] [PERSON_NAME] [PERSON_NAME] [PERSON_NAME]" at bounding box center [427, 208] width 95 height 16
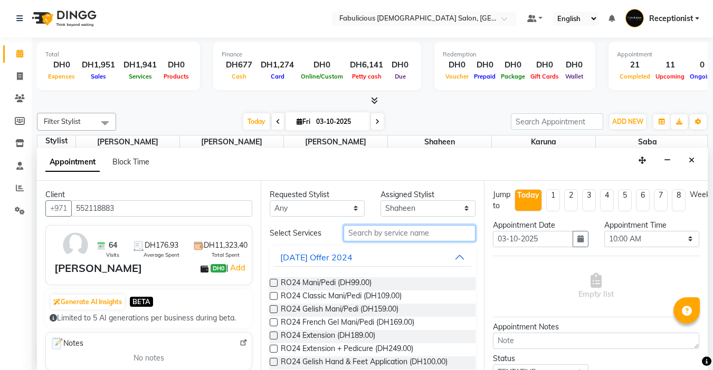
click at [398, 230] on input "text" at bounding box center [409, 233] width 132 height 16
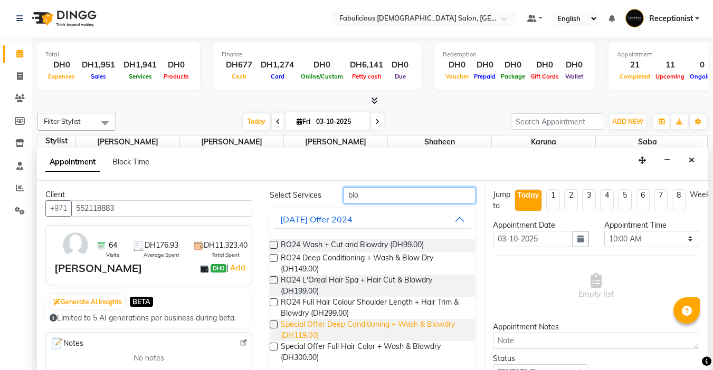
scroll to position [158, 0]
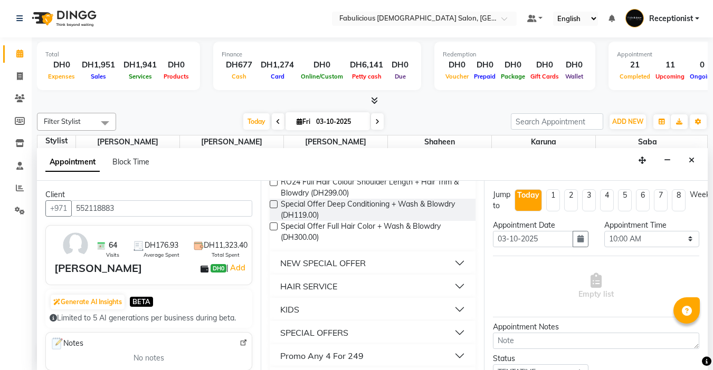
type input "blo"
click at [307, 290] on div "HAIR SERVICE" at bounding box center [308, 286] width 57 height 13
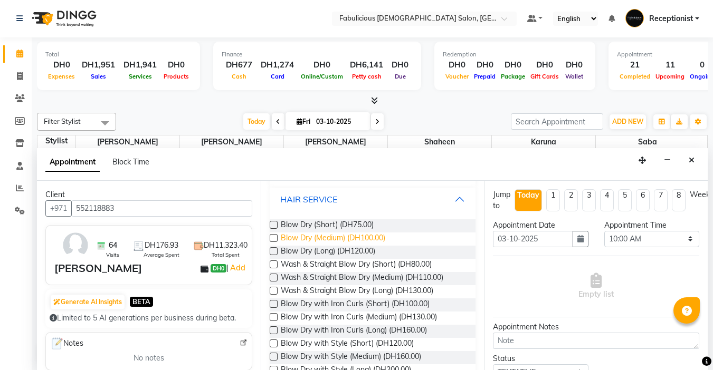
scroll to position [264, 0]
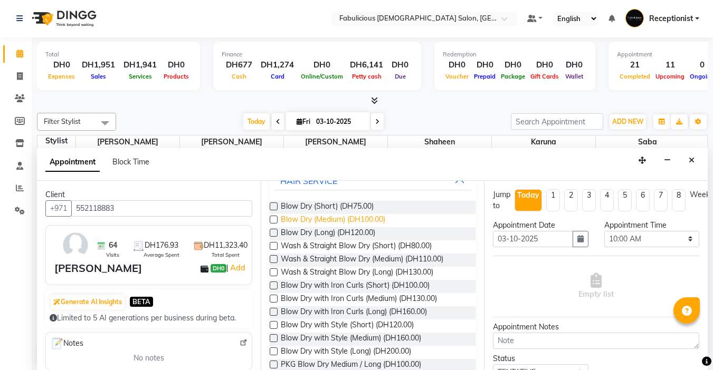
drag, startPoint x: 274, startPoint y: 220, endPoint x: 294, endPoint y: 220, distance: 20.0
click at [273, 220] on label at bounding box center [274, 220] width 8 height 8
click at [273, 220] on input "checkbox" at bounding box center [273, 220] width 7 height 7
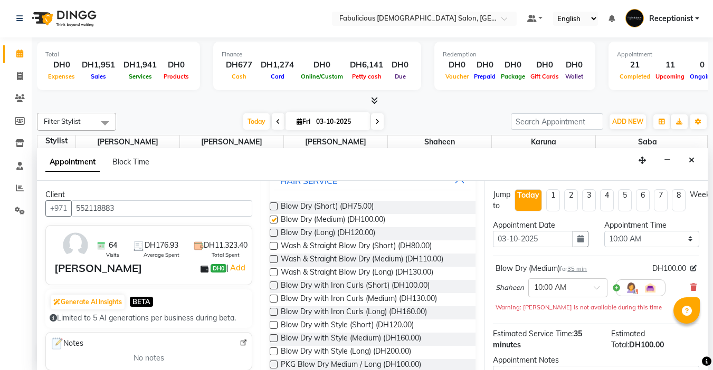
checkbox input "false"
click at [684, 239] on select "Select 10:00 AM 10:15 AM 10:30 AM 10:45 AM 11:00 AM 11:15 AM 11:30 AM 11:45 AM …" at bounding box center [651, 239] width 95 height 16
select select "1170"
click at [604, 231] on select "Select 10:00 AM 10:15 AM 10:30 AM 10:45 AM 11:00 AM 11:15 AM 11:30 AM 11:45 AM …" at bounding box center [651, 239] width 95 height 16
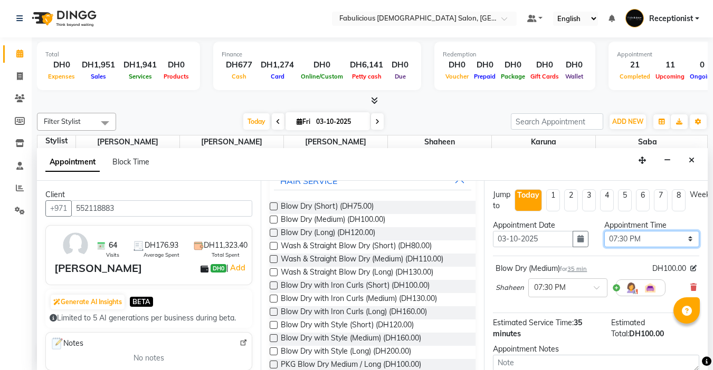
drag, startPoint x: 680, startPoint y: 239, endPoint x: 686, endPoint y: 234, distance: 8.2
click at [680, 238] on select "Select 10:00 AM 10:15 AM 10:30 AM 10:45 AM 11:00 AM 11:15 AM 11:30 AM 11:45 AM …" at bounding box center [651, 239] width 95 height 16
click at [604, 231] on select "Select 10:00 AM 10:15 AM 10:30 AM 10:45 AM 11:00 AM 11:15 AM 11:30 AM 11:45 AM …" at bounding box center [651, 239] width 95 height 16
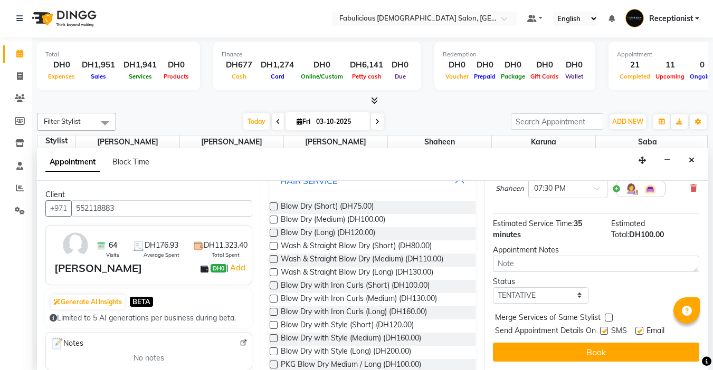
scroll to position [107, 0]
drag, startPoint x: 608, startPoint y: 307, endPoint x: 609, endPoint y: 319, distance: 11.7
click at [608, 314] on label at bounding box center [608, 318] width 8 height 8
click at [608, 315] on input "checkbox" at bounding box center [607, 318] width 7 height 7
checkbox input "true"
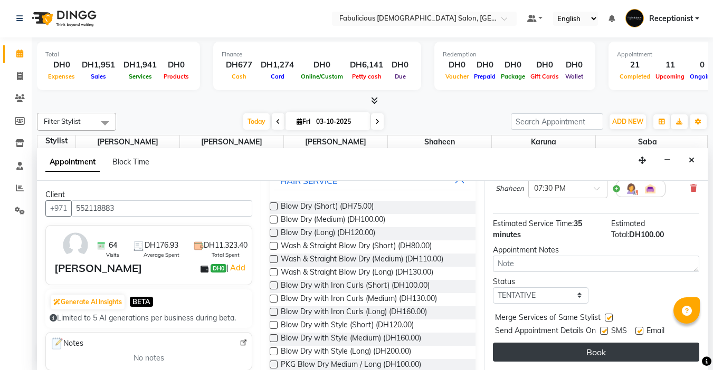
click at [598, 343] on button "Book" at bounding box center [596, 352] width 206 height 19
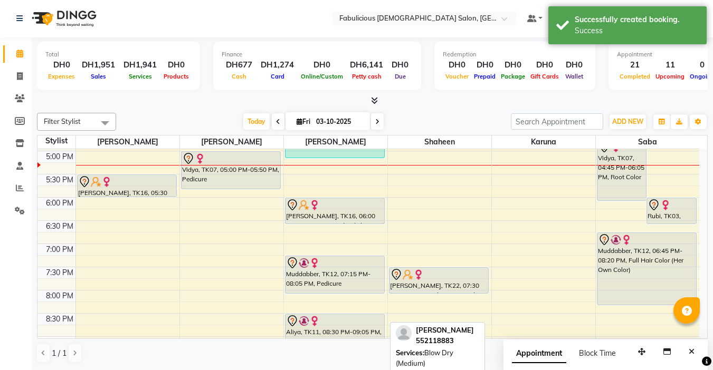
scroll to position [0, 0]
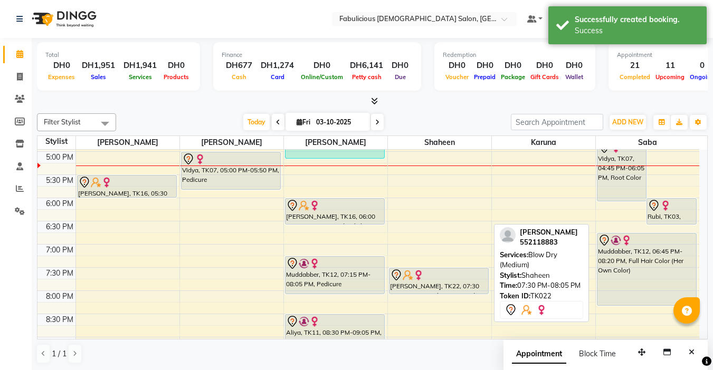
click at [412, 315] on div "[PERSON_NAME], TK14, 12:45 PM-01:05 PM, Kids Hair Trim (Short) [PERSON_NAME] ( …" at bounding box center [439, 129] width 103 height 696
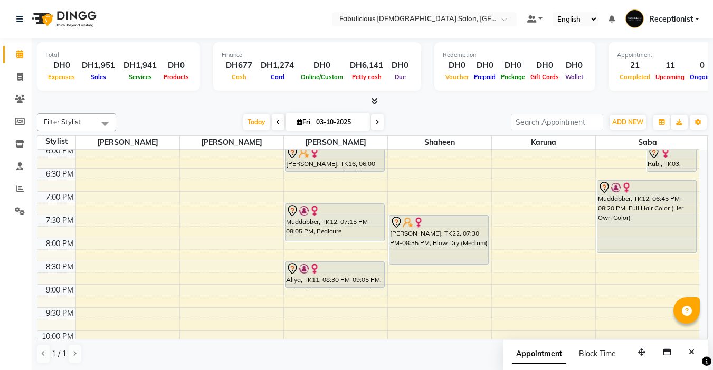
scroll to position [369, 0]
